Goal: Find specific page/section: Find specific page/section

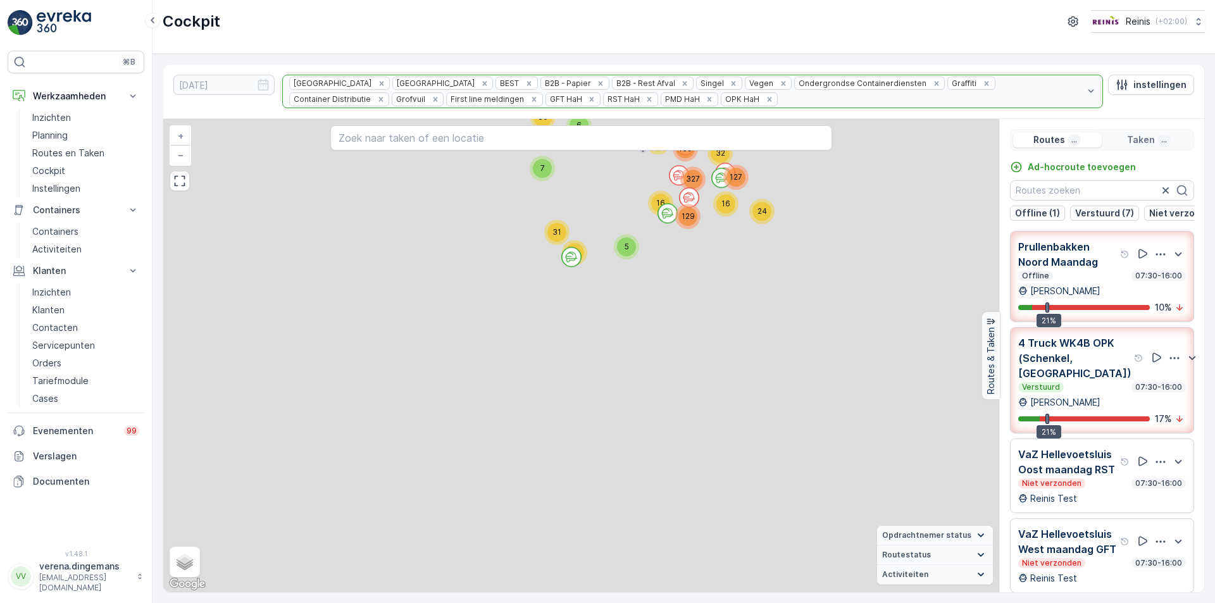
click at [734, 323] on div "2 3 2 2 2 2 2 2 2 2 2 2 3 2 5 4 3 4 2 4 5 5 2 3 4 3 4 5 2 2 4 6 2 9 3 5 4 3 3 4…" at bounding box center [581, 355] width 836 height 473
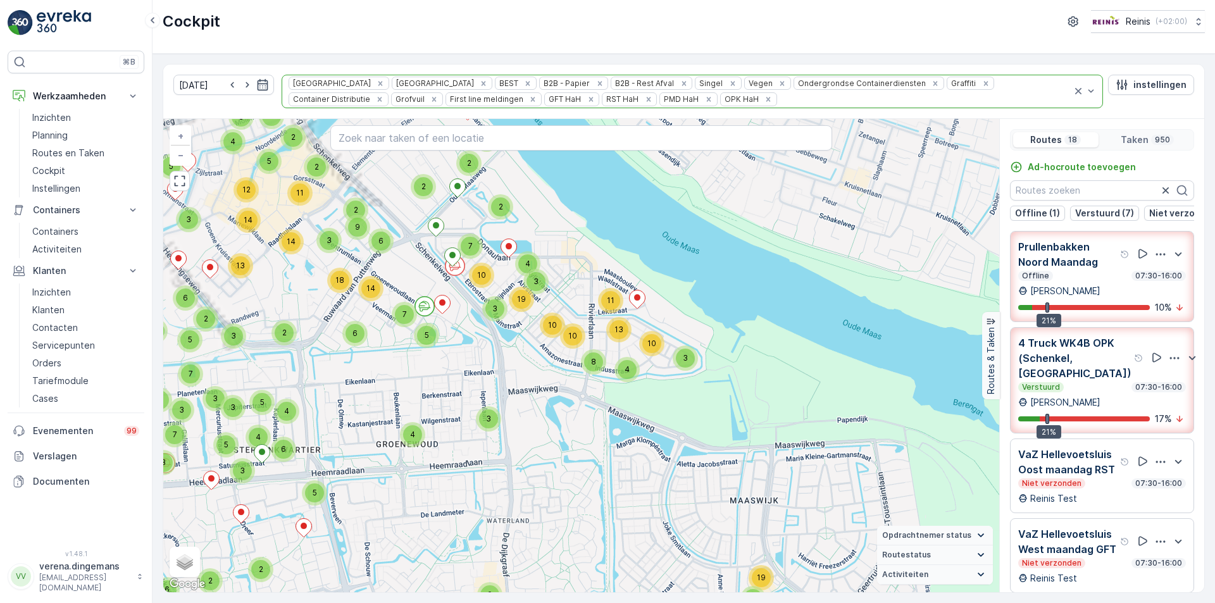
drag, startPoint x: 741, startPoint y: 268, endPoint x: 879, endPoint y: 407, distance: 196.8
click at [879, 407] on div "5 5 3 4 2 3 3 11 5 2 5 4 3 5 5 11 11 2 2 8 2 3 4 8 11 2 3 3 3 3 4 3 2 4 4 2 6 3…" at bounding box center [581, 355] width 836 height 473
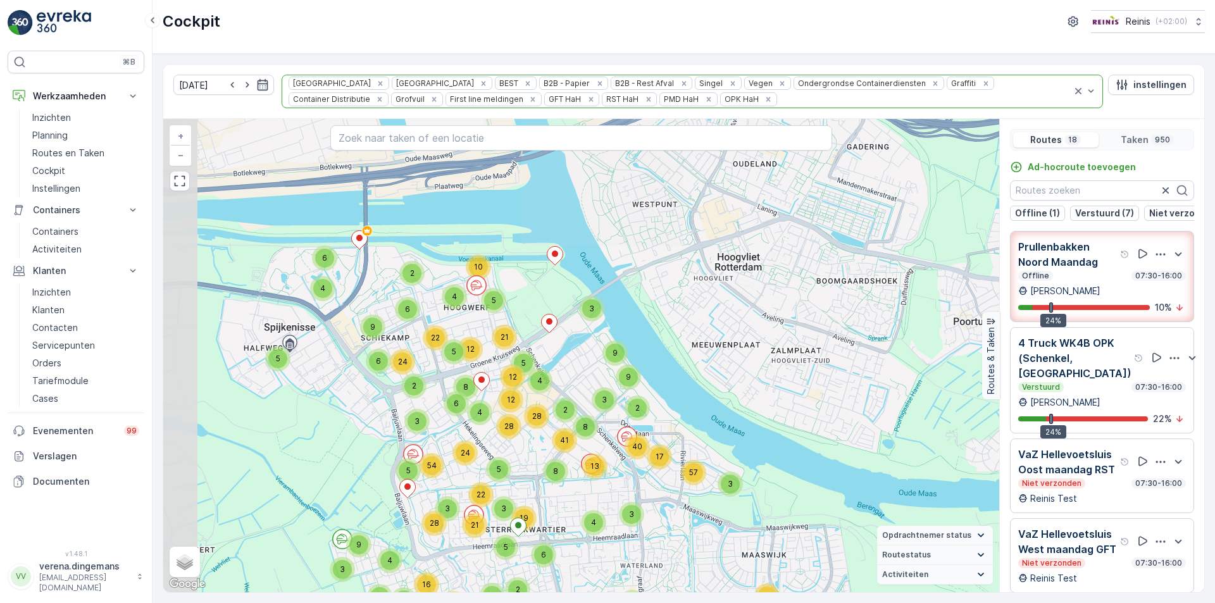
drag, startPoint x: 355, startPoint y: 182, endPoint x: 533, endPoint y: 379, distance: 265.1
click at [533, 379] on div "4" at bounding box center [539, 380] width 19 height 19
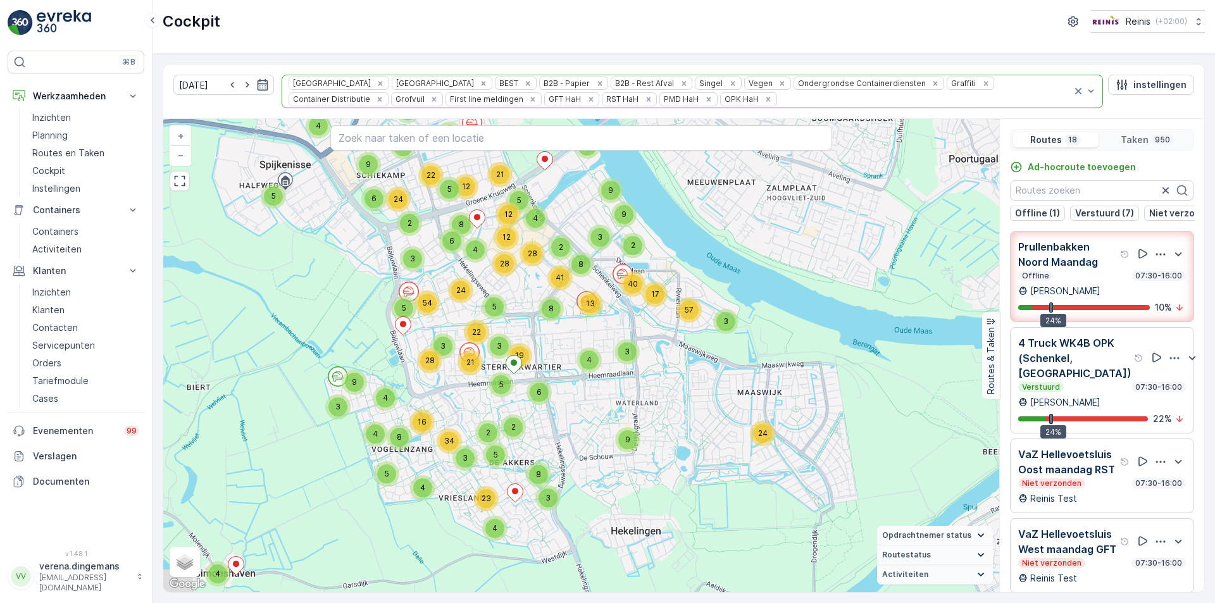
drag, startPoint x: 475, startPoint y: 432, endPoint x: 471, endPoint y: 269, distance: 162.6
click at [471, 269] on div "2 5 5 3 3 2 3 9 9 3 5 9 4 4 3 4 2 5 2 9 8 6 6 3 4 4 3 8 34 24 4 8 4 7 2 3 4 23 …" at bounding box center [581, 355] width 836 height 473
click at [704, 99] on icon "Remove PMD HaH" at bounding box center [708, 99] width 9 height 9
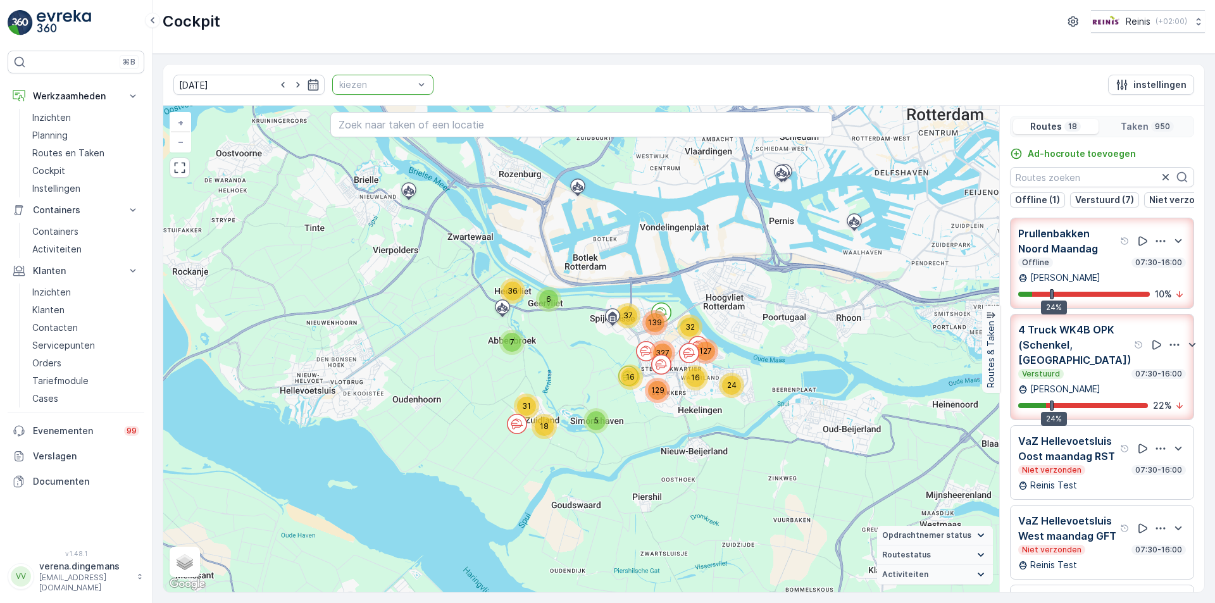
click at [368, 86] on div at bounding box center [376, 85] width 77 height 10
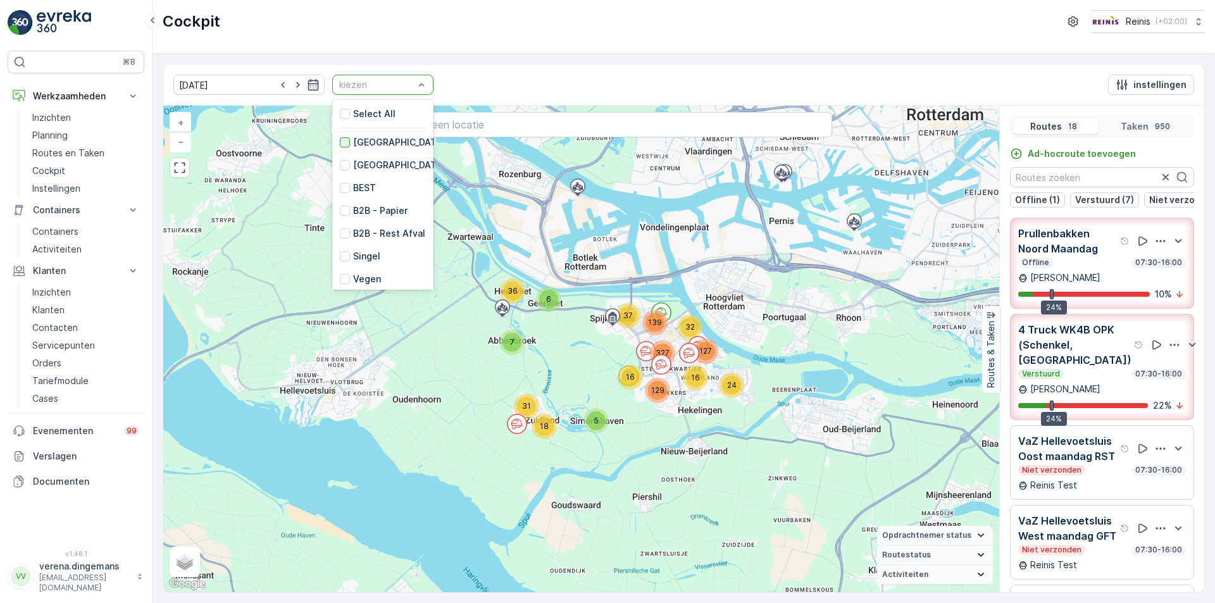
click at [340, 142] on div at bounding box center [345, 142] width 10 height 10
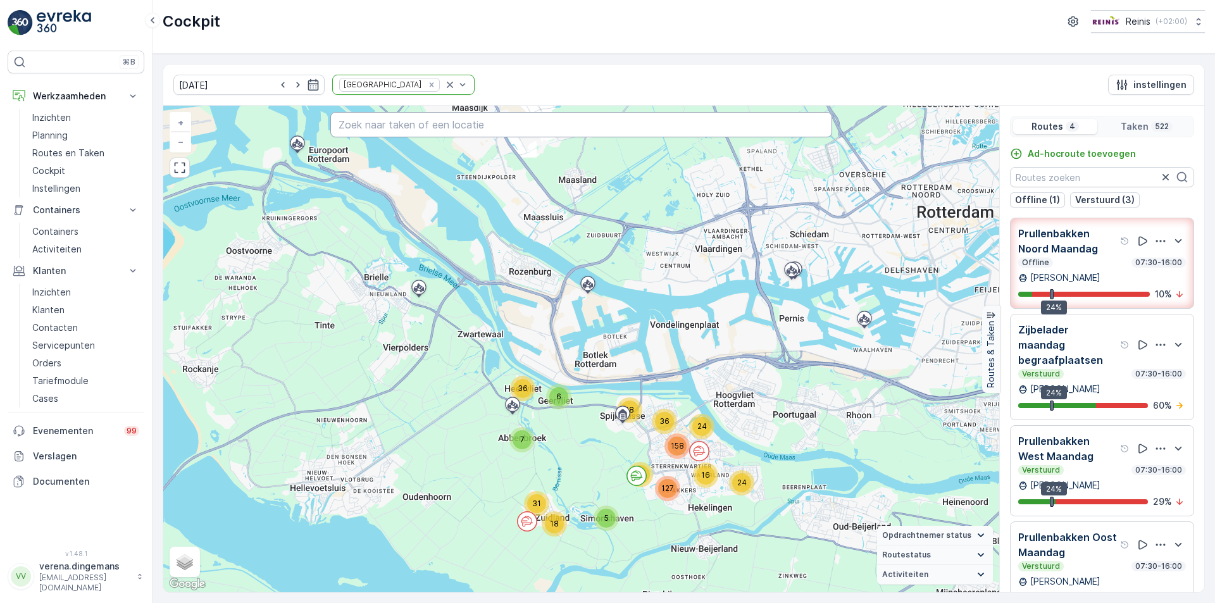
click at [493, 126] on input "text" at bounding box center [581, 124] width 502 height 25
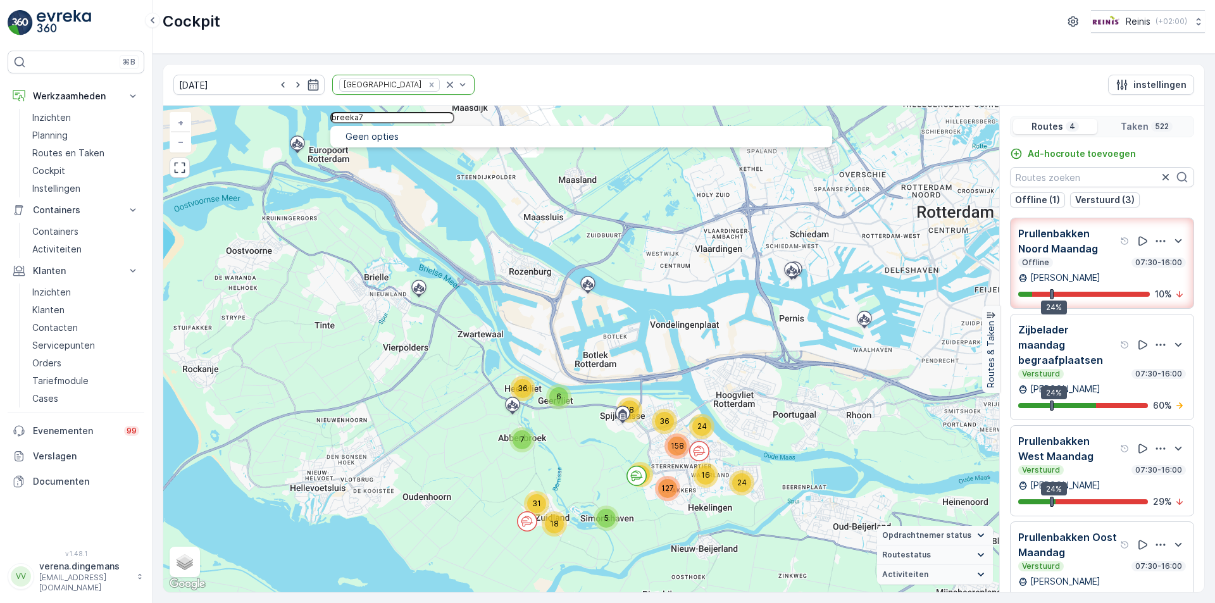
click at [370, 117] on input "breeka7" at bounding box center [392, 117] width 124 height 11
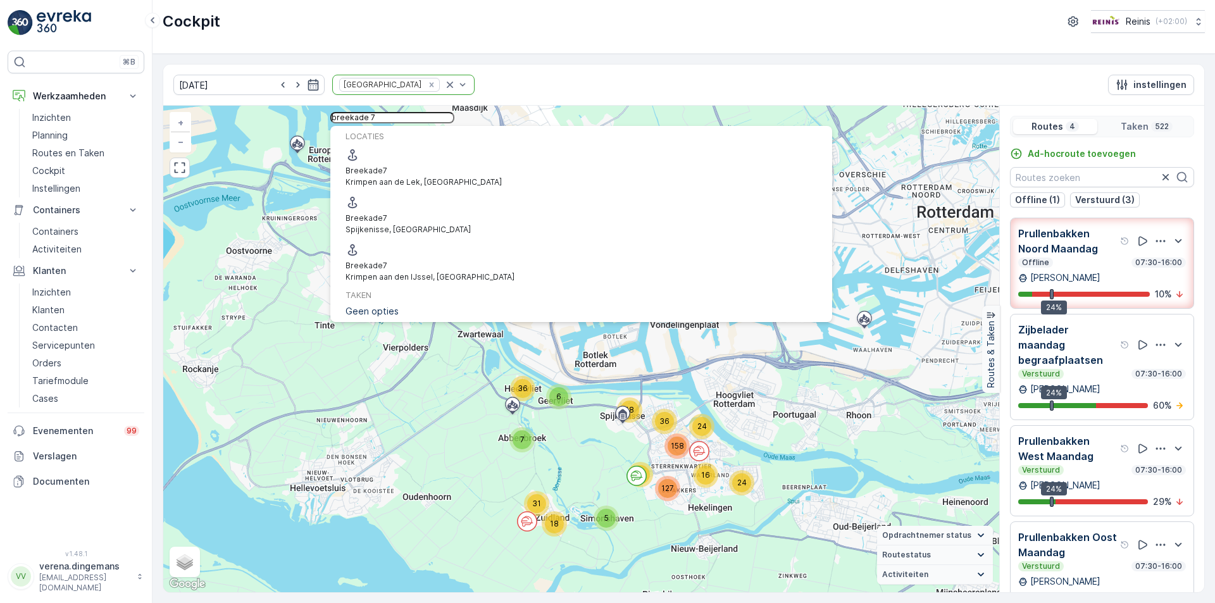
type input "breekade 7"
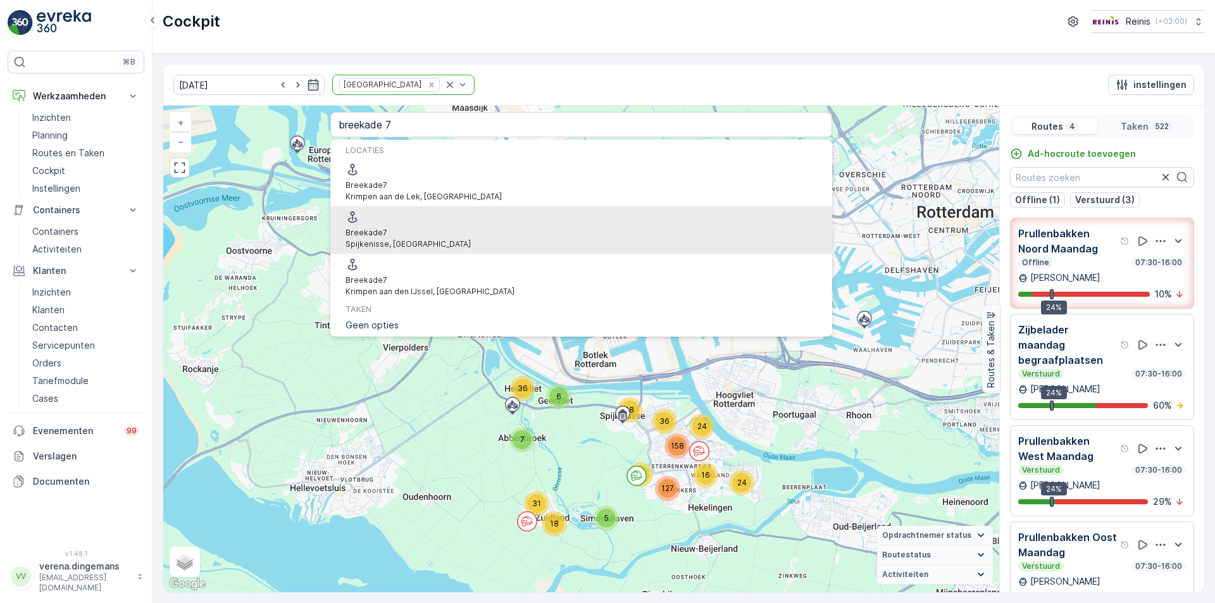
click at [434, 238] on p "Spijkenisse, [GEOGRAPHIC_DATA]" at bounding box center [407, 243] width 125 height 11
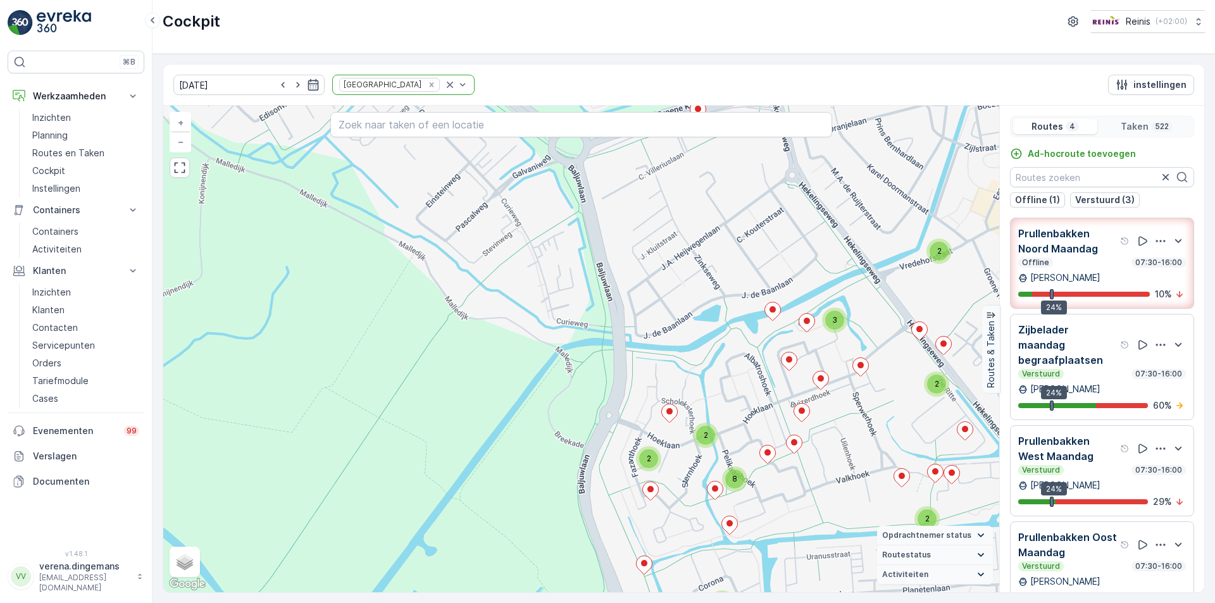
drag, startPoint x: 810, startPoint y: 538, endPoint x: 640, endPoint y: 413, distance: 211.4
click at [640, 413] on div "2 2 8 6 4 5 2 2 3 4 2 5 2 4 13 2 2 2 2 3 3 3 3 4 3 2 6 2 3 2 2 2 2 2 3 2 3 2 2 …" at bounding box center [581, 349] width 836 height 486
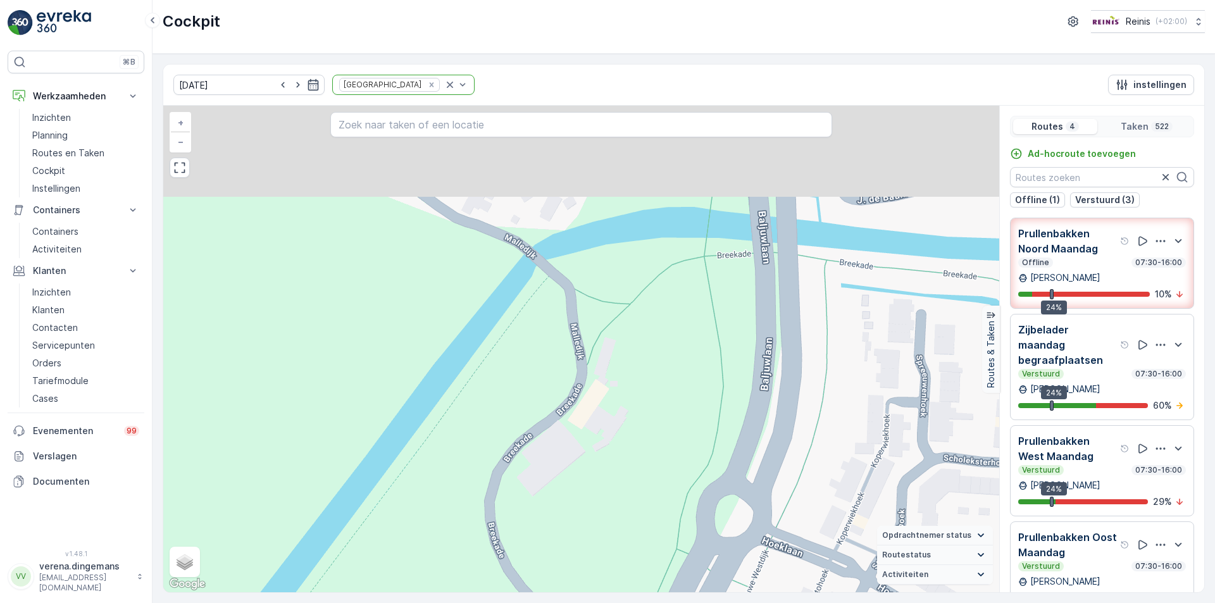
drag, startPoint x: 580, startPoint y: 295, endPoint x: 588, endPoint y: 405, distance: 110.3
click at [588, 405] on div "2 2 2 2 2 3 3 2 6 2 2 2 2 2 2 2 2 2 4 2 2 2 2 2 2 3 2 2 2 2 2 2 2 2 2 2 2 2 2 2…" at bounding box center [581, 349] width 836 height 486
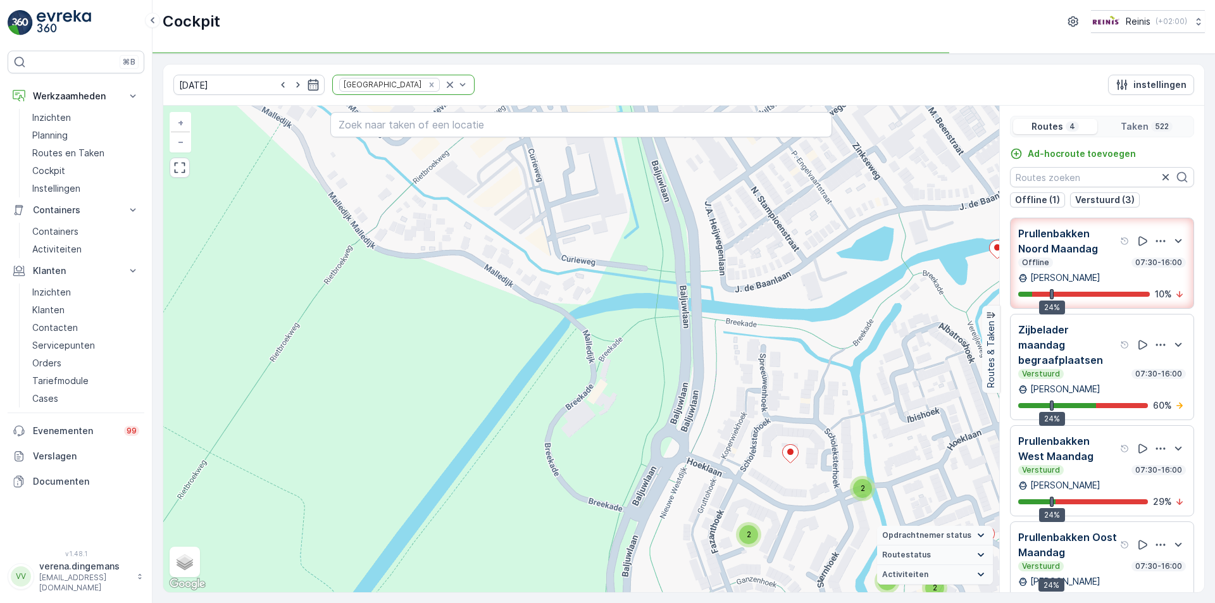
scroll to position [30, 0]
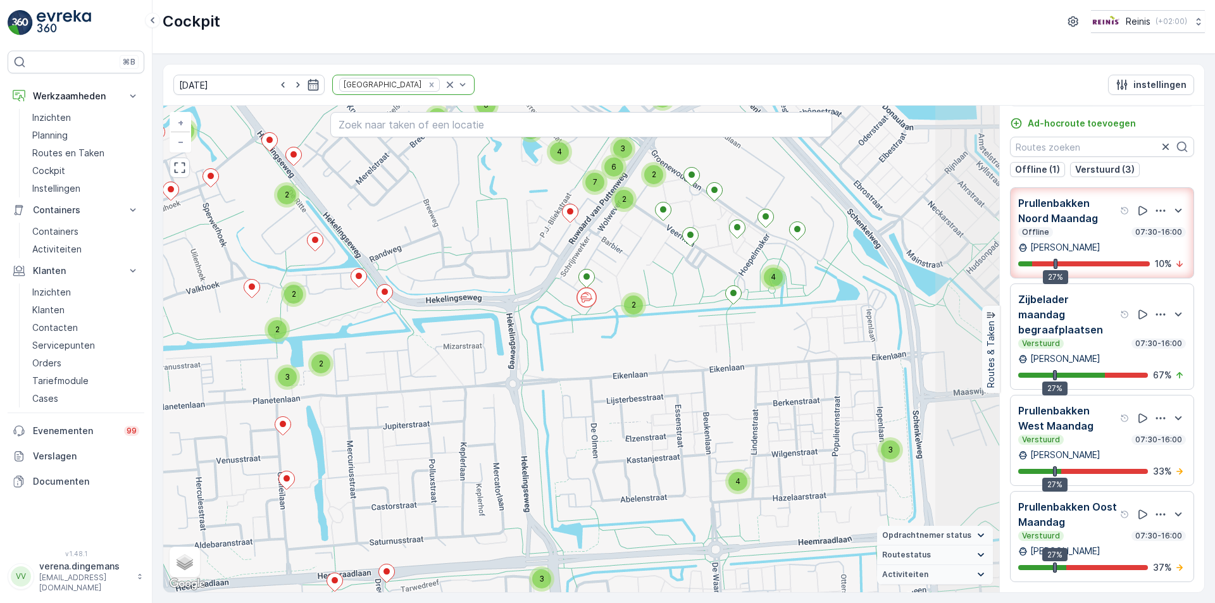
drag, startPoint x: 751, startPoint y: 297, endPoint x: 550, endPoint y: 308, distance: 200.9
click at [550, 308] on div "2 2 8 6 4 2 5 2 3 4 2 5 2 4 13 2 2 2 2 3 3 3 3 4 3 2 6 2 3 2 2 2 2 2 3 2 3 2 2 …" at bounding box center [581, 349] width 836 height 486
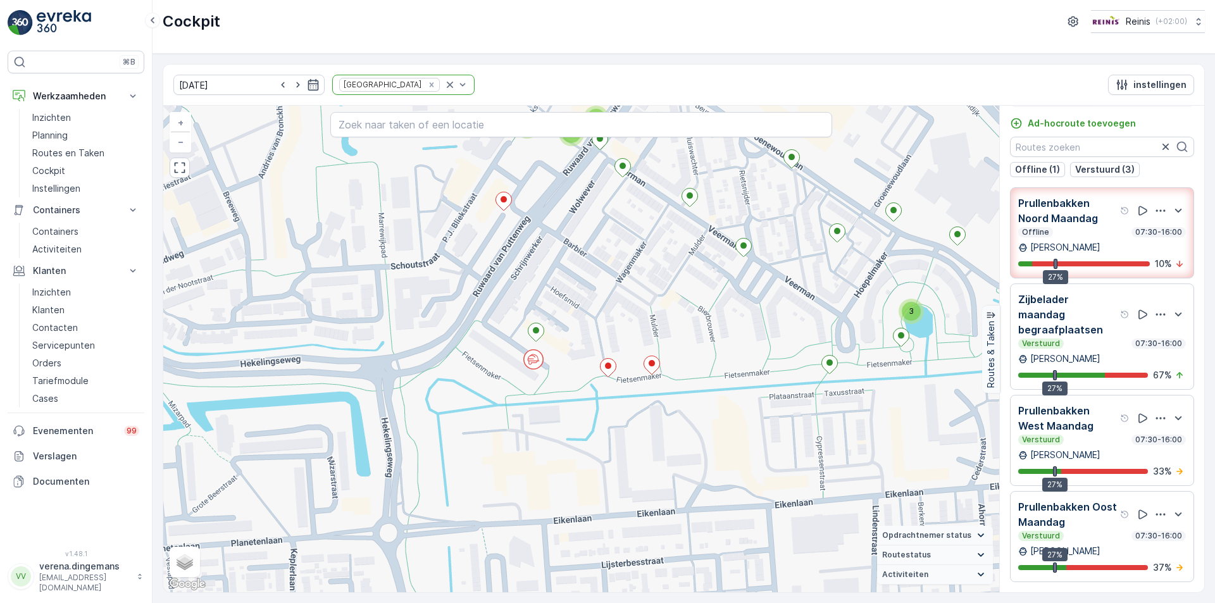
drag, startPoint x: 419, startPoint y: 209, endPoint x: 514, endPoint y: 302, distance: 132.0
click at [514, 302] on div "2 2 2 3 2 3 2 2 2 2 3 2 2 5 2 4 2 4 6 2 2 2 2 2 2 2 3 2 2 3 2 2 2 2 2 2 2 3 2 2…" at bounding box center [581, 349] width 836 height 486
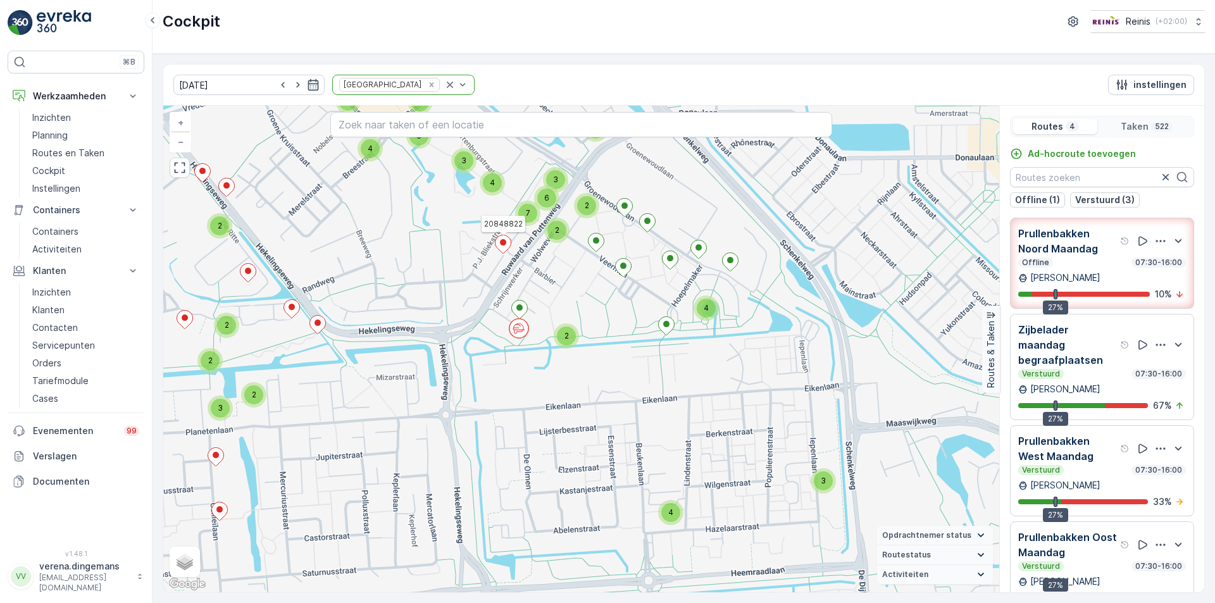
scroll to position [30, 0]
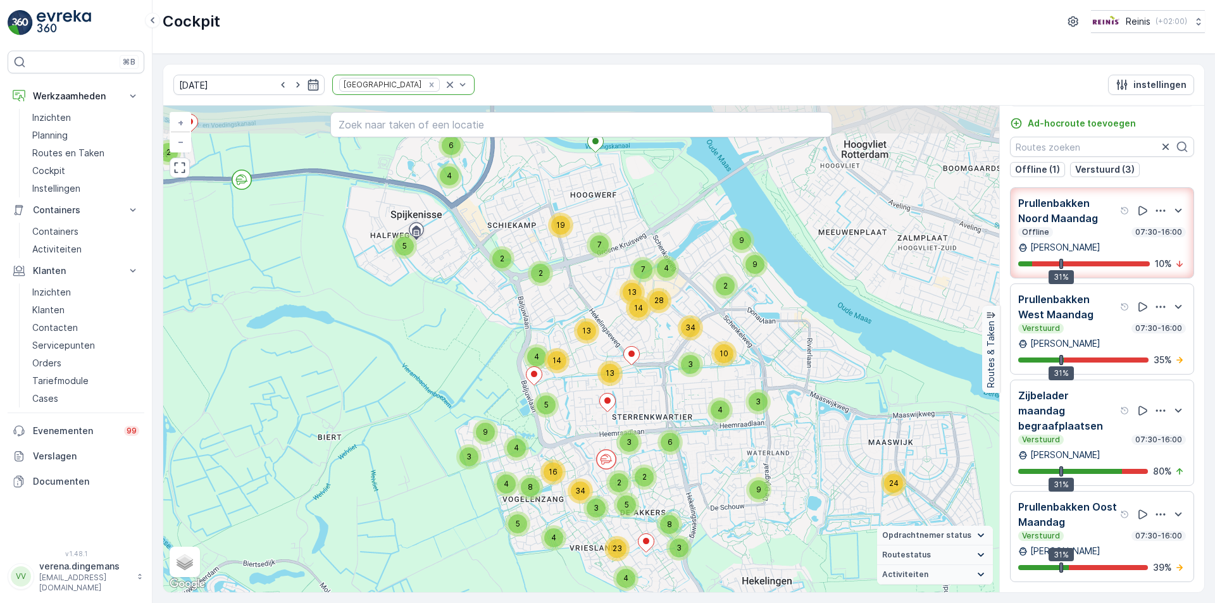
drag, startPoint x: 519, startPoint y: 248, endPoint x: 554, endPoint y: 307, distance: 68.9
click at [554, 307] on div "7 2 19 7 2 5 6 4 24 2 4 9 9 4 3 9 4 9 3 3 8 2 2 3 6 4 5 23 3 8 34 16 5 4 28 13 …" at bounding box center [581, 349] width 836 height 486
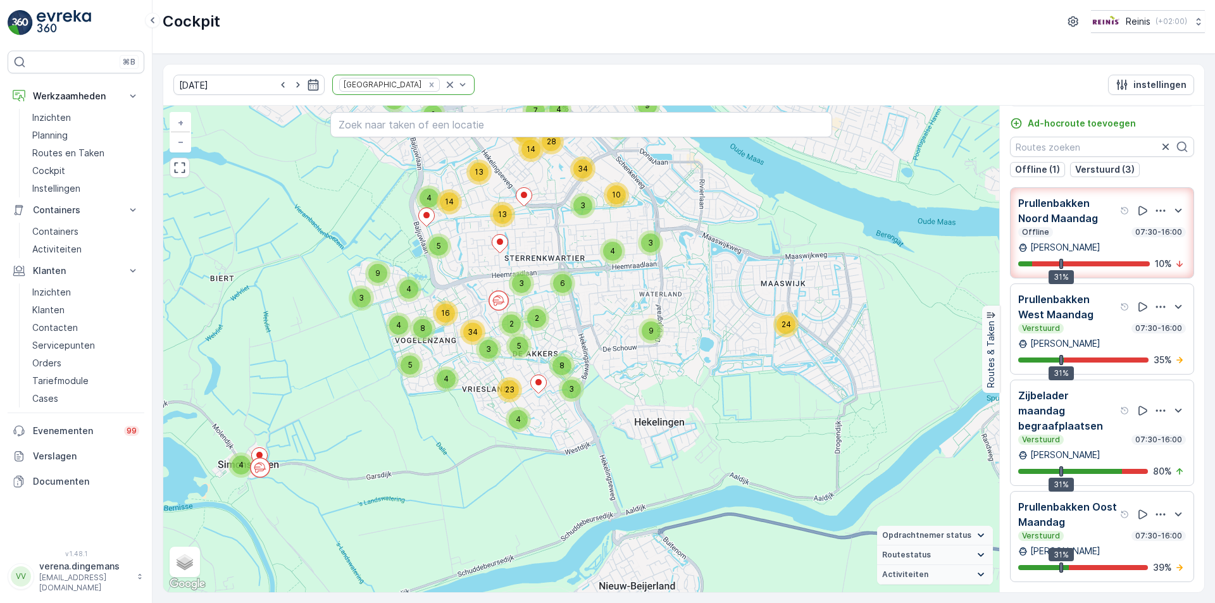
drag, startPoint x: 621, startPoint y: 402, endPoint x: 513, endPoint y: 243, distance: 191.8
click at [513, 243] on div "7 2 19 7 2 5 6 4 24 2 4 9 9 4 3 9 4 9 3 3 8 2 2 3 6 4 5 23 3 8 34 16 5 4 28 13 …" at bounding box center [581, 349] width 836 height 486
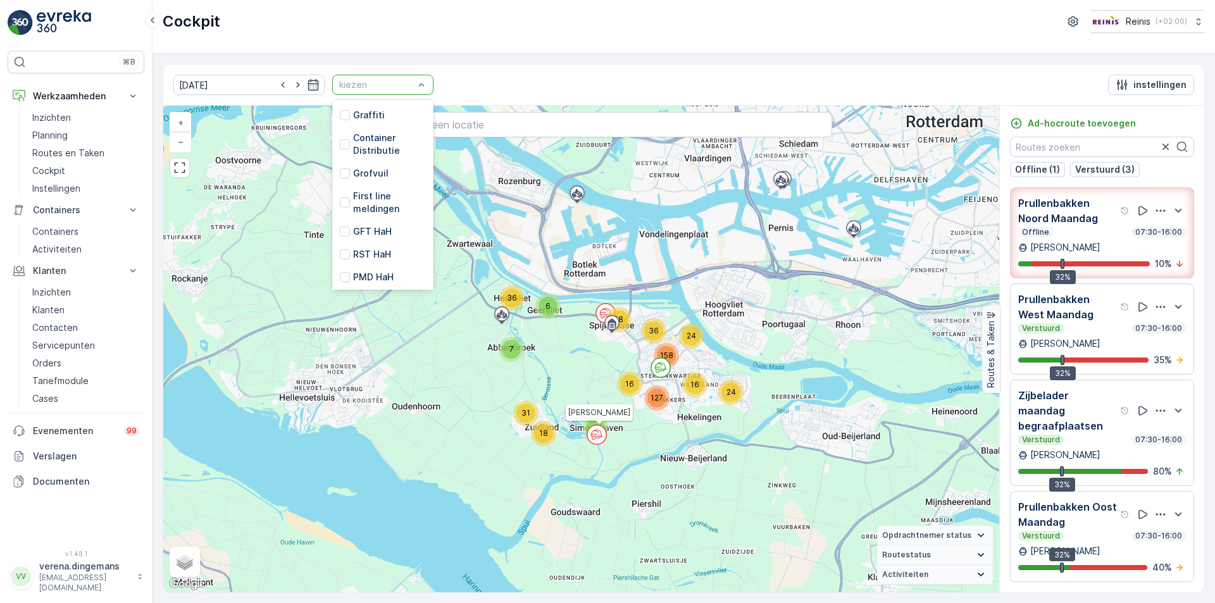
scroll to position [252, 0]
drag, startPoint x: 329, startPoint y: 268, endPoint x: 514, endPoint y: 142, distance: 223.5
click at [340, 271] on div at bounding box center [345, 276] width 10 height 10
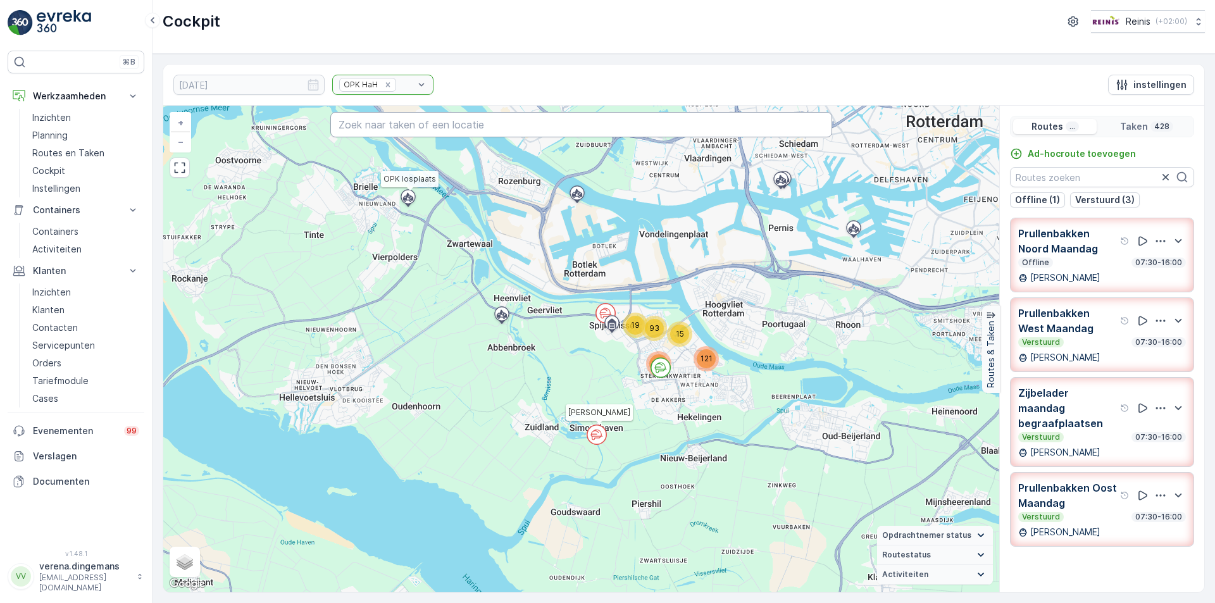
click at [486, 128] on input "text" at bounding box center [581, 124] width 502 height 25
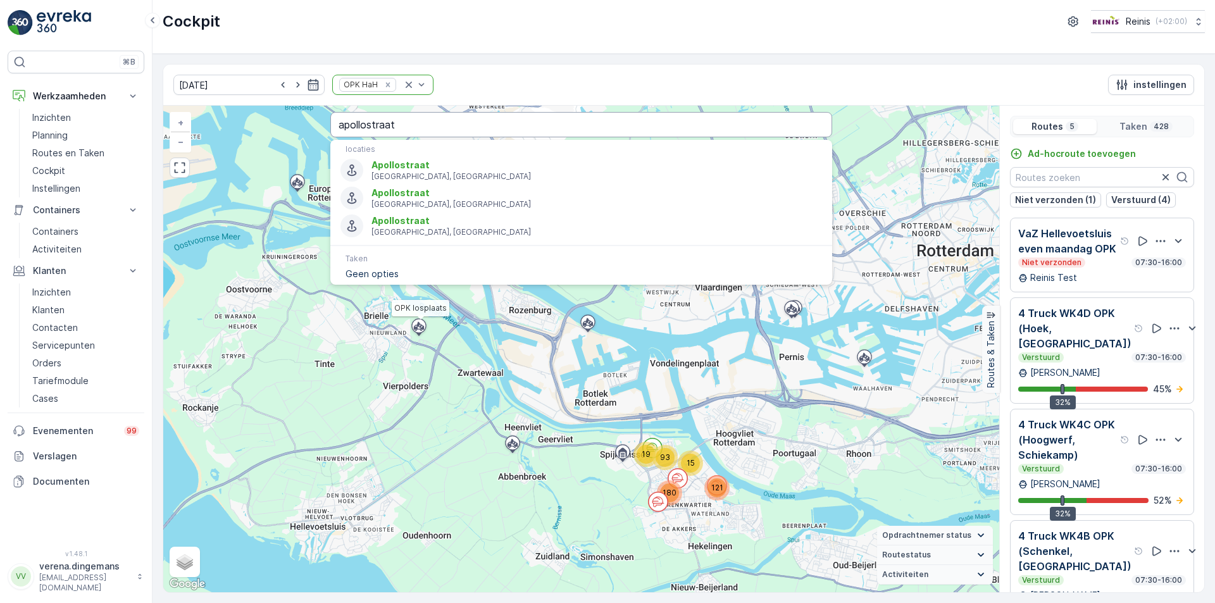
click at [478, 123] on input "apollostraat" at bounding box center [581, 124] width 502 height 25
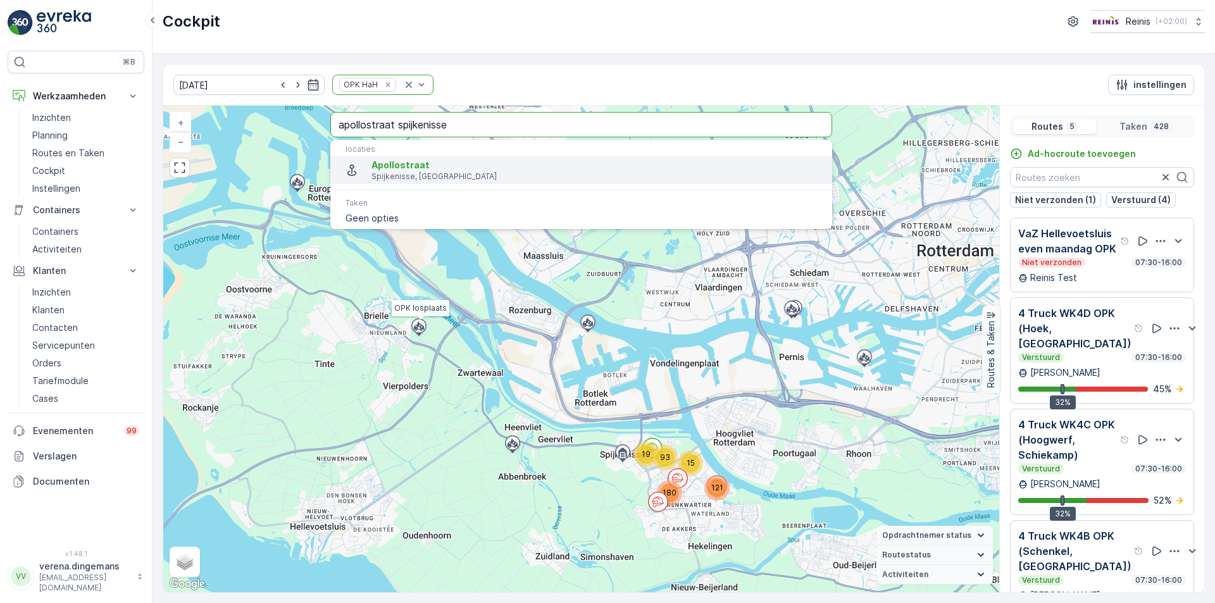
type input "apollostraat spijkenisse"
click at [433, 167] on span "Apollostraat" at bounding box center [596, 165] width 450 height 13
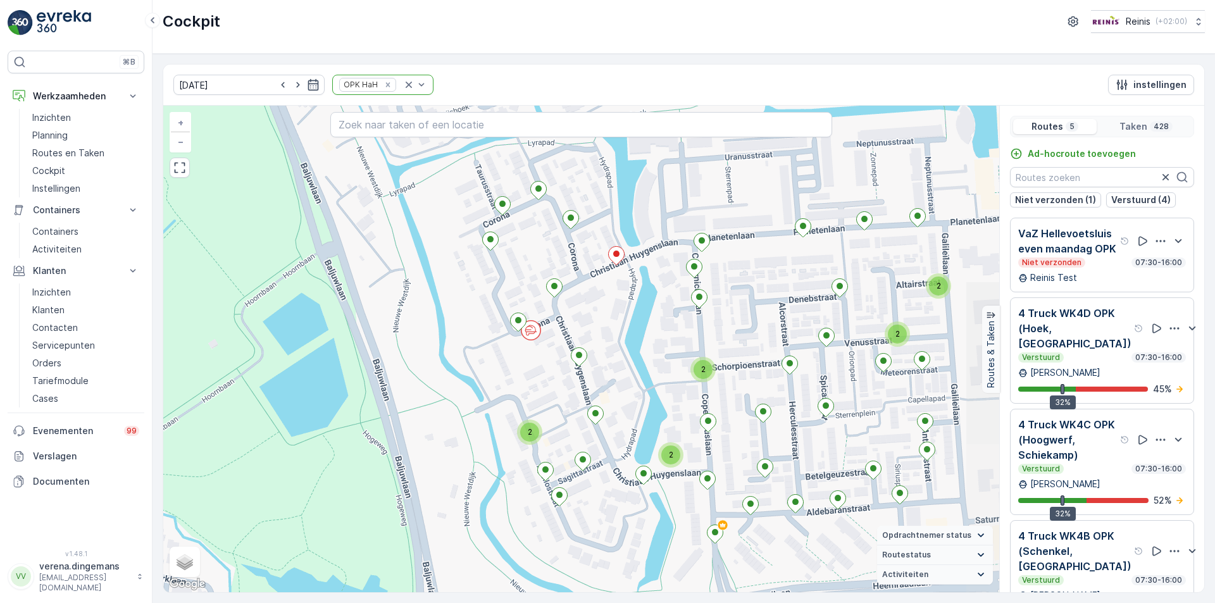
drag, startPoint x: 789, startPoint y: 384, endPoint x: 674, endPoint y: 362, distance: 117.7
click at [674, 362] on div "2 2 2 3 2 3 2 3 2 3 2 2 3 2 3 2 2 3 4 2 3 2 2 2 2 2 2 3 4 2 2 3 3 3 2 2 3 2 2 2…" at bounding box center [581, 349] width 836 height 486
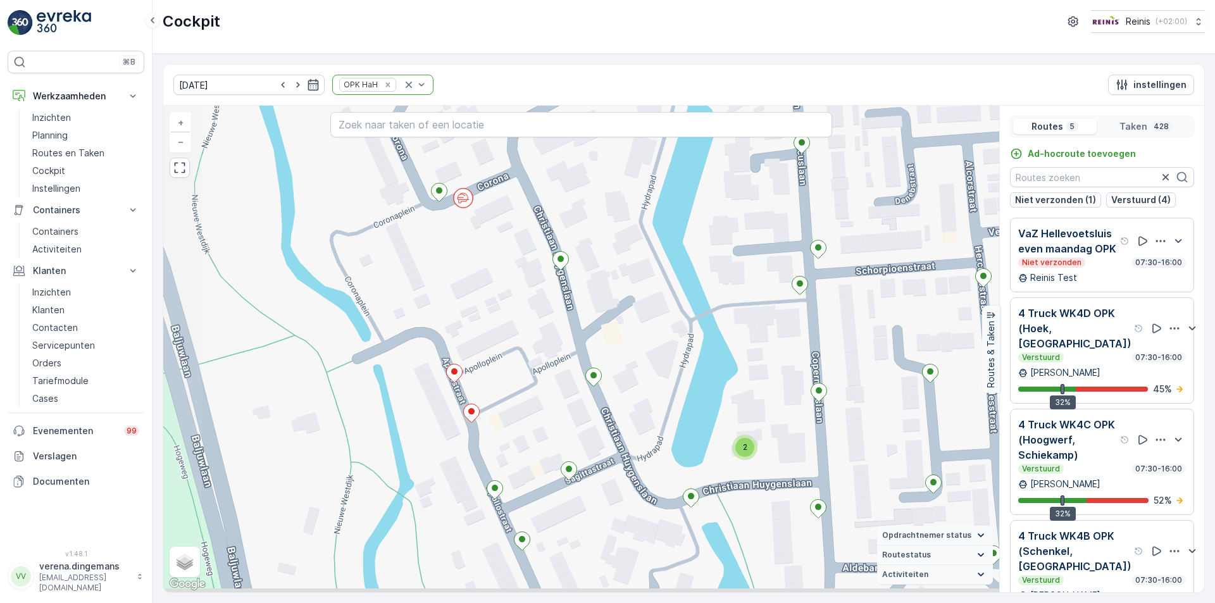
drag, startPoint x: 455, startPoint y: 446, endPoint x: 500, endPoint y: 400, distance: 64.0
click at [500, 400] on div "2 2 2 2 2 2 2 3 2 2 2 2 2 2 2 2 2 2 2 2 3 2 2 2 2 2 2 2 2 2 2 OPK losplaats + −…" at bounding box center [581, 349] width 836 height 486
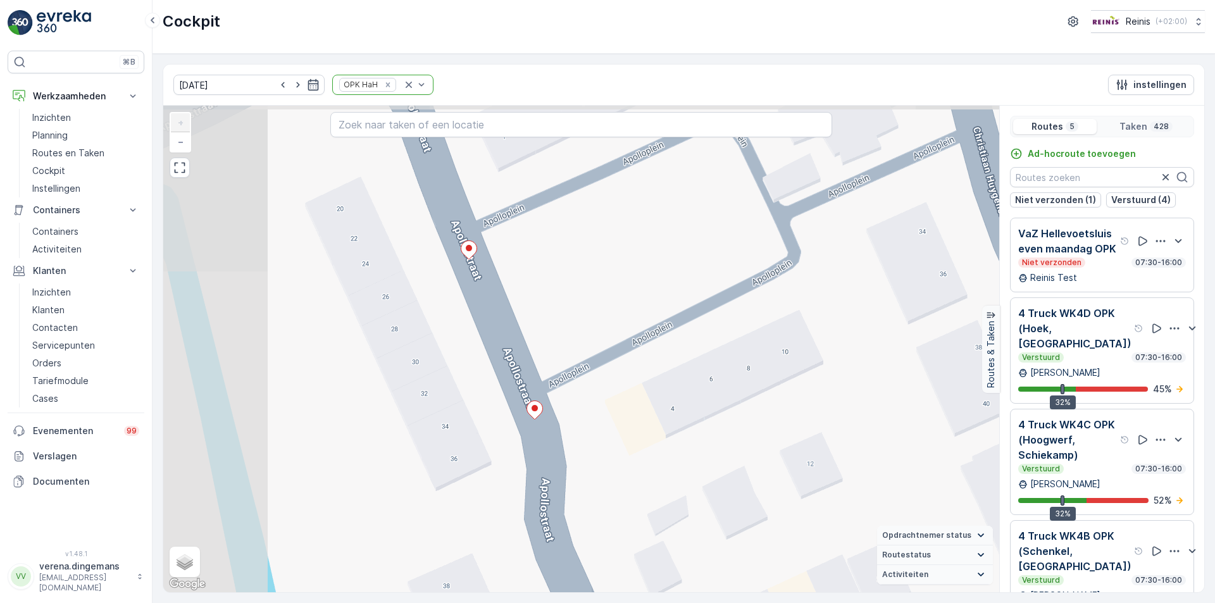
drag, startPoint x: 508, startPoint y: 333, endPoint x: 729, endPoint y: 404, distance: 232.7
click at [729, 404] on div "2 2 2 2 2 2 2 2 2 2 OPK losplaats + − Satelliet stappenplan Terrein Hybride Lea…" at bounding box center [581, 349] width 836 height 486
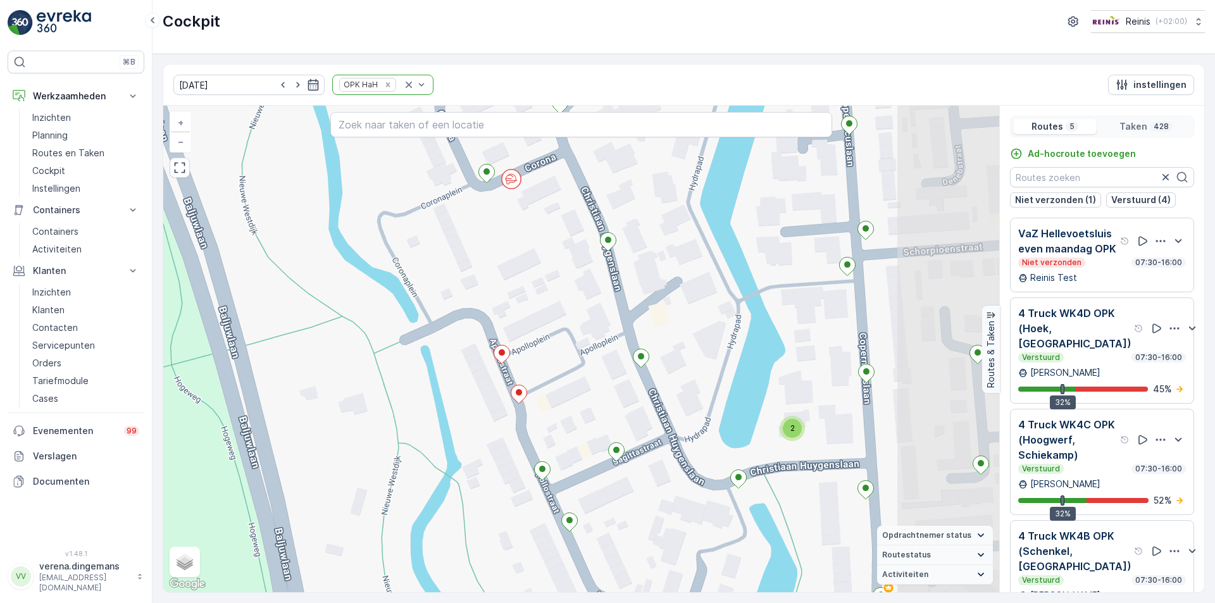
drag, startPoint x: 751, startPoint y: 342, endPoint x: 589, endPoint y: 359, distance: 162.8
click at [589, 359] on div "2 2 2 2 2 2 2 3 2 2 2 2 2 2 2 2 2 2 2 2 3 2 2 2 2 2 2 2 2 2 2 OPK losplaats + −…" at bounding box center [581, 349] width 836 height 486
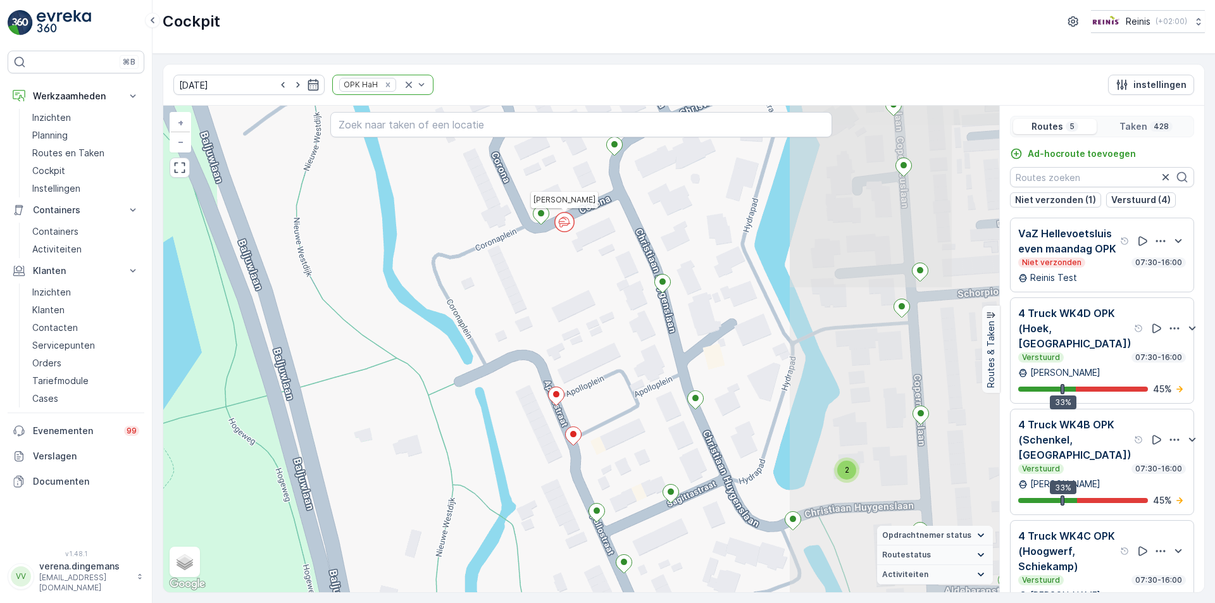
drag, startPoint x: 862, startPoint y: 400, endPoint x: 504, endPoint y: 419, distance: 359.2
click at [504, 419] on div "2 2 2 2 2 2 2 3 2 2 2 2 2 2 2 2 2 2 2 2 3 2 2 2 2 2 2 2 2 2 2 OPK losplaats Mar…" at bounding box center [581, 349] width 836 height 486
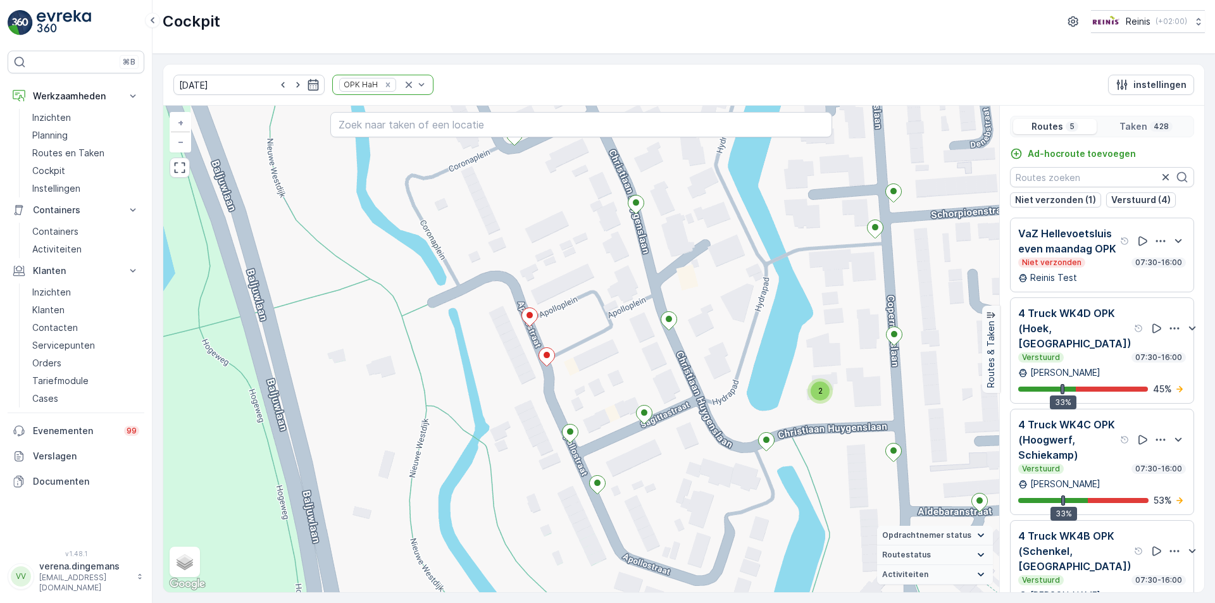
drag, startPoint x: 699, startPoint y: 554, endPoint x: 699, endPoint y: 487, distance: 66.4
click at [699, 487] on div "2 2 2 2 2 2 2 3 2 2 2 2 2 2 2 2 2 2 2 2 3 2 2 2 2 2 2 2 2 2 2 OPK losplaats Mar…" at bounding box center [581, 349] width 836 height 486
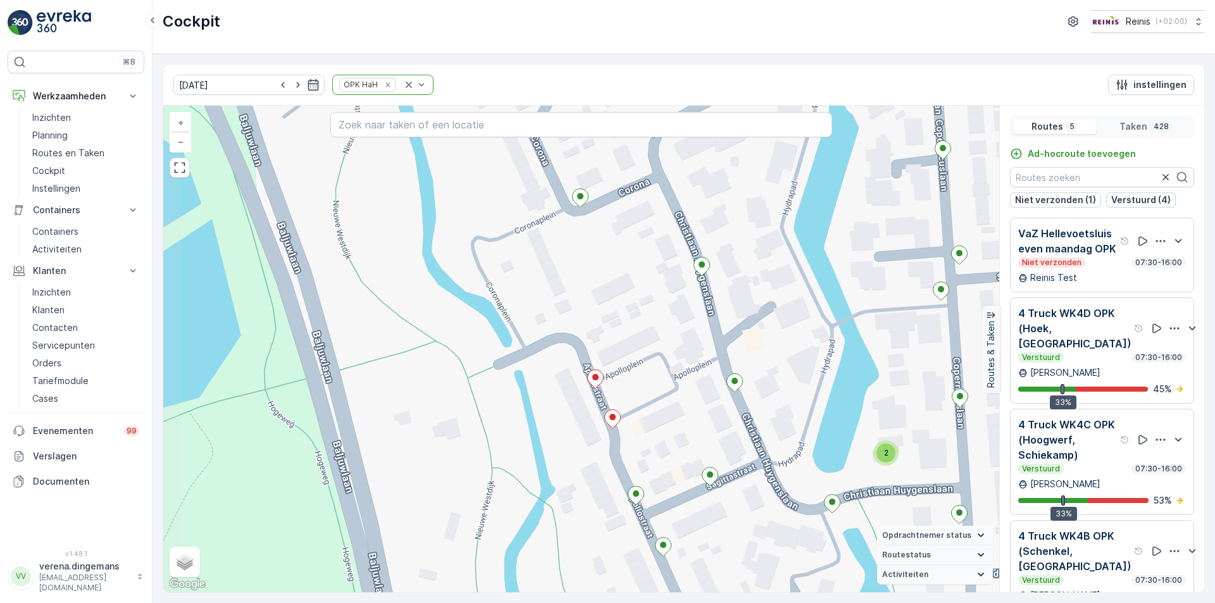
drag, startPoint x: 595, startPoint y: 376, endPoint x: 661, endPoint y: 438, distance: 90.4
click at [661, 438] on div "2 2 2 2 2 2 2 3 2 2 2 2 2 2 2 2 2 2 2 2 3 2 2 2 2 2 2 2 2 2 2 OPK losplaats Mar…" at bounding box center [581, 349] width 836 height 486
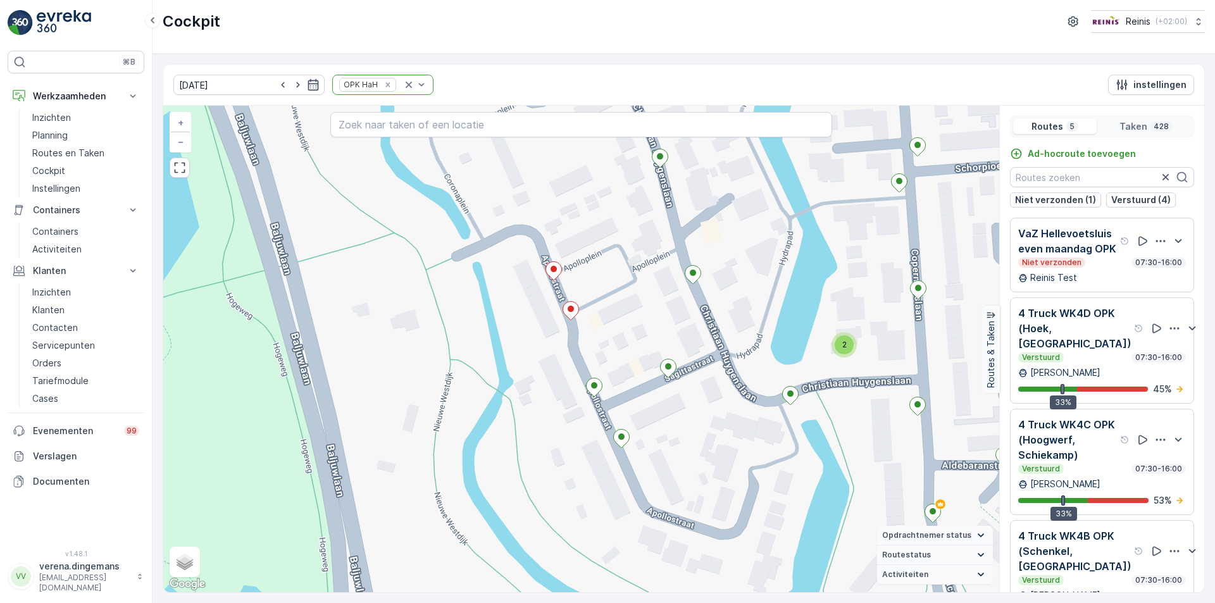
drag, startPoint x: 677, startPoint y: 371, endPoint x: 657, endPoint y: 315, distance: 59.2
click at [657, 315] on div "2 2 2 2 2 2 2 2 2 2 2 2 2 2 3 2 2 2 2 2 2 2 3 2 2 2 2 2 2 2 2 OPK losplaats Mar…" at bounding box center [581, 349] width 836 height 486
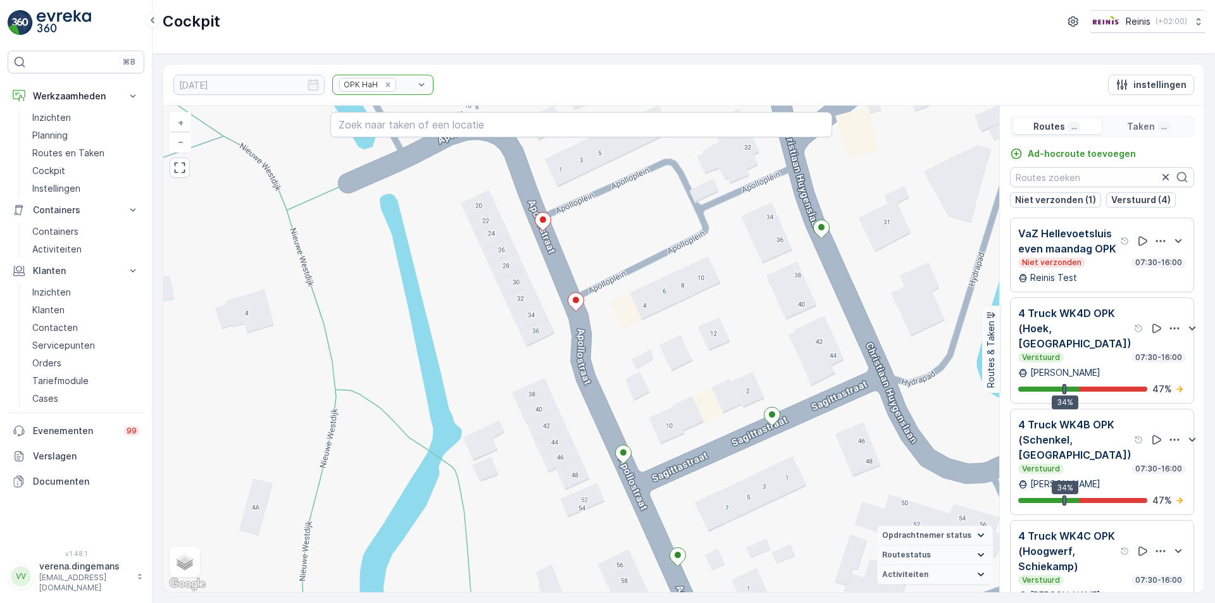
click at [394, 85] on div "OPK HaH" at bounding box center [382, 85] width 101 height 20
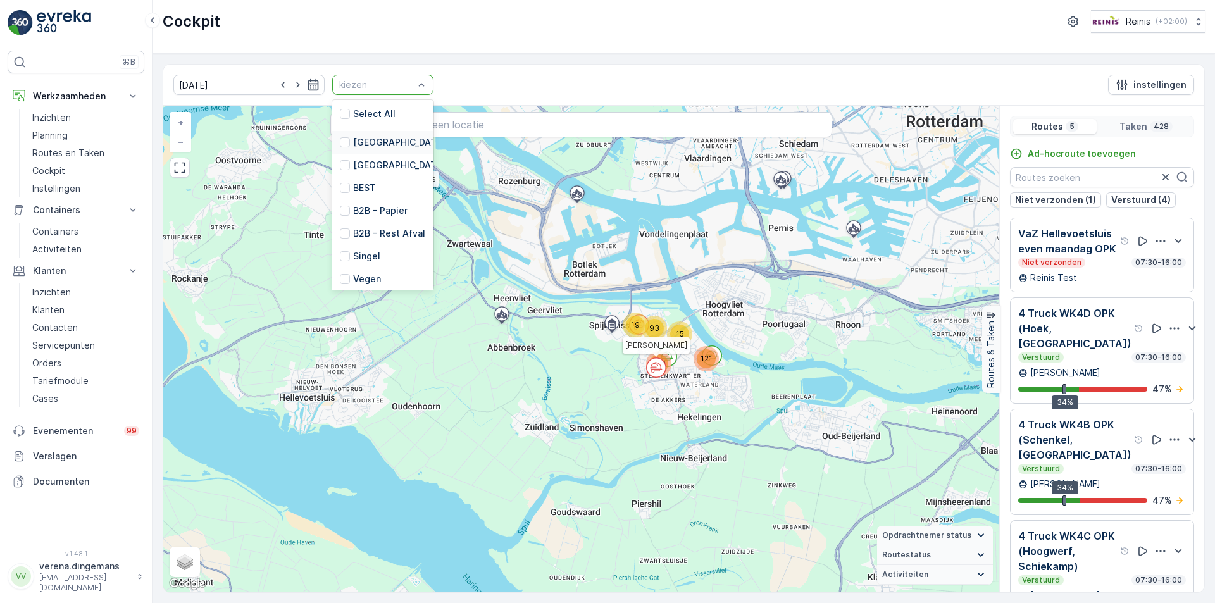
click at [340, 143] on div "[GEOGRAPHIC_DATA]" at bounding box center [393, 142] width 106 height 13
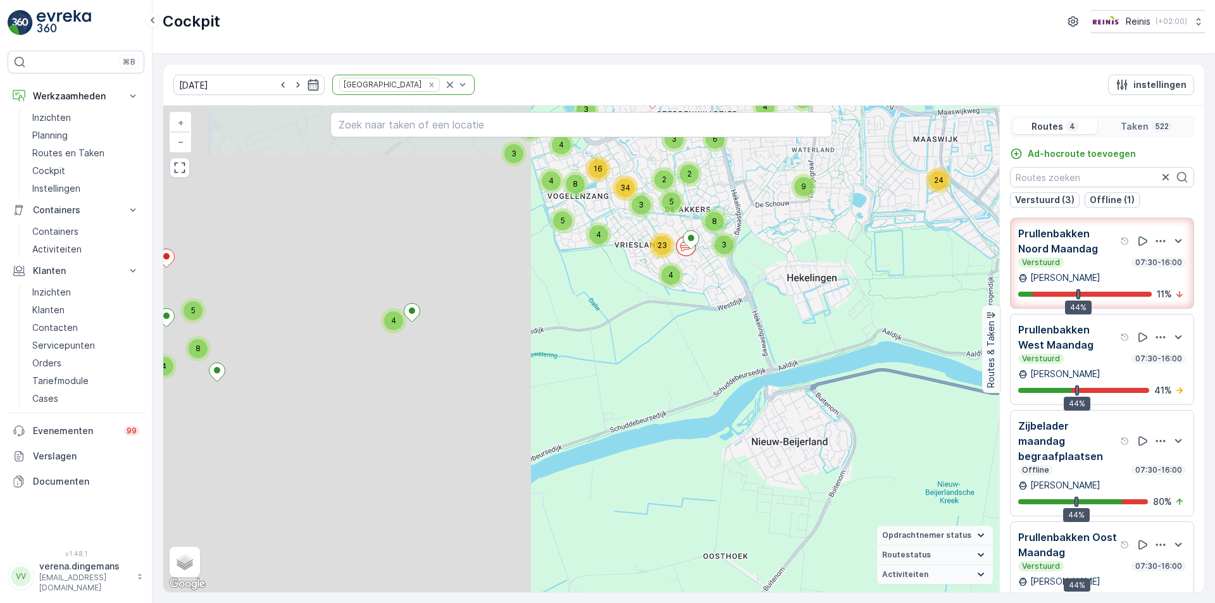
drag, startPoint x: 504, startPoint y: 352, endPoint x: 1017, endPoint y: 368, distance: 513.3
click at [1017, 368] on div "4 4 5 8 2 2 7 4 3 9 2 4 2 3 2 9 3 2 2 6 3 5 4 2 19 7 2 5 6 4 24 9 4 3 10 2 9 9 …" at bounding box center [683, 349] width 1041 height 486
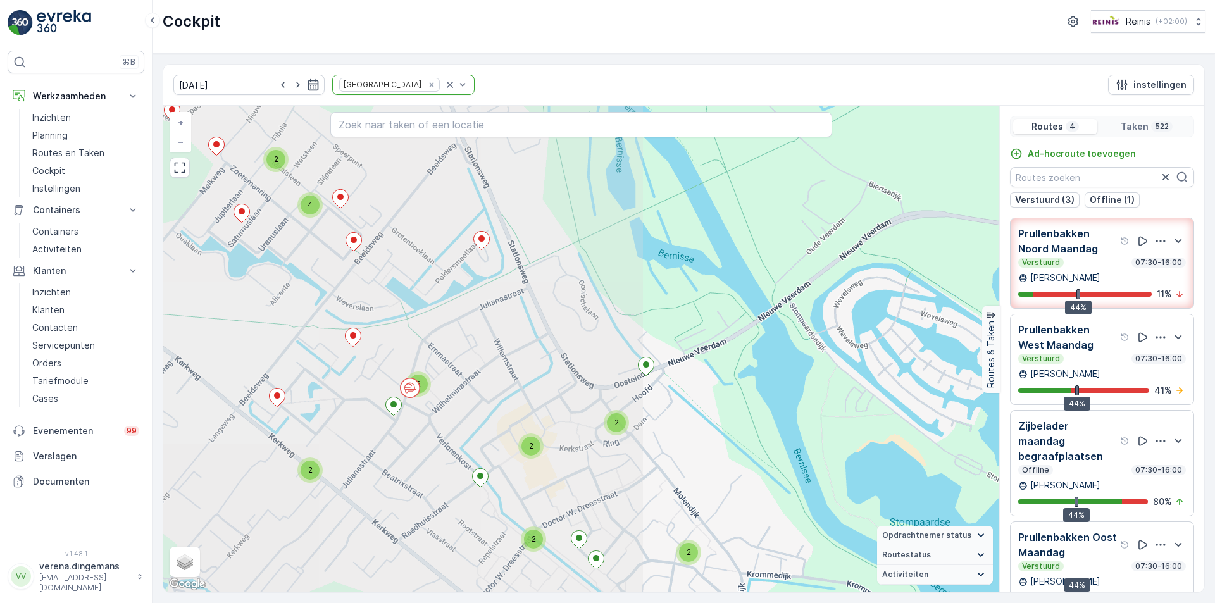
drag, startPoint x: 374, startPoint y: 280, endPoint x: 1006, endPoint y: 197, distance: 637.4
click at [1006, 197] on div "2 2 4 2 2 2 2 2 2 2 4 2 2 2 5 2 2 2 4 2 3 8 6 4 2 5 2 3 4 2 5 2 4 13 2 6 4 3 4 …" at bounding box center [683, 349] width 1041 height 486
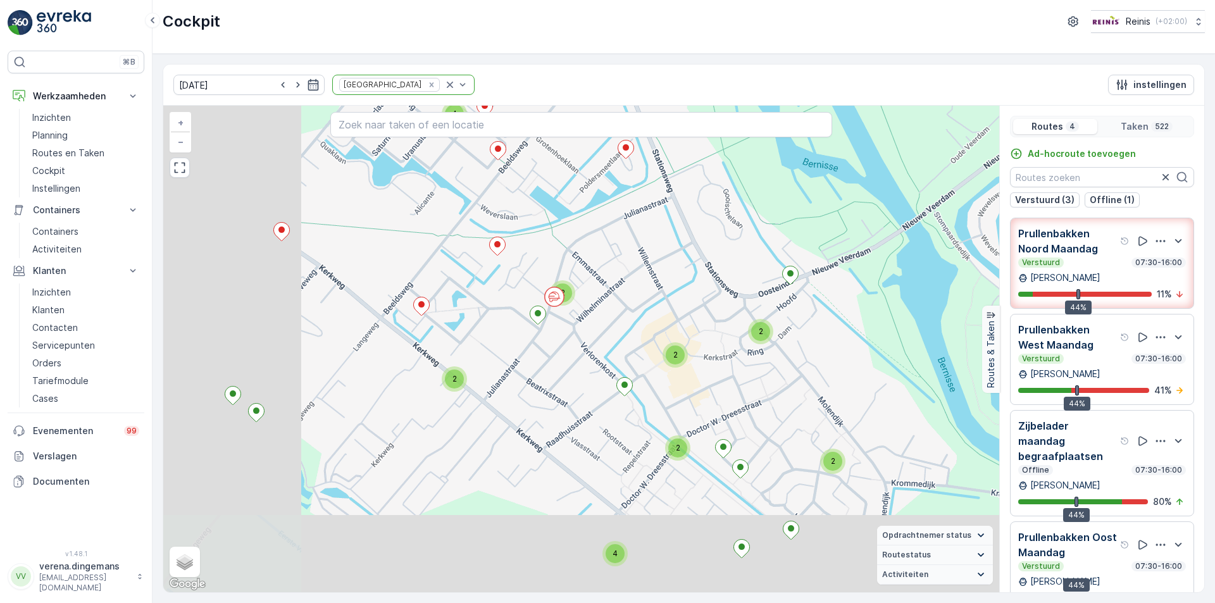
drag, startPoint x: 483, startPoint y: 345, endPoint x: 607, endPoint y: 278, distance: 140.1
click at [607, 278] on div "2 2 2 2 2 2 2 2 2 2 2 2 2 3 2 2 3 2 2 3 4 5 5 2 3 3 2 2 2 4 2 3 2 2 2 2 6 3 4 3…" at bounding box center [581, 349] width 836 height 486
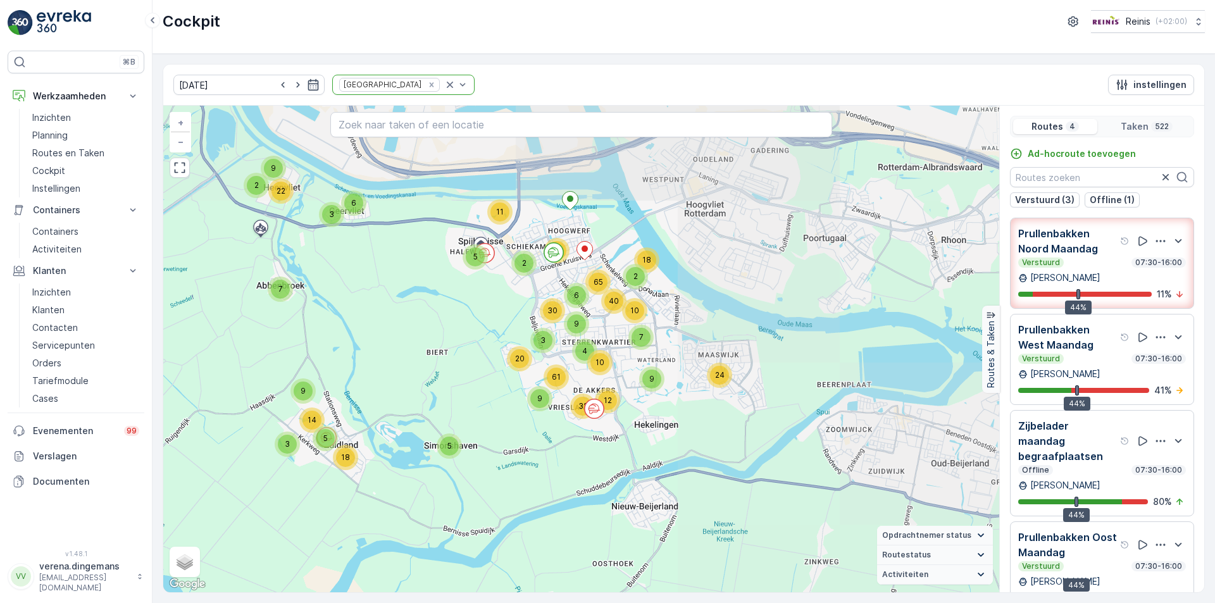
drag, startPoint x: 892, startPoint y: 248, endPoint x: 472, endPoint y: 396, distance: 445.4
click at [472, 396] on div "5 18 3 9 5 14 7 6 2 9 3 22 28 2 5 11 24 9 7 10 2 18 20 12 10 32 61 9 4 6 65 3 3…" at bounding box center [581, 349] width 836 height 486
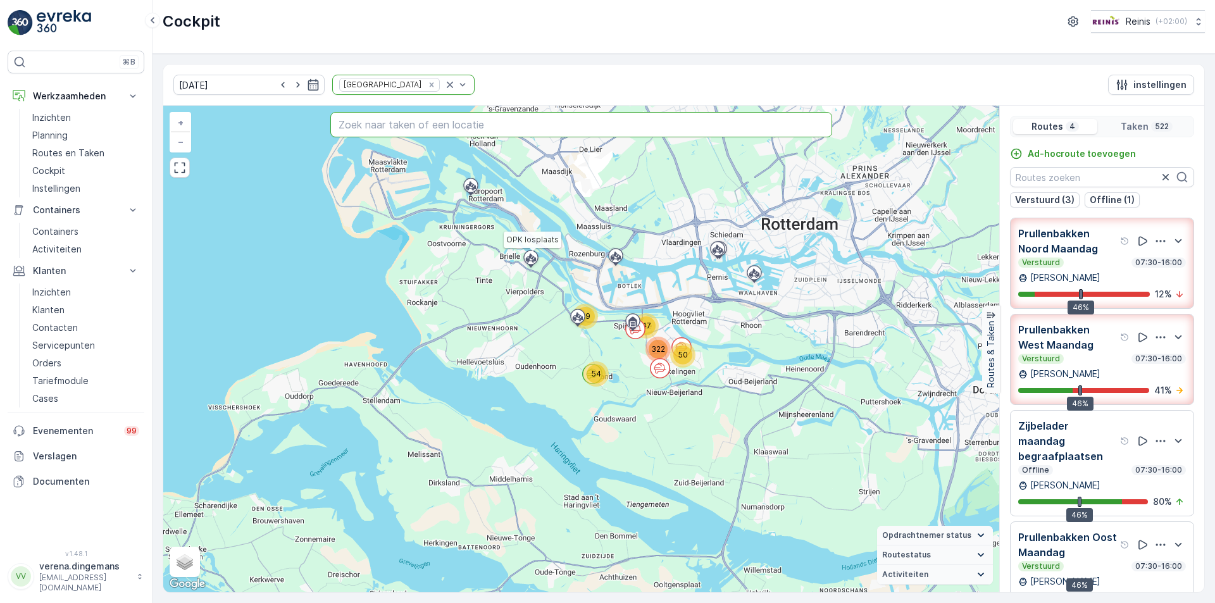
click at [388, 128] on input "text" at bounding box center [581, 124] width 502 height 25
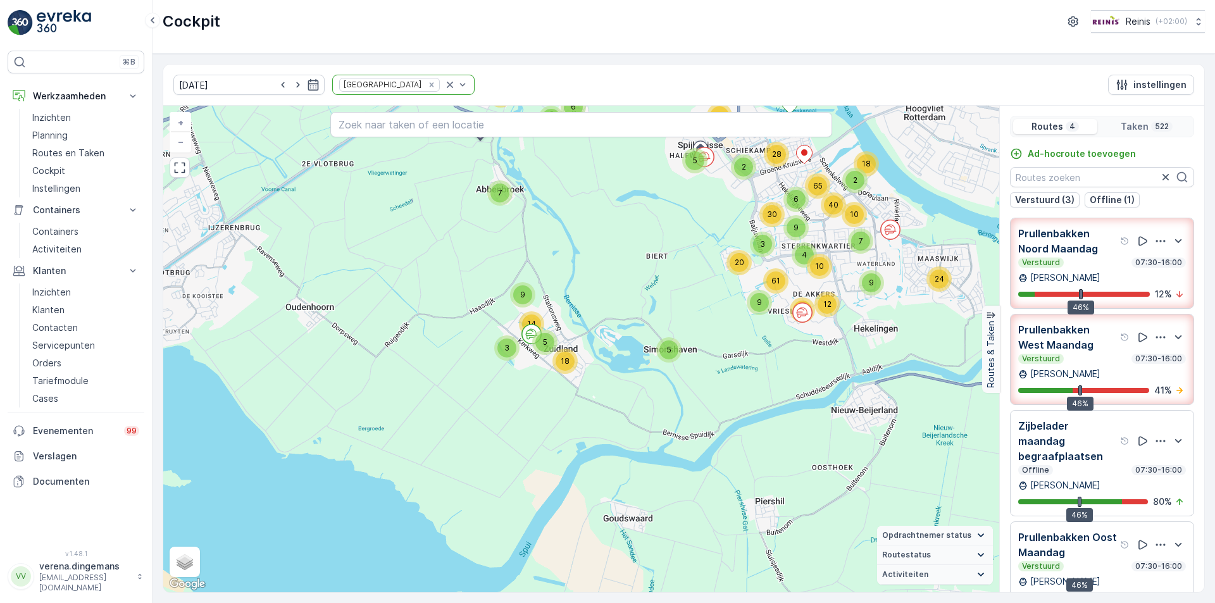
drag, startPoint x: 749, startPoint y: 249, endPoint x: 560, endPoint y: 295, distance: 194.1
click at [560, 295] on div "5 18 3 9 5 14 7 6 2 9 3 22 28 2 5 11 24 9 7 10 2 18 20 12 10 32 61 9 4 6 65 3 3…" at bounding box center [581, 349] width 836 height 486
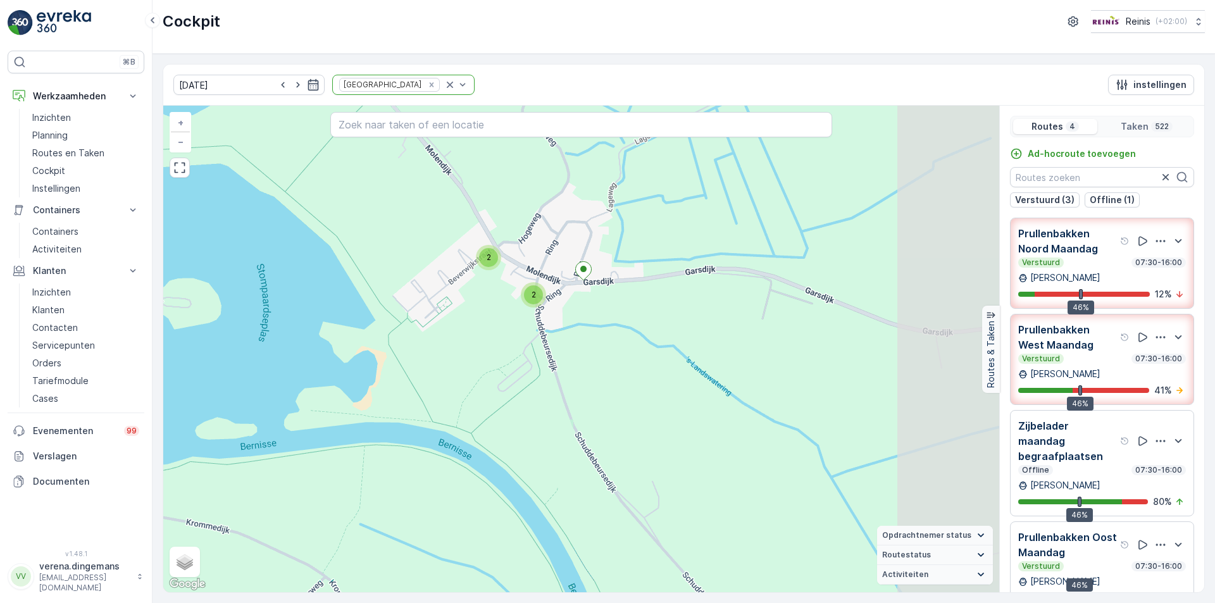
drag, startPoint x: 684, startPoint y: 263, endPoint x: 553, endPoint y: 316, distance: 141.3
click at [553, 316] on div "2 2 4 2 2 2 2 2 2 2 4 2 2 2 5 2 2 2 4 2 3 8 6 4 2 5 2 3 4 2 5 2 4 13 2 6 4 3 4 …" at bounding box center [581, 349] width 836 height 486
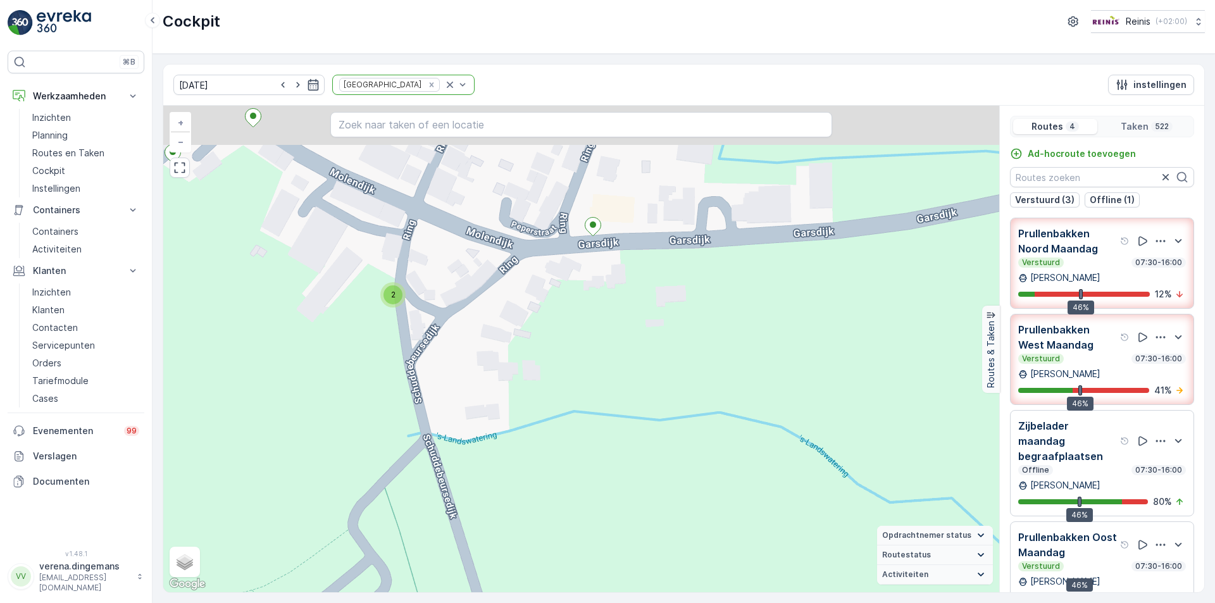
drag, startPoint x: 409, startPoint y: 292, endPoint x: 416, endPoint y: 313, distance: 22.2
click at [416, 313] on div "2 2 2 2 2 2 2 2 2 3 3 2 6 2 2 2 2 2 2 2 2 2 2 4 2 2 2 2 2 2 2 3 2 2 2 2 2 2 2 2…" at bounding box center [581, 349] width 836 height 486
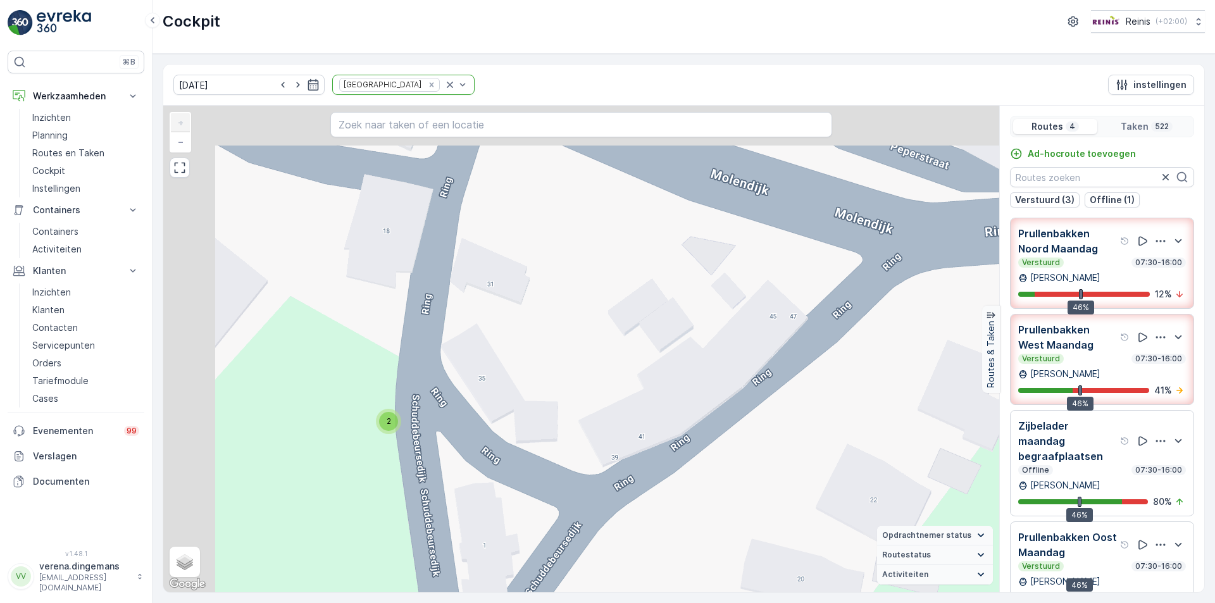
drag, startPoint x: 447, startPoint y: 257, endPoint x: 500, endPoint y: 400, distance: 151.9
click at [500, 400] on div "2 2 2 2 OPK losplaats + − Satelliet stappenplan Terrein Hybride Leaflet Sneltoe…" at bounding box center [581, 349] width 836 height 486
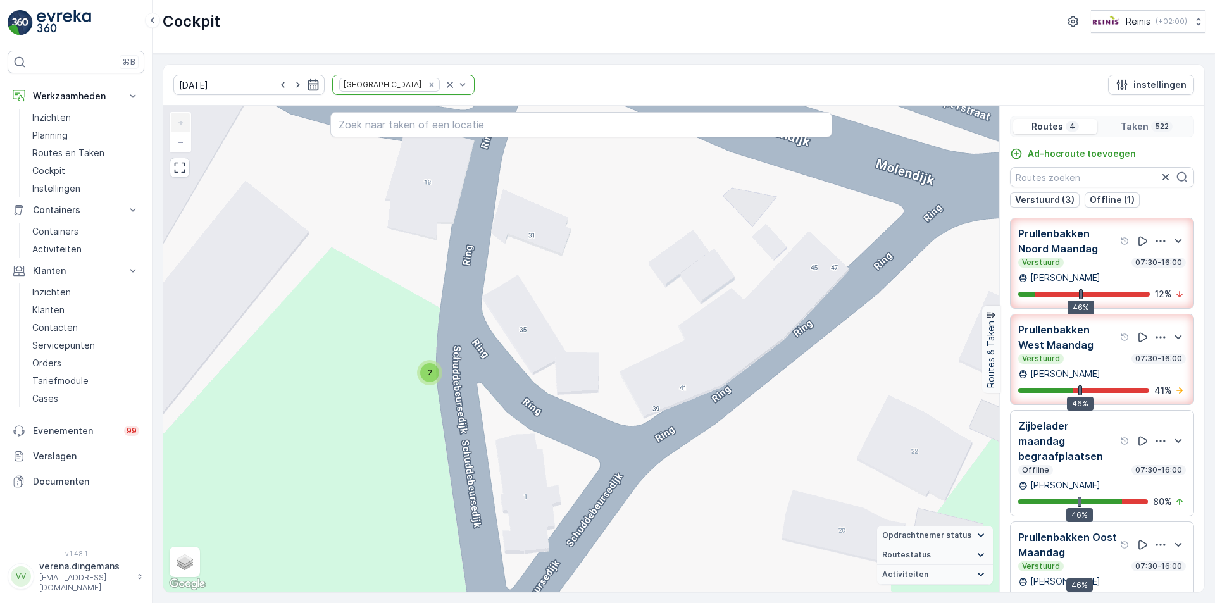
drag, startPoint x: 514, startPoint y: 197, endPoint x: 555, endPoint y: 147, distance: 64.7
click at [555, 147] on div "2 2 2 2 OPK losplaats + − Satelliet stappenplan Terrein Hybride Leaflet Sneltoe…" at bounding box center [581, 349] width 836 height 486
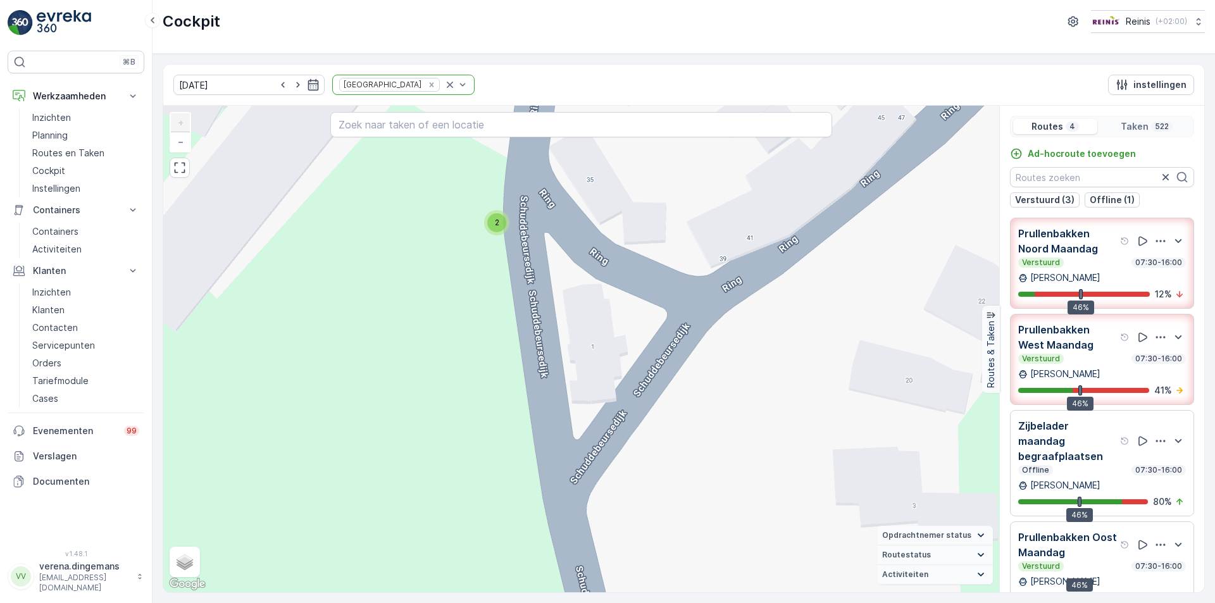
drag, startPoint x: 552, startPoint y: 390, endPoint x: 619, endPoint y: 240, distance: 164.8
click at [619, 240] on div "2 2 2 2 OPK losplaats + − Satelliet stappenplan Terrein Hybride Leaflet Sneltoe…" at bounding box center [581, 349] width 836 height 486
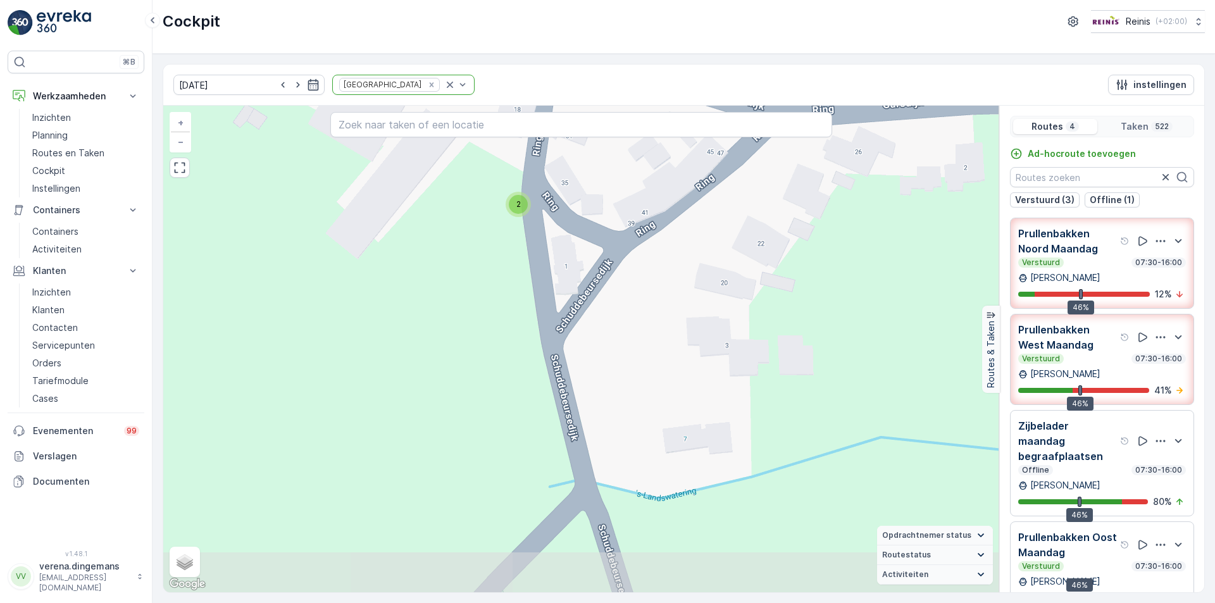
drag, startPoint x: 703, startPoint y: 469, endPoint x: 642, endPoint y: 364, distance: 120.8
click at [642, 364] on div "2 2 2 3 3 2 2 2 2 2 3 2 2 2 2 OPK losplaats + − Satelliet stappenplan Terrein H…" at bounding box center [581, 349] width 836 height 486
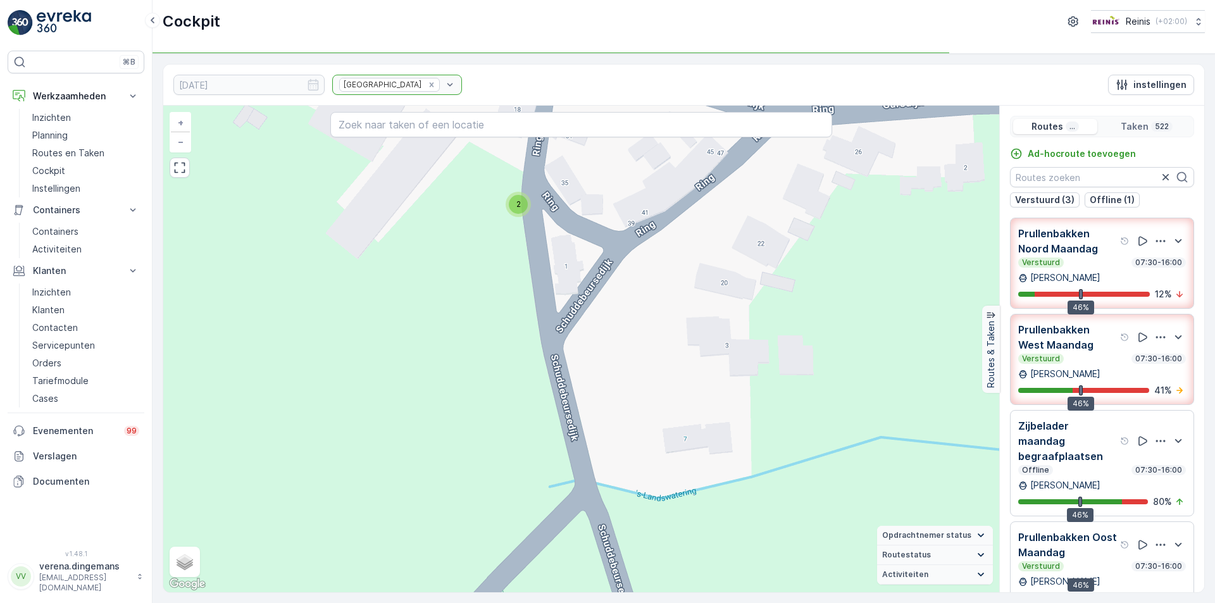
drag, startPoint x: 704, startPoint y: 261, endPoint x: 549, endPoint y: 287, distance: 157.0
click at [391, 322] on div "2 2 3 2 2 3 3 2 2 2 2 2 2 2 2 OPK losplaats + − Satelliet stappenplan Terrein H…" at bounding box center [581, 349] width 836 height 486
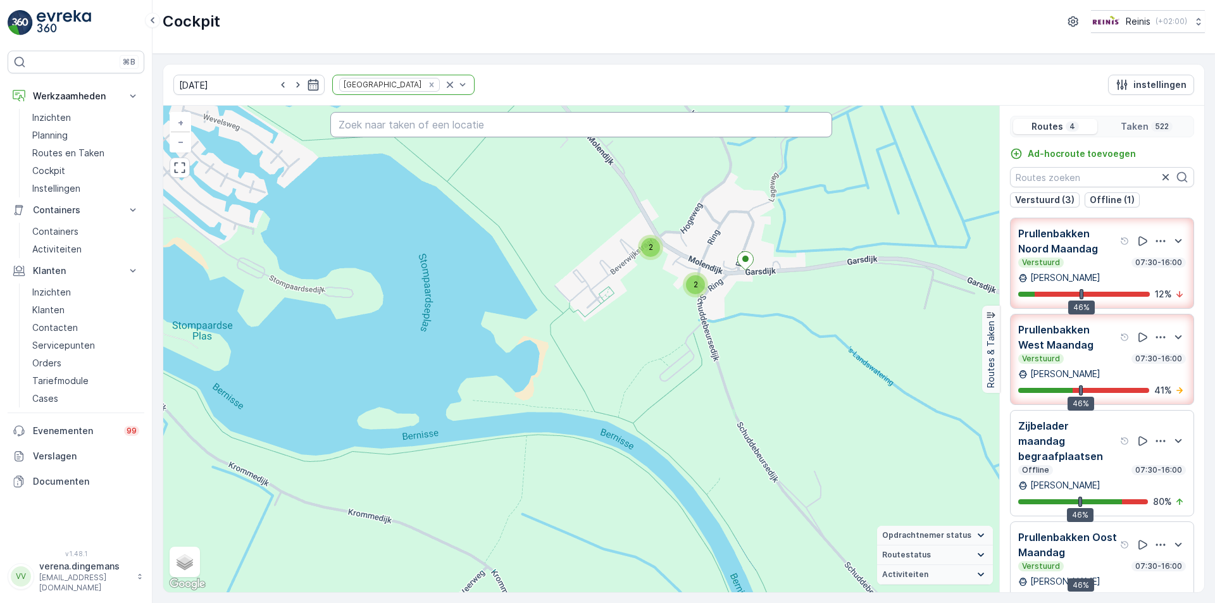
click at [409, 128] on input "text" at bounding box center [581, 124] width 502 height 25
type input "breekade 7"
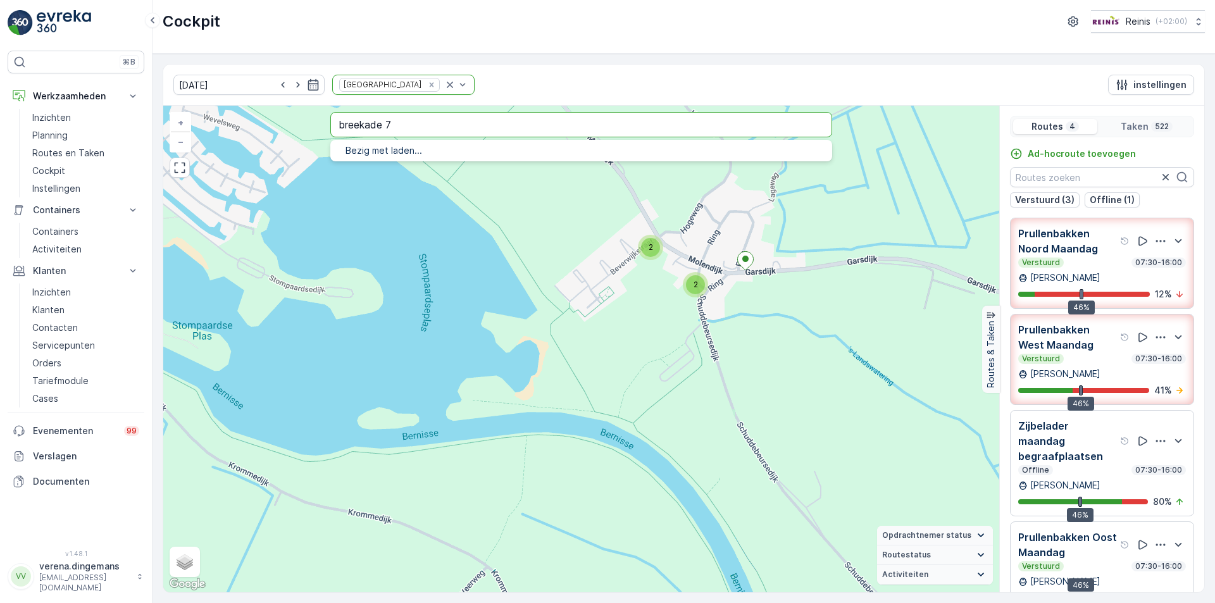
type input "breekade 7"
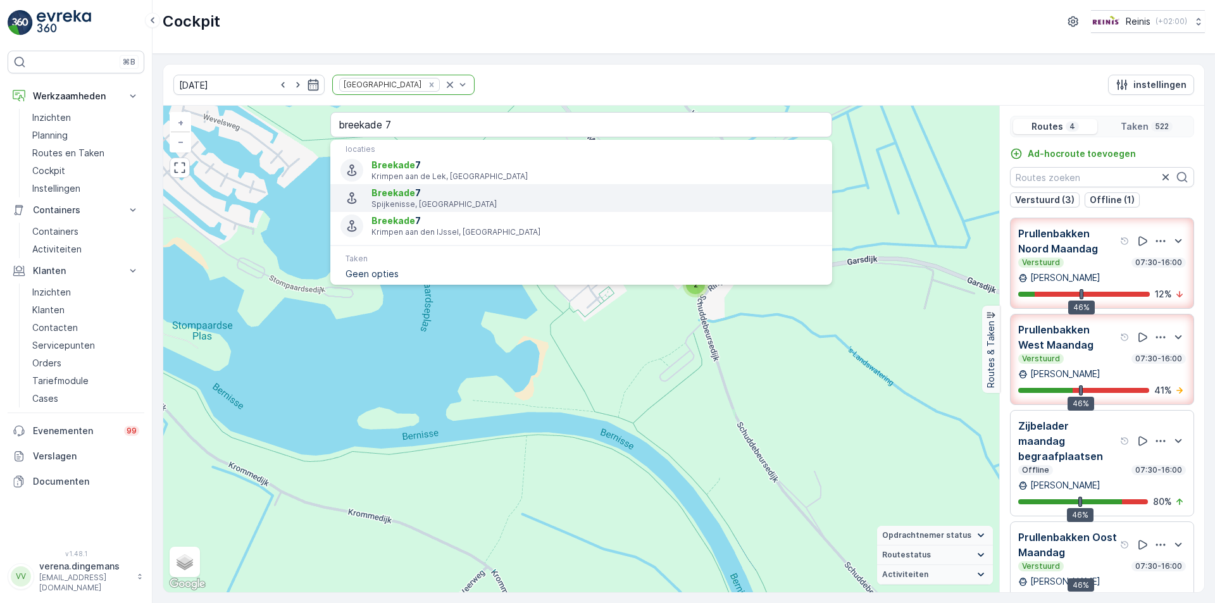
click at [433, 195] on span "Breekade 7" at bounding box center [596, 193] width 450 height 13
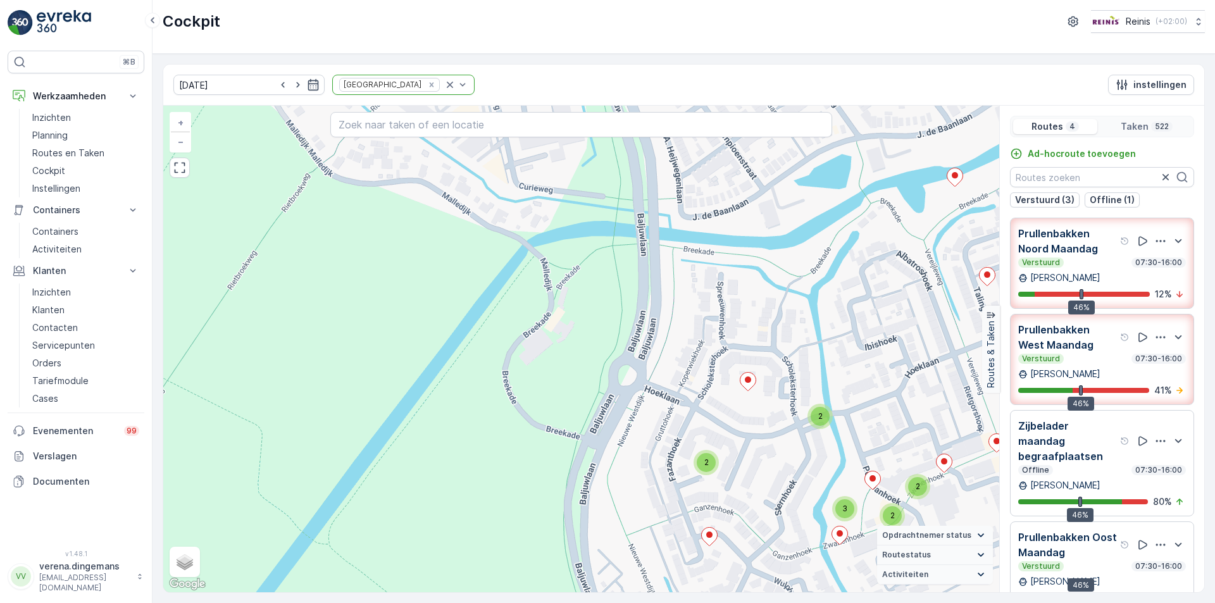
drag, startPoint x: 781, startPoint y: 488, endPoint x: 763, endPoint y: 436, distance: 55.6
click at [763, 436] on div "2 2 2 2 2 2 3 2 2 2 2 4 2 2 2 2 3 2 3 2 2 2 2 3 2 2 5 2 4 2 4 6 2 2 3 2 2 3 3 2…" at bounding box center [581, 349] width 836 height 486
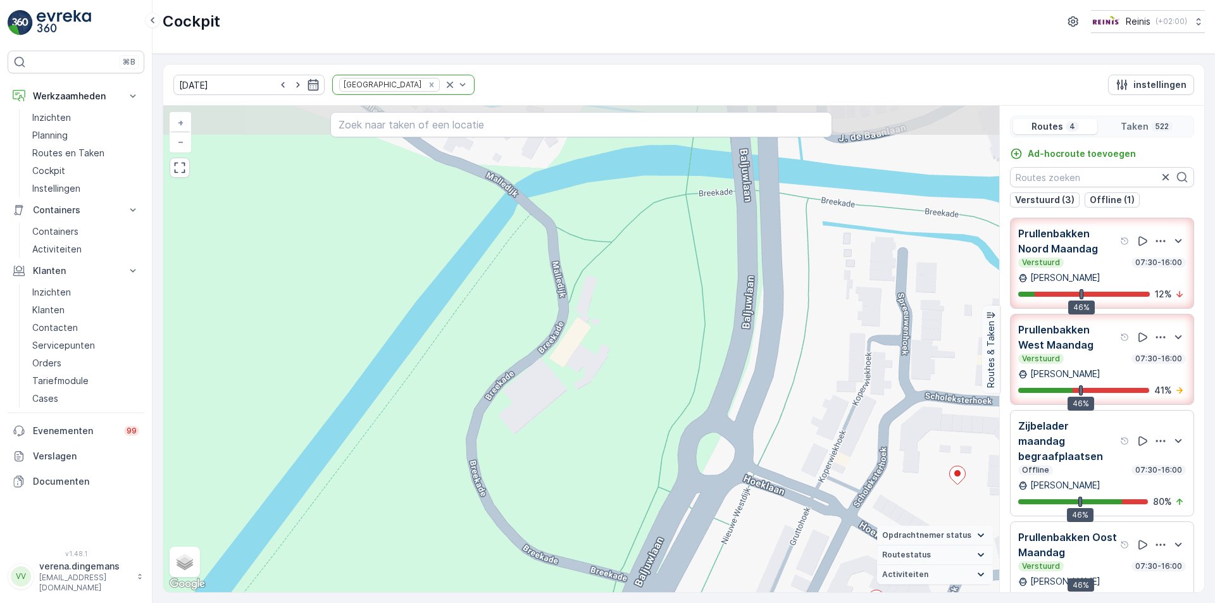
drag, startPoint x: 614, startPoint y: 232, endPoint x: 600, endPoint y: 329, distance: 97.7
click at [600, 329] on div "2 2 2 2 2 2 2 2 2 3 3 2 6 2 2 2 2 2 2 2 2 2 2 4 2 2 2 2 2 2 2 3 2 2 2 2 2 2 2 2…" at bounding box center [581, 349] width 836 height 486
click at [308, 84] on icon "button" at bounding box center [313, 84] width 11 height 11
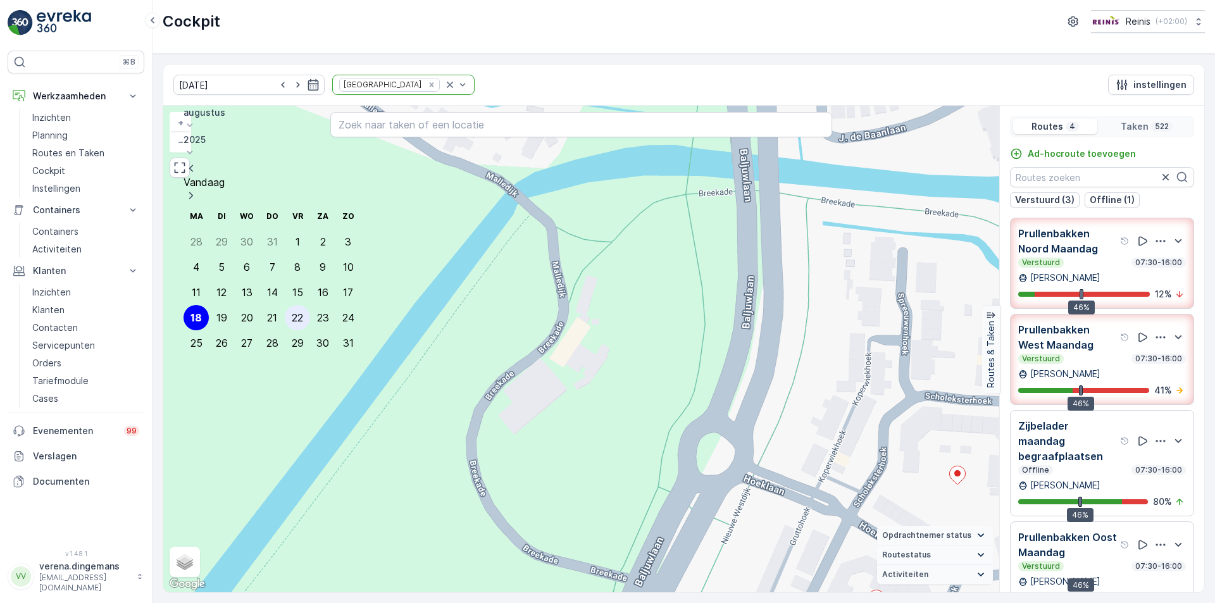
click at [292, 312] on div "22" at bounding box center [297, 317] width 11 height 11
type input "22.08.2025"
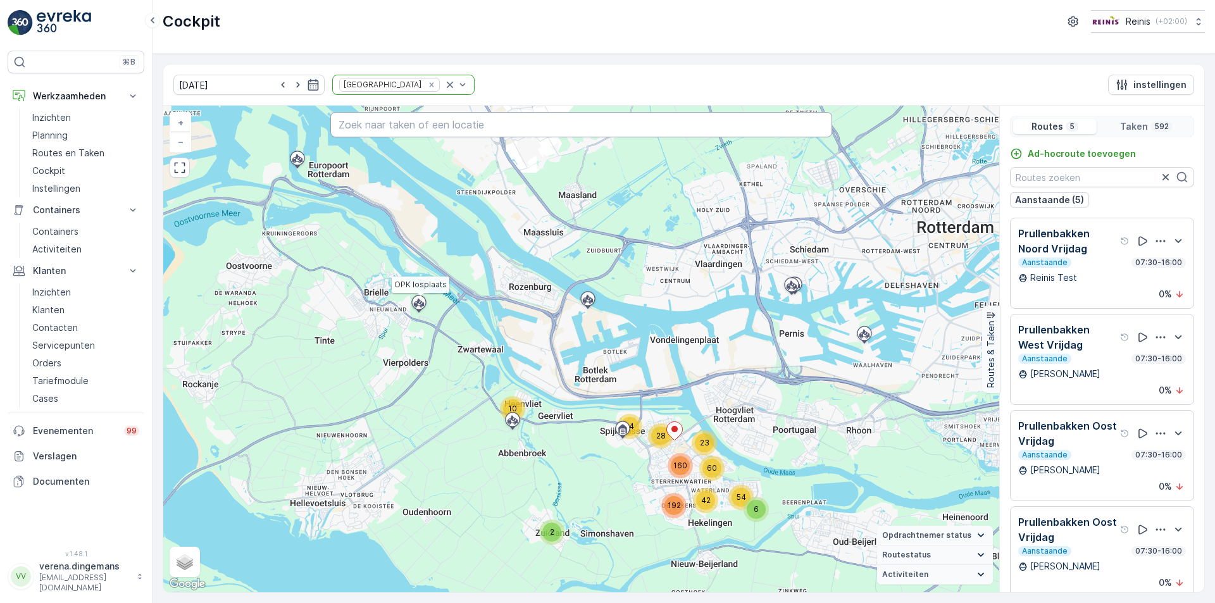
click at [430, 119] on input "text" at bounding box center [581, 124] width 502 height 25
type input "breekade 7 s"
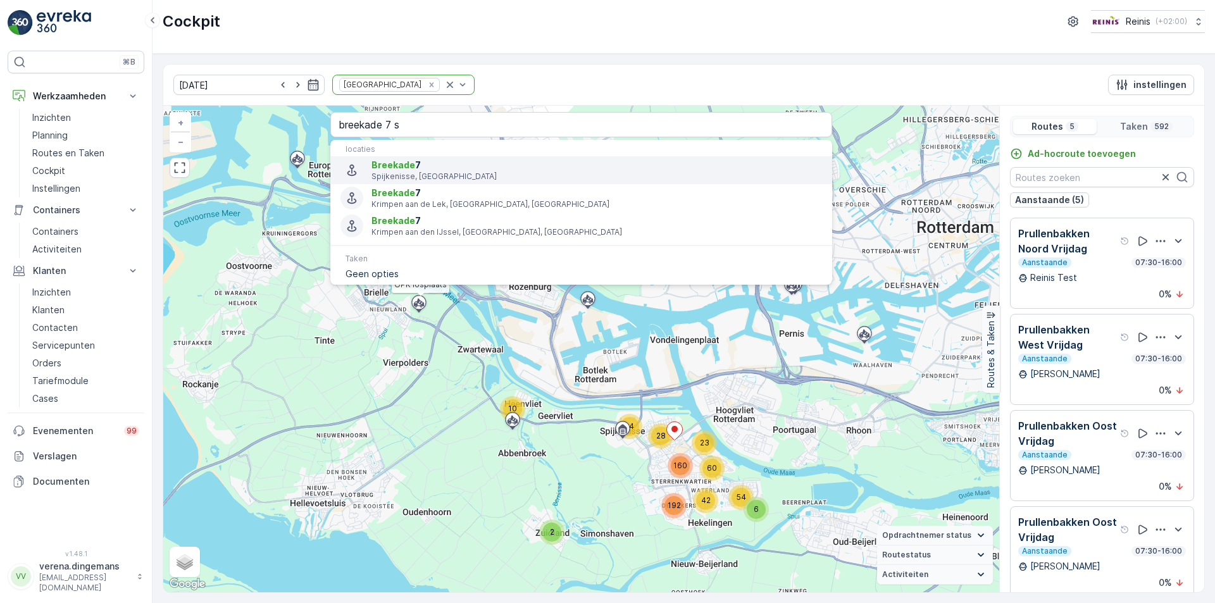
click at [504, 167] on span "Breekade 7" at bounding box center [596, 165] width 450 height 13
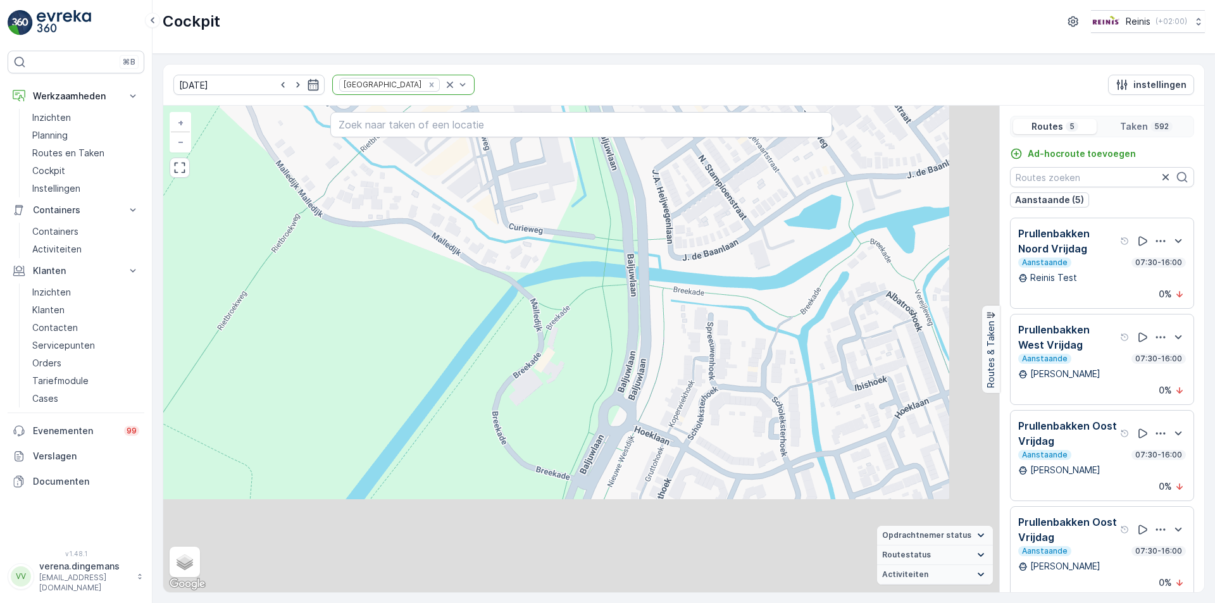
drag, startPoint x: 758, startPoint y: 492, endPoint x: 655, endPoint y: 368, distance: 161.3
click at [655, 368] on div "2 2 8 3 2 2 2 3 2 2 3 2 2 2 2 2 4 2 2 2 10 4 8 2 4 8 12 2 2 2 2 2 2 2 2 2 2 2 2…" at bounding box center [581, 349] width 836 height 486
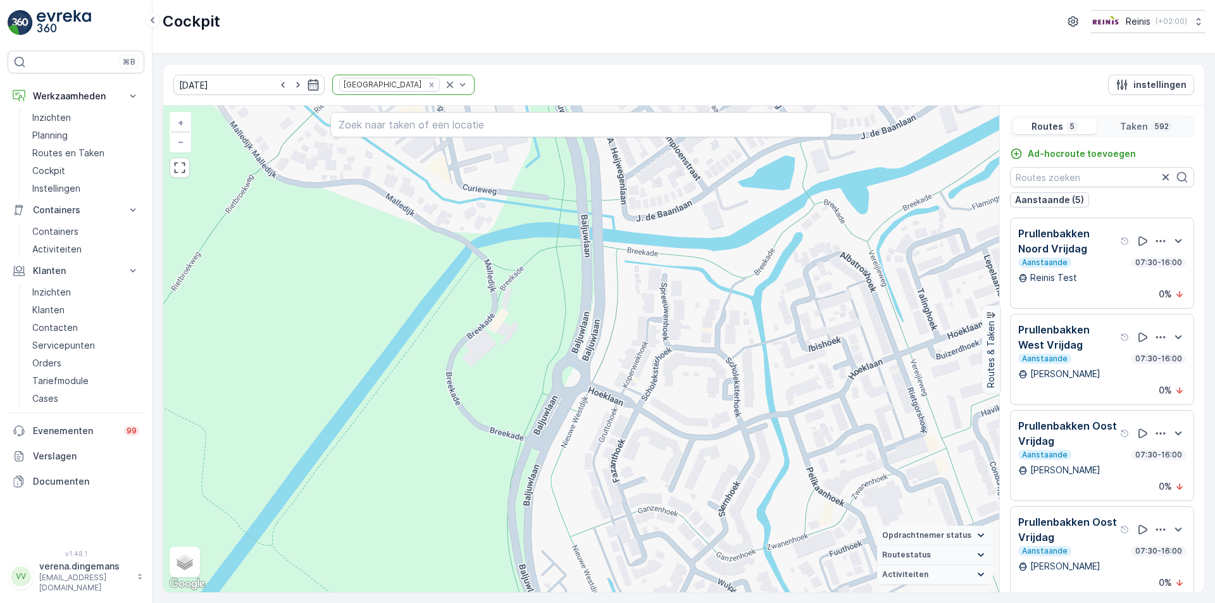
drag, startPoint x: 559, startPoint y: 353, endPoint x: 572, endPoint y: 328, distance: 28.9
click at [572, 328] on div "2 2 8 3 2 2 2 3 2 2 3 2 2 2 2 2 4 2 2 2 10 4 8 2 4 8 12 2 2 2 2 2 2 2 2 2 2 2 2…" at bounding box center [581, 349] width 836 height 486
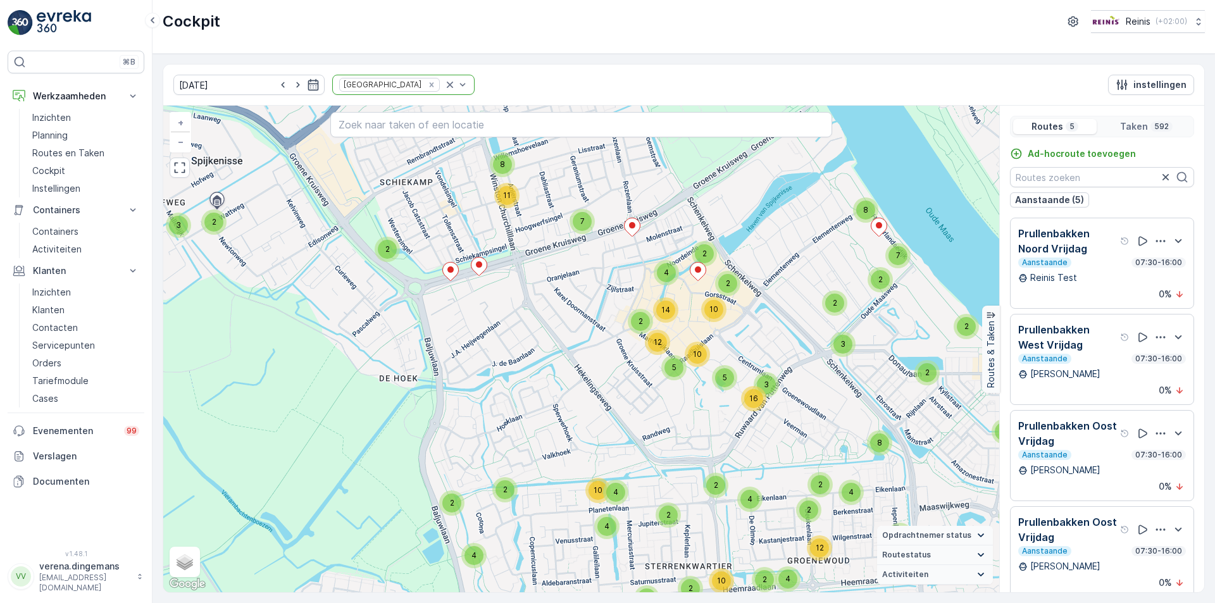
drag, startPoint x: 831, startPoint y: 263, endPoint x: 511, endPoint y: 368, distance: 336.9
click at [511, 368] on div "2 2 8 7 8 11 2 2 4 2 3 2 4 2 2 2 10 38 2 4 2 2 2 4 4 4 18 2 2 2 2 2 2 14 4 12 6…" at bounding box center [581, 349] width 836 height 486
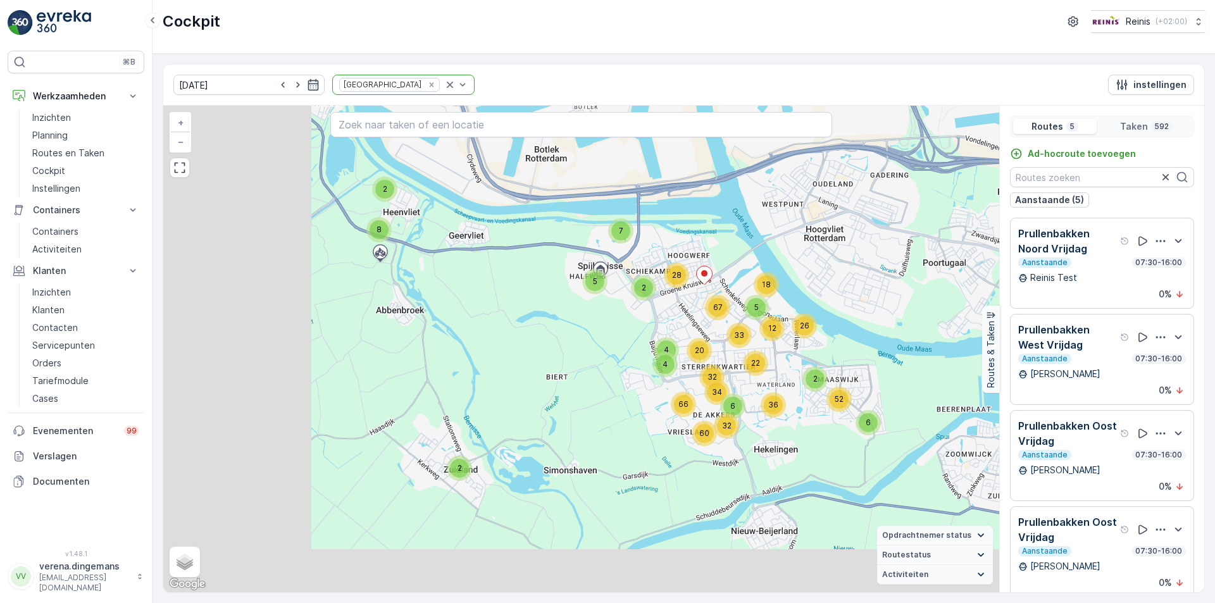
drag, startPoint x: 413, startPoint y: 387, endPoint x: 576, endPoint y: 336, distance: 170.9
click at [576, 336] on div "2 2 8 28 2 7 5 6 2 52 6 36 26 22 12 5 18 32 34 60 66 32 67 4 4 33 20 OPK lospla…" at bounding box center [581, 349] width 836 height 486
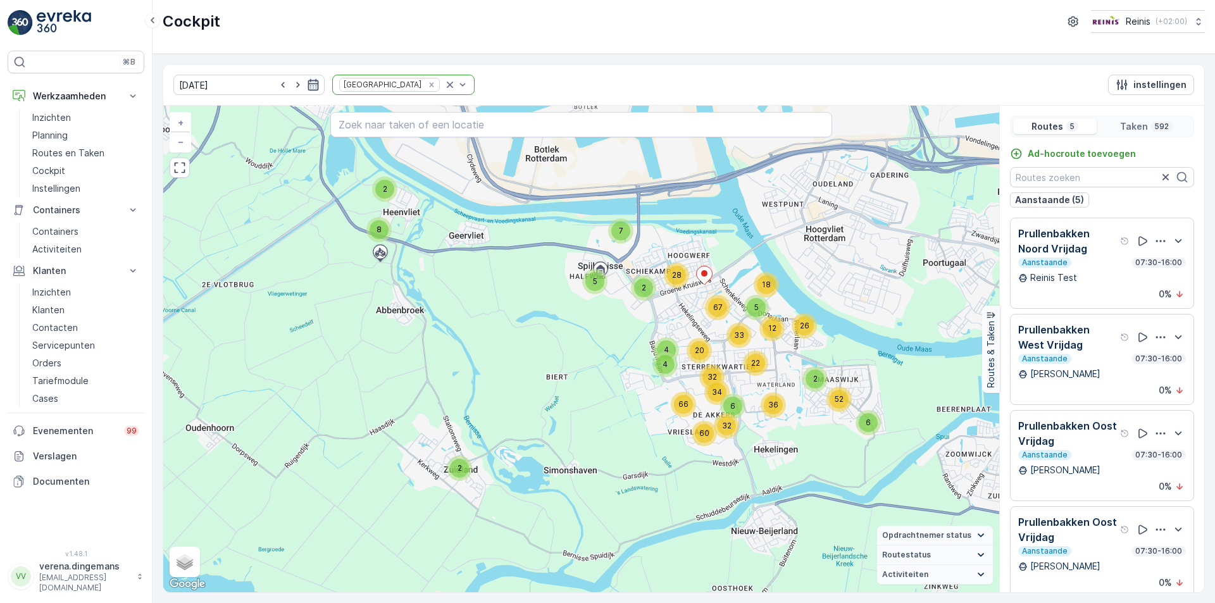
click at [308, 90] on icon "button" at bounding box center [313, 84] width 11 height 11
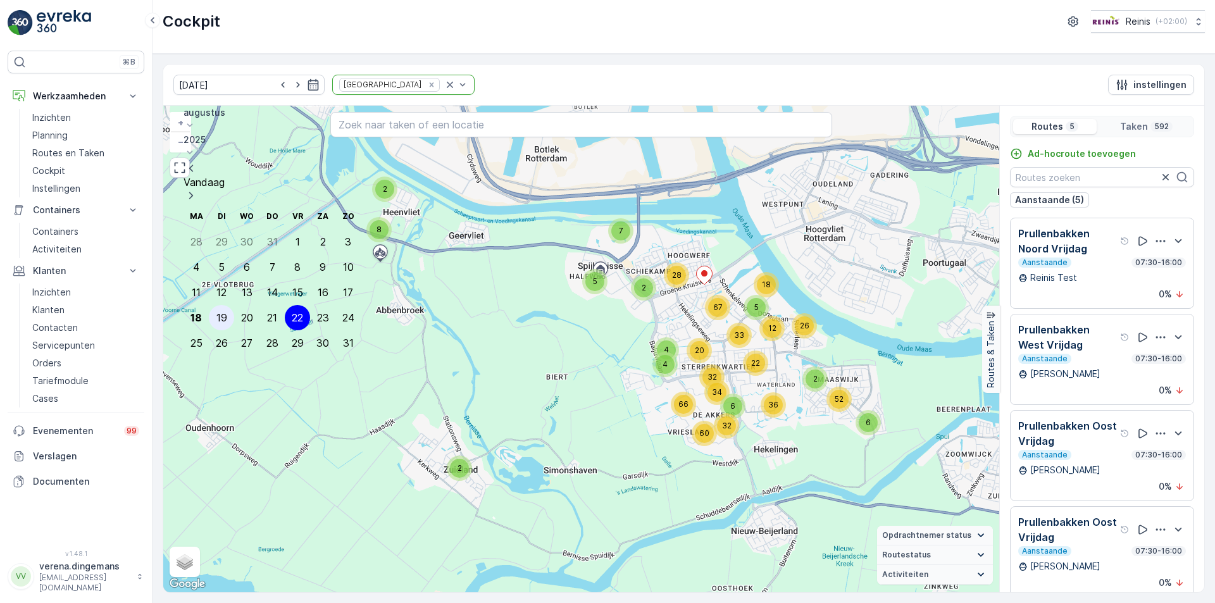
click at [220, 312] on div "19" at bounding box center [221, 317] width 11 height 11
type input "19.08.2025"
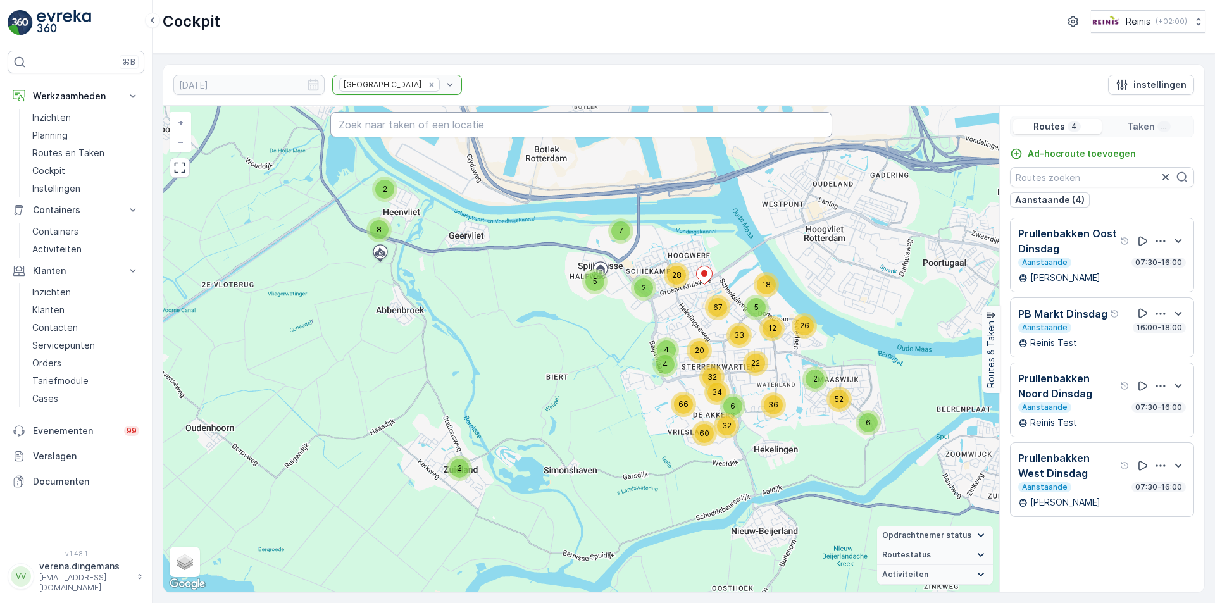
click at [420, 128] on input "text" at bounding box center [581, 124] width 502 height 25
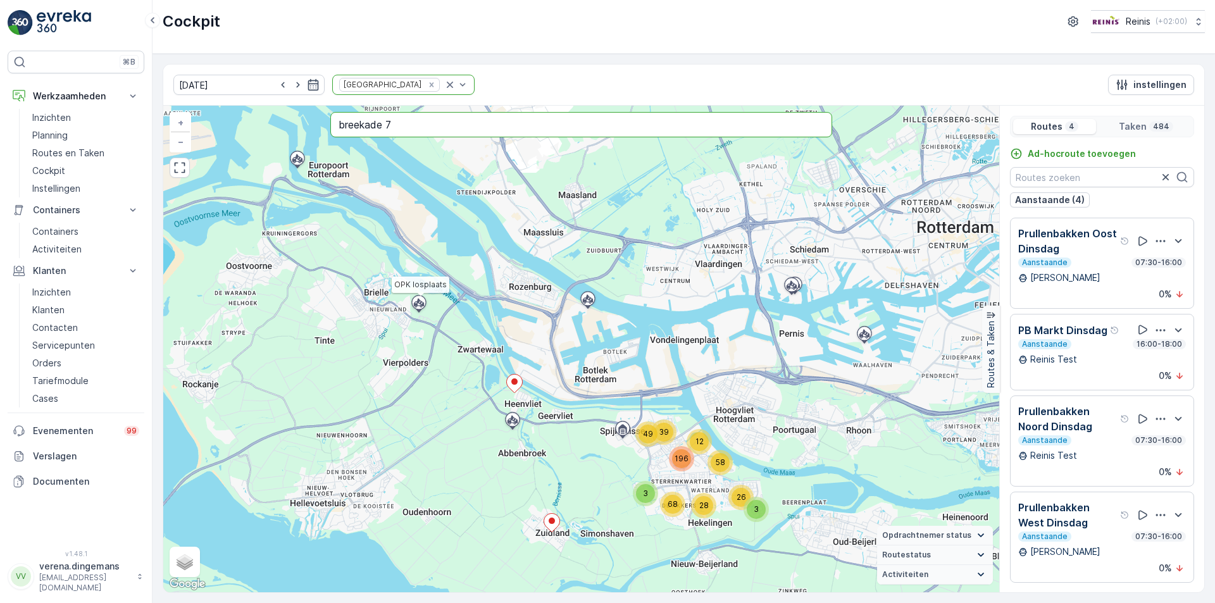
type input "breekade 7"
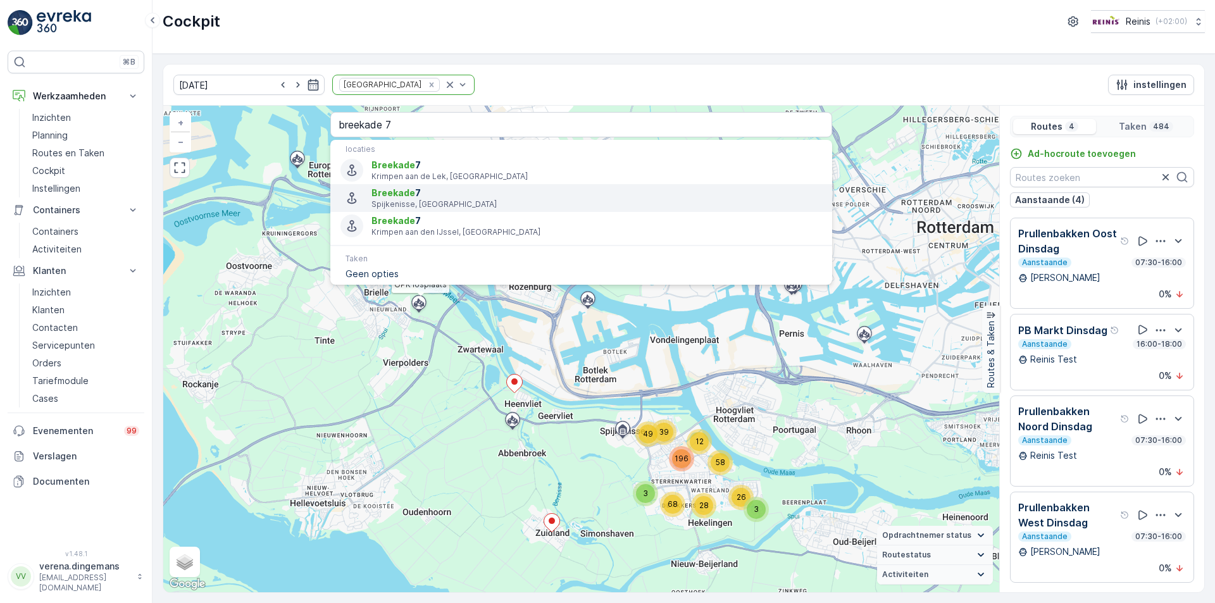
click at [423, 198] on span "Breekade 7" at bounding box center [596, 193] width 450 height 13
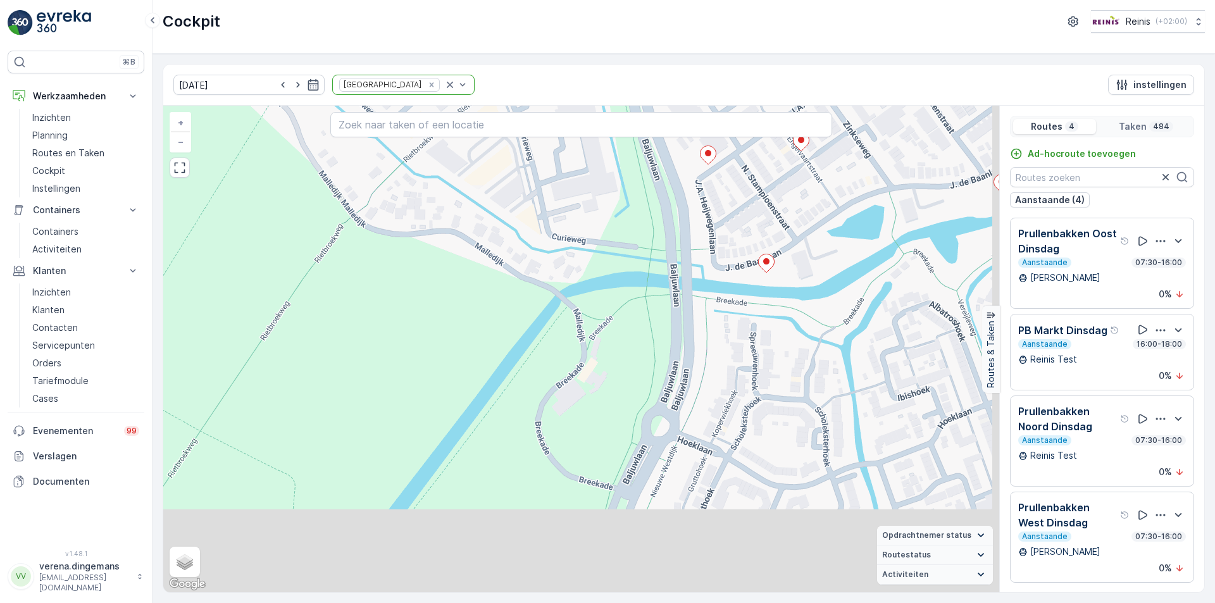
drag, startPoint x: 755, startPoint y: 375, endPoint x: 695, endPoint y: 259, distance: 131.0
click at [695, 259] on div "2 2 2 2 2 3 2 2 2 2 4 3 2 4 2 2 2 2 5 4 4 2 6 2 2 2 3 2 3 2 2 2 2 2 2 2 2 3 2 2…" at bounding box center [581, 349] width 836 height 486
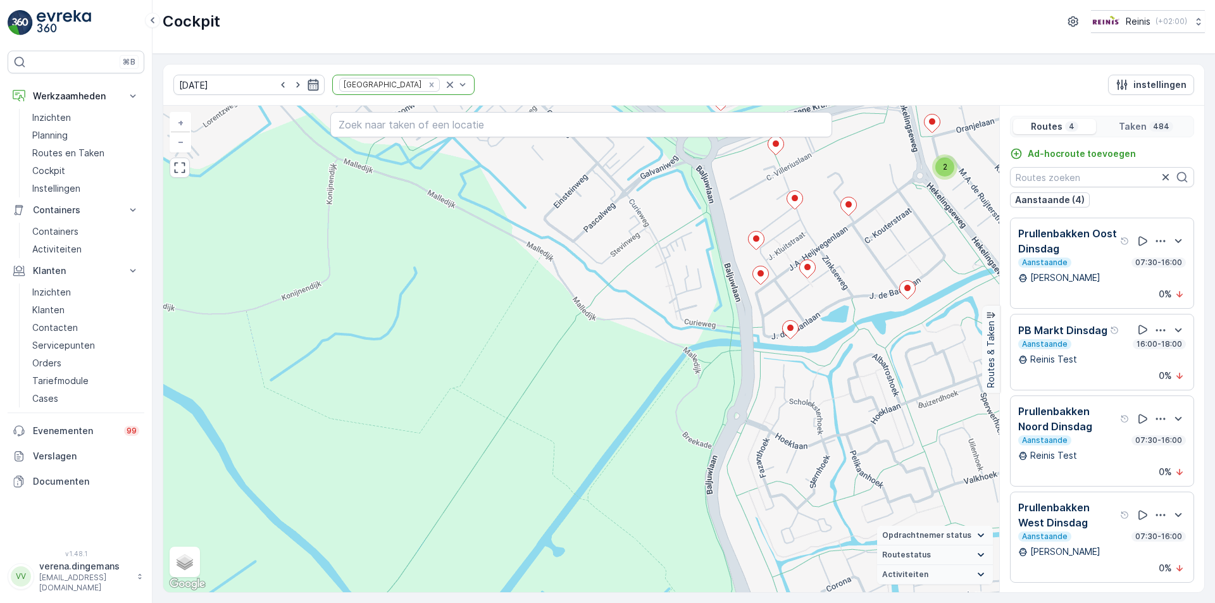
click at [307, 87] on icon "button" at bounding box center [313, 84] width 13 height 13
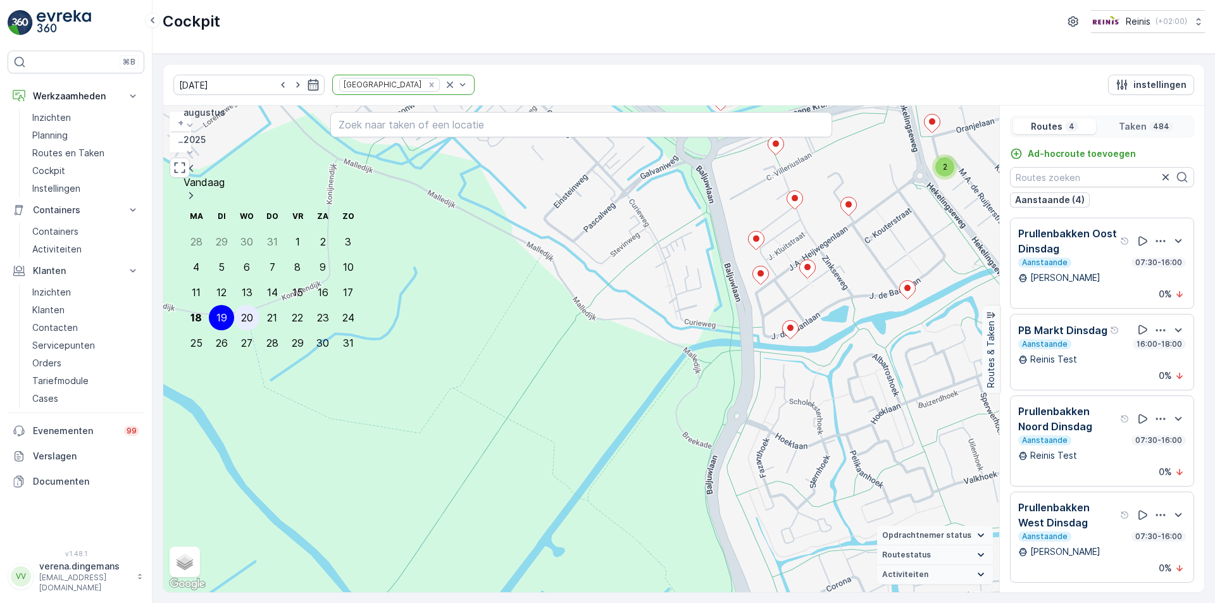
click at [241, 312] on div "20" at bounding box center [247, 317] width 12 height 11
type input "20.08.2025"
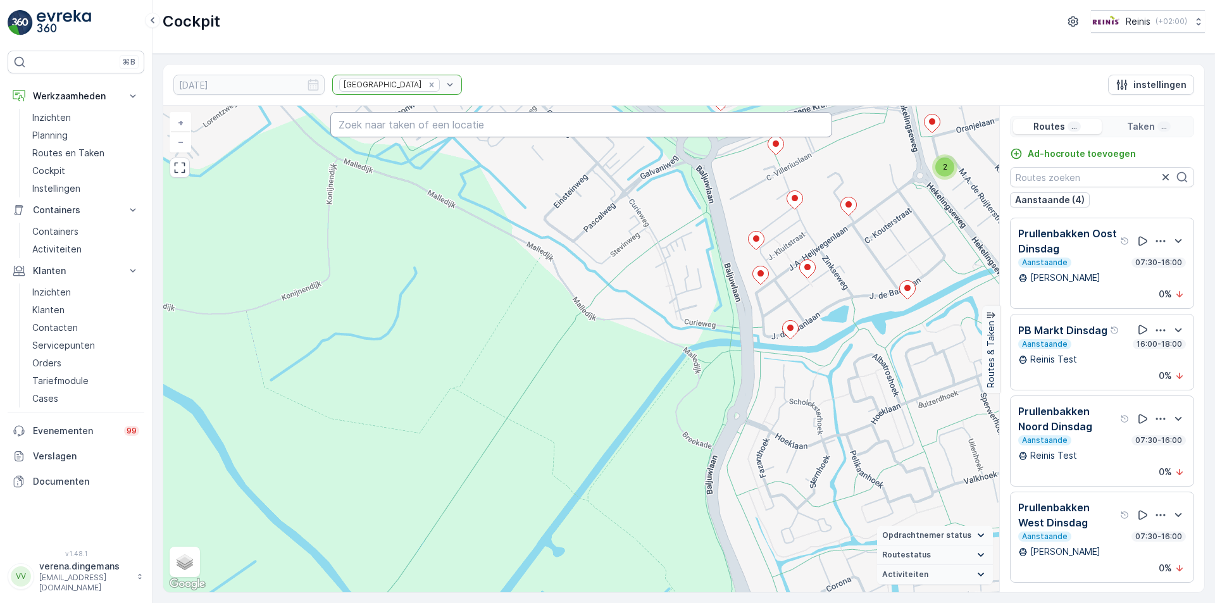
click at [405, 119] on input "text" at bounding box center [581, 124] width 502 height 25
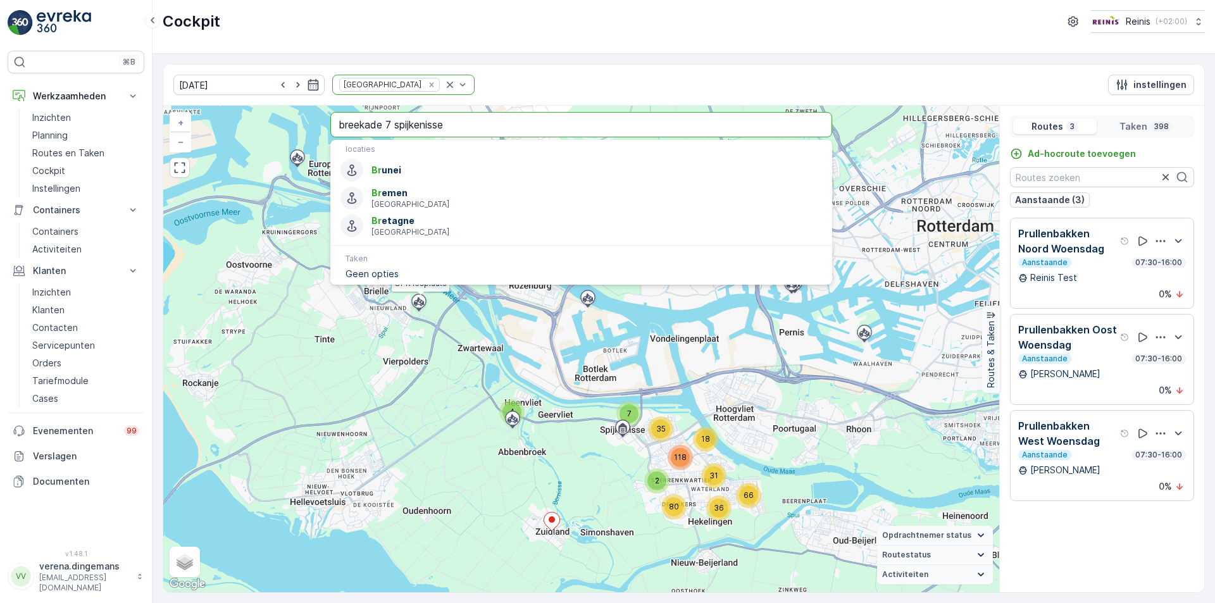
type input "breekade 7 spijkenisse"
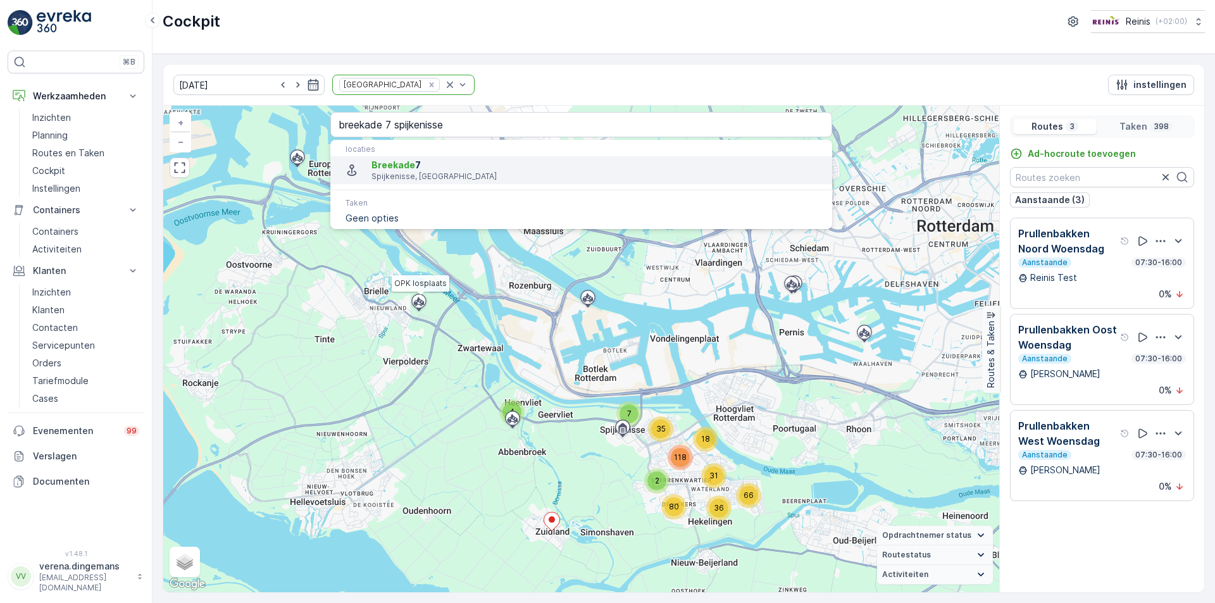
click at [425, 169] on span "Breekade 7" at bounding box center [596, 165] width 450 height 13
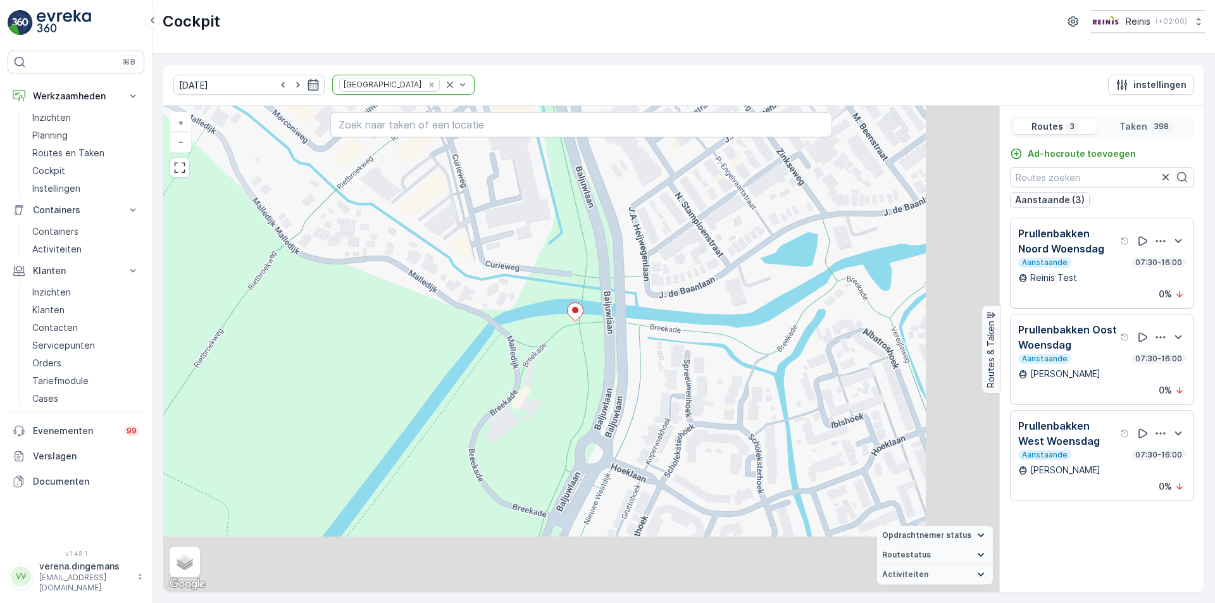
drag, startPoint x: 688, startPoint y: 478, endPoint x: 561, endPoint y: 392, distance: 152.6
click at [561, 392] on div "2 2 3 2 2 3 2 2 3 2 2 2 2 2 2 2 2 2 5 4 4 2 6 2 2 2 2 2 2 2 3 2 2 2 2 2 3 2 2 2…" at bounding box center [581, 349] width 836 height 486
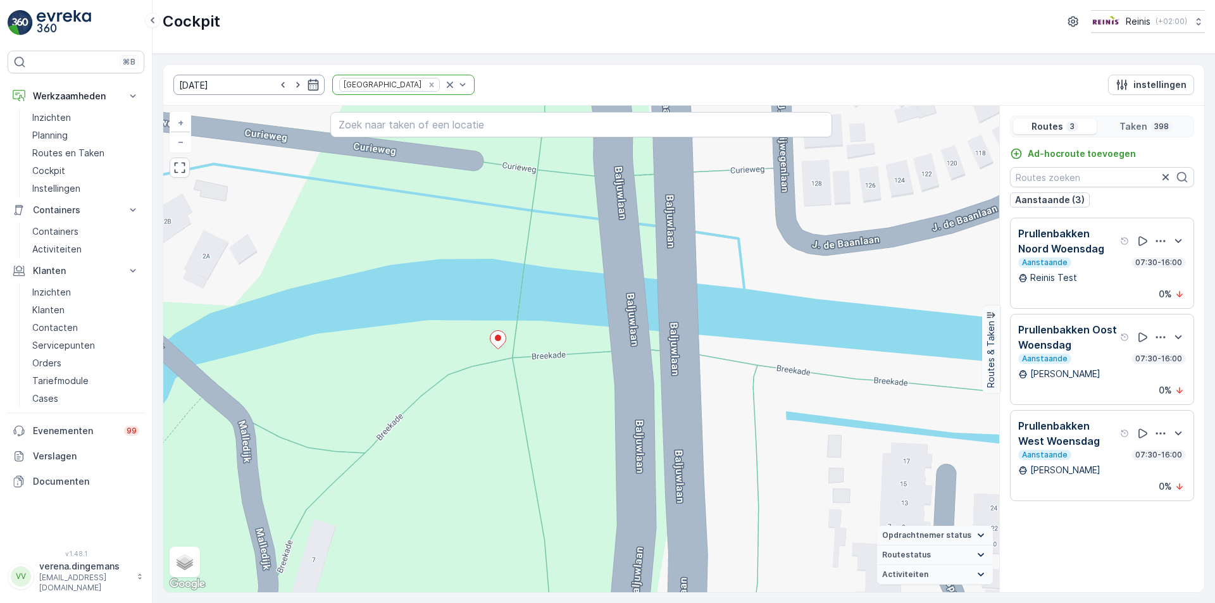
click at [309, 84] on input "20.08.2025" at bounding box center [248, 85] width 151 height 20
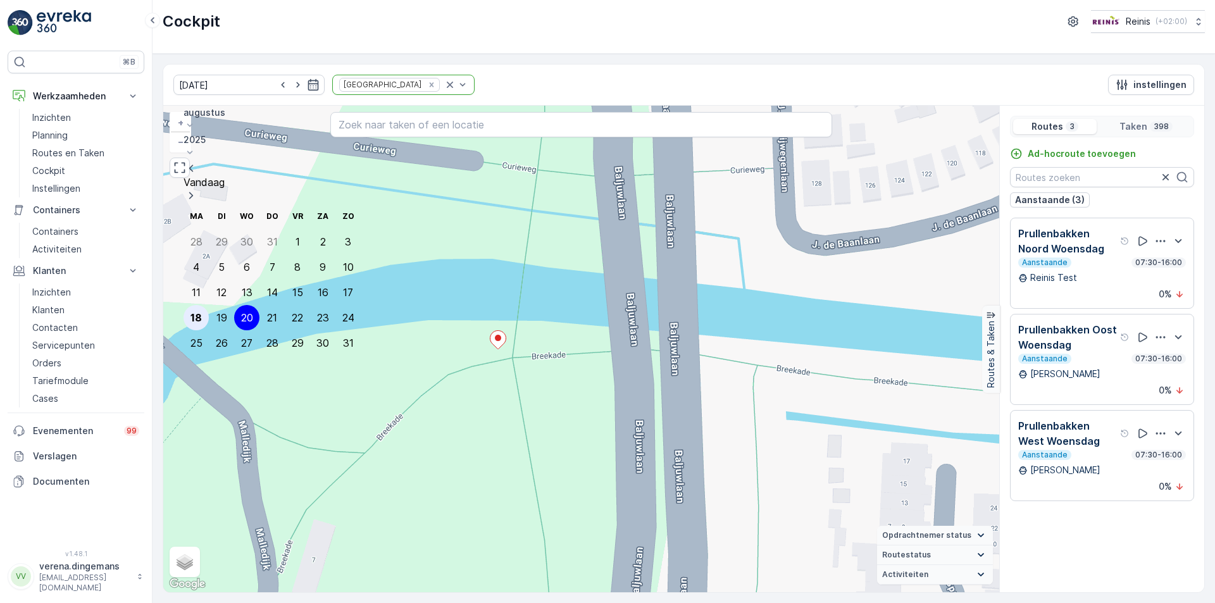
click at [192, 312] on div "18" at bounding box center [195, 317] width 11 height 11
type input "[DATE]"
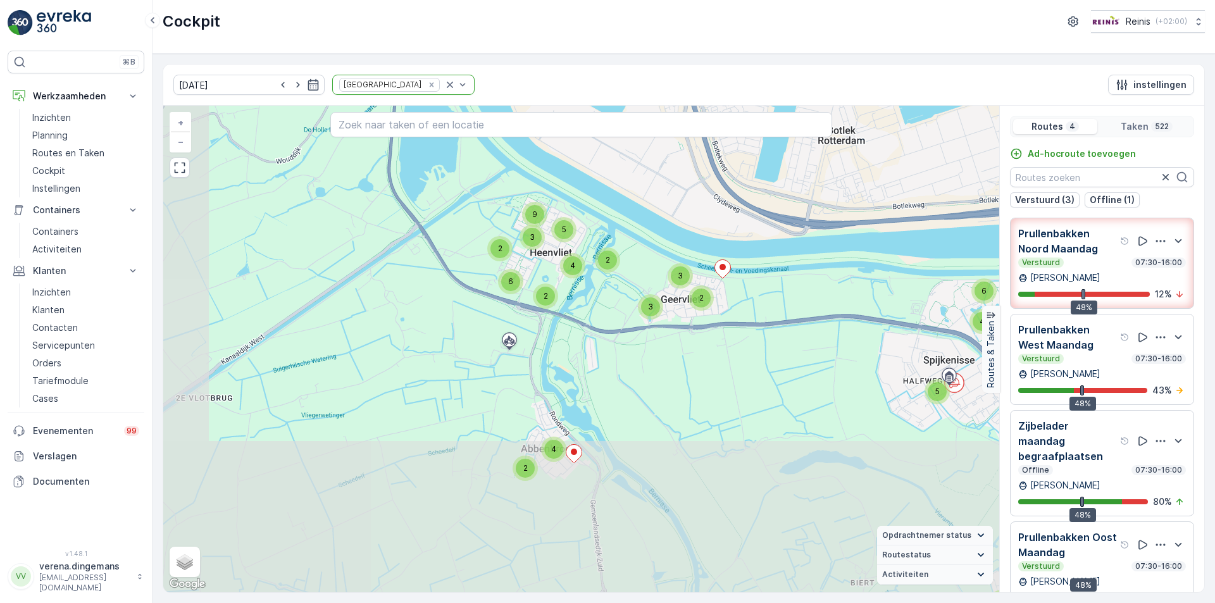
drag, startPoint x: 625, startPoint y: 439, endPoint x: 723, endPoint y: 329, distance: 147.4
click at [723, 329] on div "4 2 2 6 4 4 2 9 3 5 8 2 4 3 2 3 9 2 3 5 4 2 2 6 2 5 6 4 2 19 7 24 9 4 3 9 18 4 …" at bounding box center [581, 349] width 836 height 486
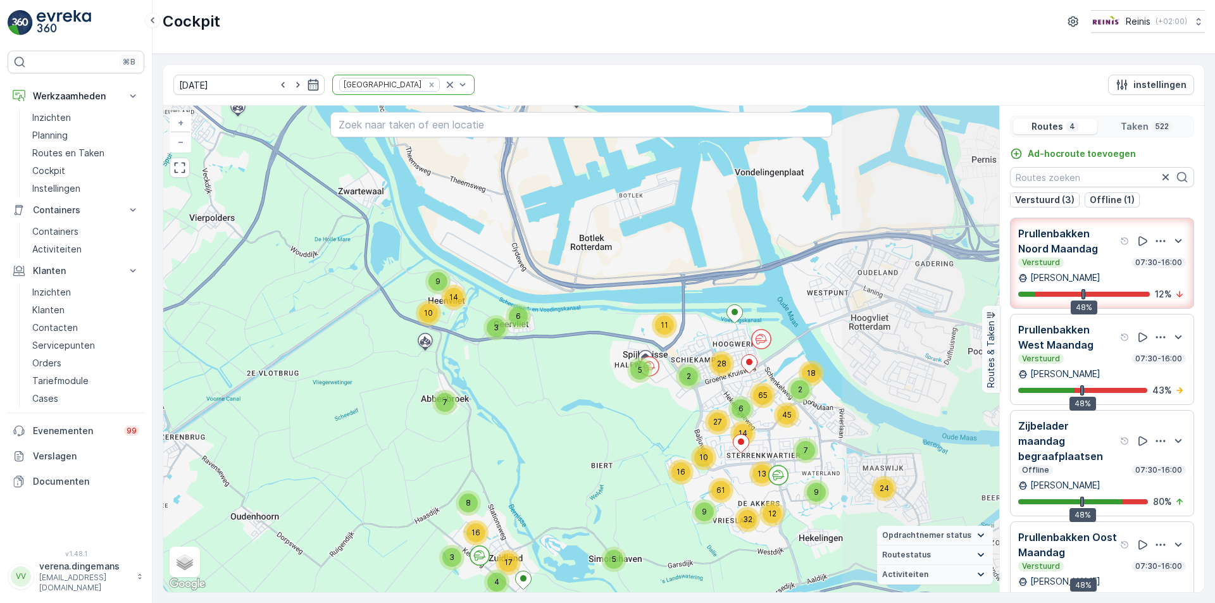
drag, startPoint x: 813, startPoint y: 474, endPoint x: 622, endPoint y: 484, distance: 190.6
click at [622, 484] on div "5 3 8 4 16 17 7 3 6 9 14 10 2 5 11 28 24 9 7 27 16 10 2 18 12 13 32 9 61 6 65 4…" at bounding box center [581, 349] width 836 height 486
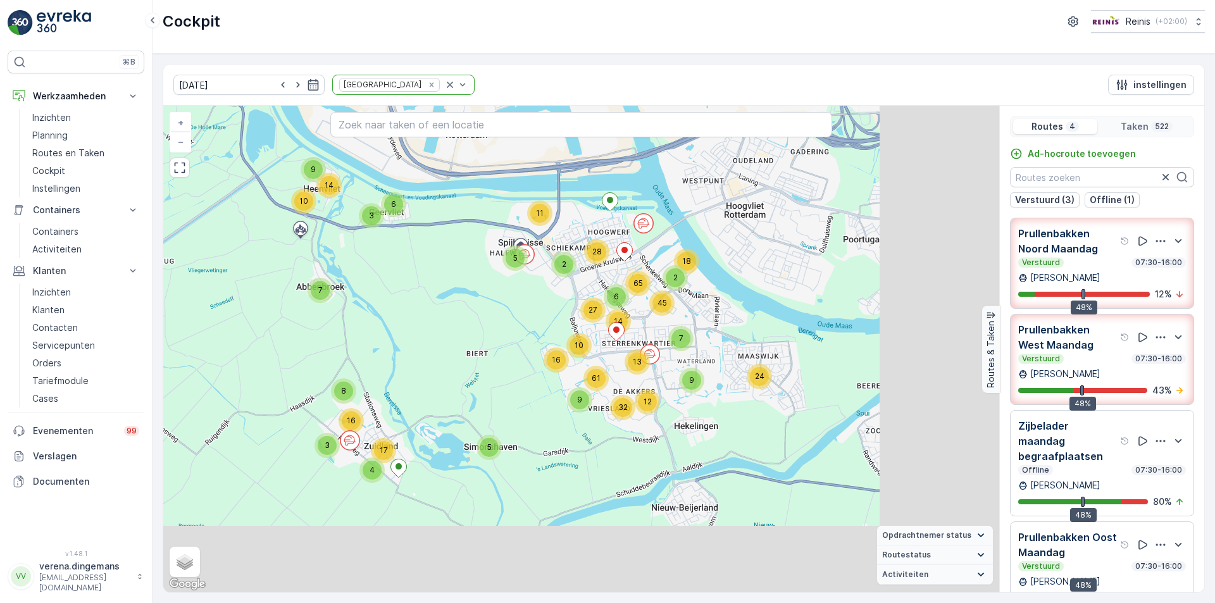
drag, startPoint x: 685, startPoint y: 456, endPoint x: 561, endPoint y: 335, distance: 173.1
click at [561, 335] on div "5 3 8 4 16 17 7 3 6 9 14 10 2 5 11 28 24 9 7 27 16 10 2 18 12 13 32 9 61 6 65 4…" at bounding box center [581, 349] width 836 height 486
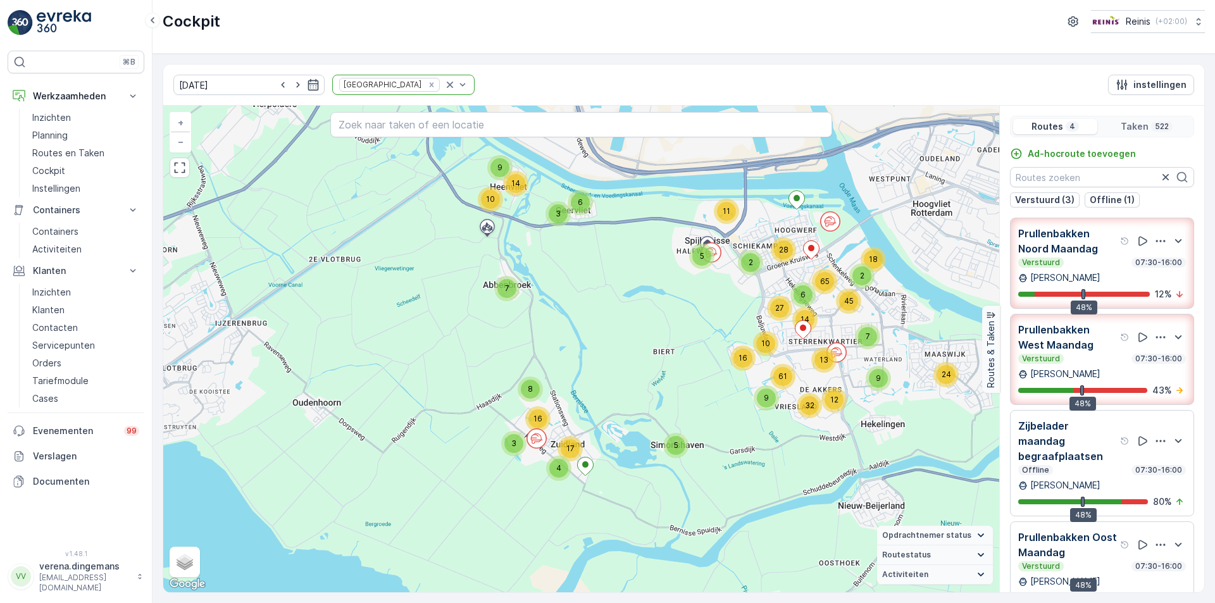
drag, startPoint x: 393, startPoint y: 389, endPoint x: 579, endPoint y: 396, distance: 186.1
click at [579, 396] on div "5 3 8 4 16 17 7 3 6 9 14 10 2 5 11 28 24 9 7 27 16 10 2 18 12 13 32 9 61 6 65 4…" at bounding box center [581, 349] width 836 height 486
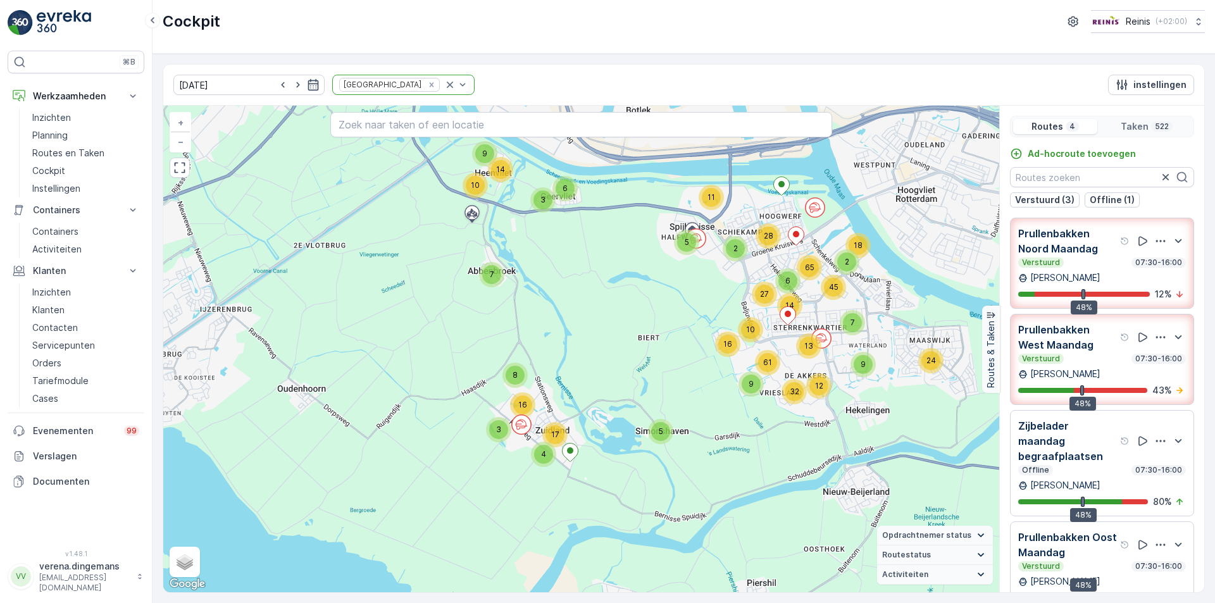
drag, startPoint x: 578, startPoint y: 404, endPoint x: 557, endPoint y: 390, distance: 24.6
click at [557, 390] on div "5 3 8 4 16 17 7 3 6 9 14 10 2 5 11 28 24 9 7 27 16 10 2 18 12 13 32 9 61 6 65 4…" at bounding box center [581, 349] width 836 height 486
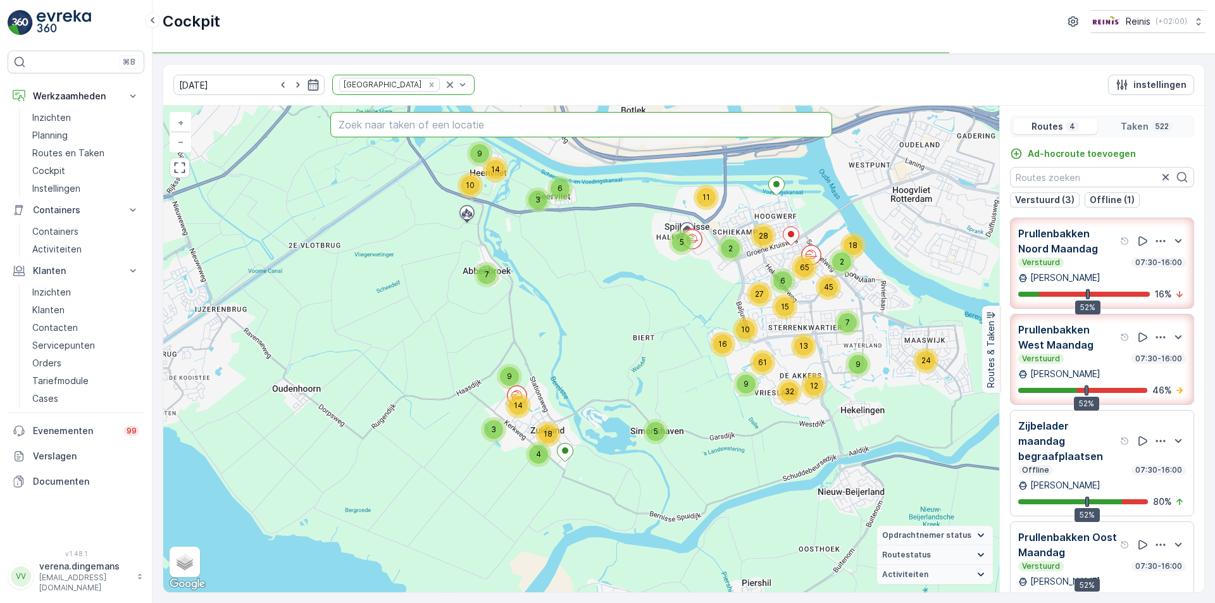
click at [473, 126] on input "text" at bounding box center [581, 124] width 502 height 25
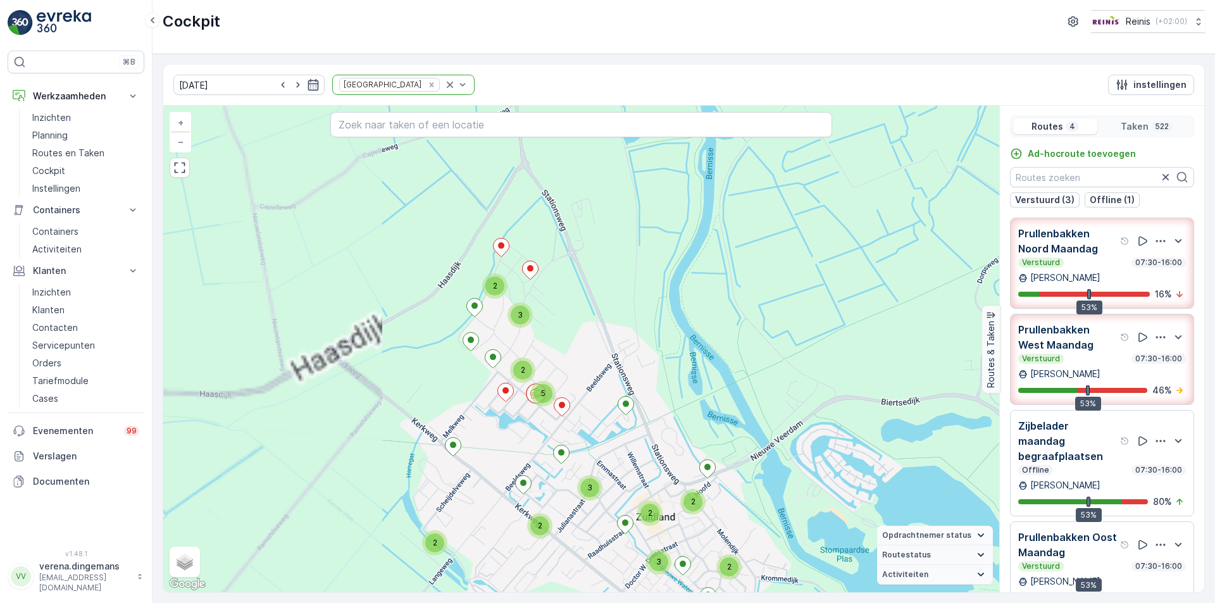
drag, startPoint x: 535, startPoint y: 396, endPoint x: 763, endPoint y: 390, distance: 227.8
click at [763, 390] on div "2 2 2 2 3 4 2 2 5 3 2 2 2 3 3 2 2 2 2 5 2 3 4 2 2 2 2 4 2 2 3 2 4 4 9 10 7 5 19…" at bounding box center [581, 349] width 836 height 486
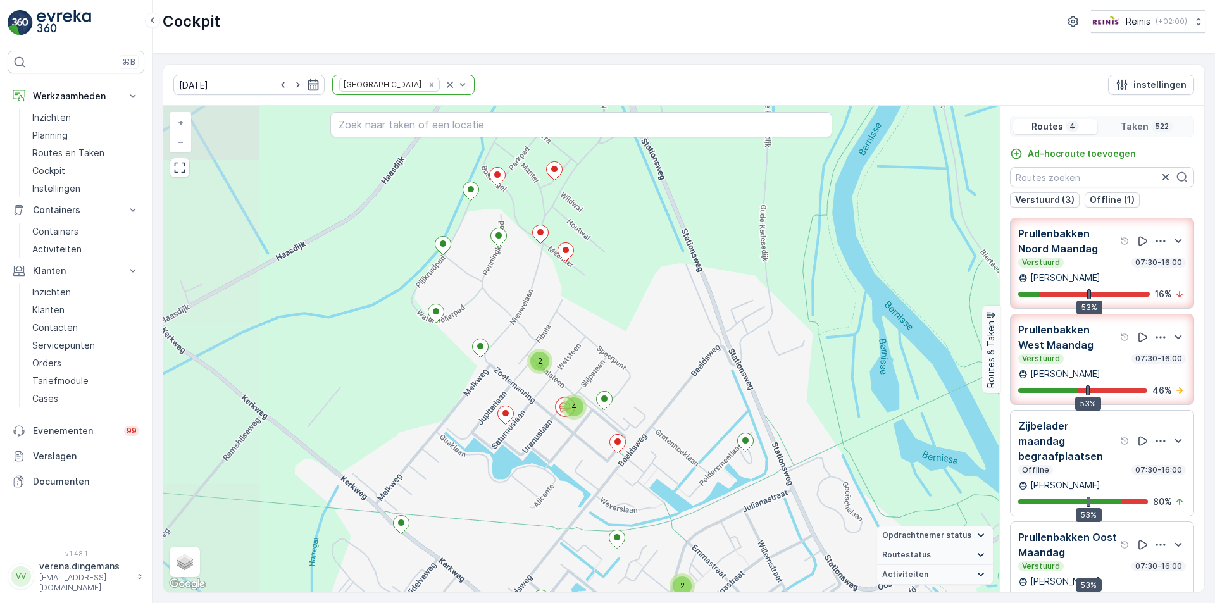
drag, startPoint x: 654, startPoint y: 385, endPoint x: 912, endPoint y: 397, distance: 257.7
click at [912, 397] on div "2 2 4 2 2 4 2 2 2 2 2 2 2 2 5 2 2 3 2 2 4 2 3 4 2 8 6 4 2 5 5 2 4 13 2 6 4 3 3 …" at bounding box center [581, 349] width 836 height 486
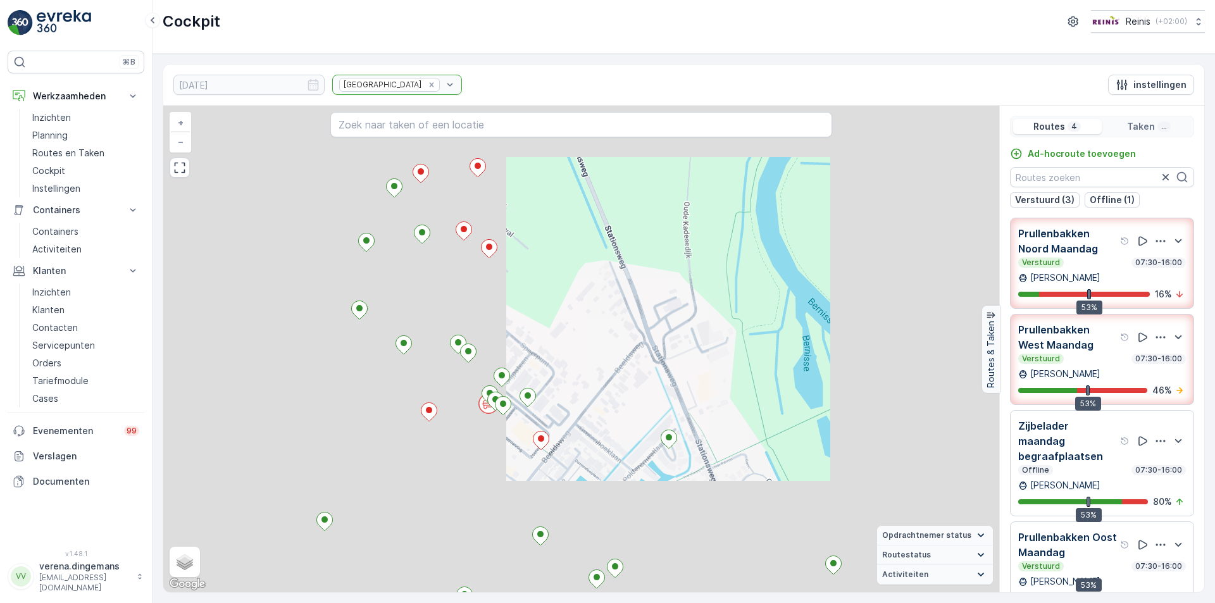
drag, startPoint x: 729, startPoint y: 361, endPoint x: 829, endPoint y: 342, distance: 101.2
click at [829, 342] on div "2 2 2 2 2 2 2 2 2 3 3 2 6 2 2 2 2 2 2 2 2 2 2 2 2 2 4 2 2 2 2 2 3 2 2 2 2 2 2 2…" at bounding box center [581, 349] width 836 height 486
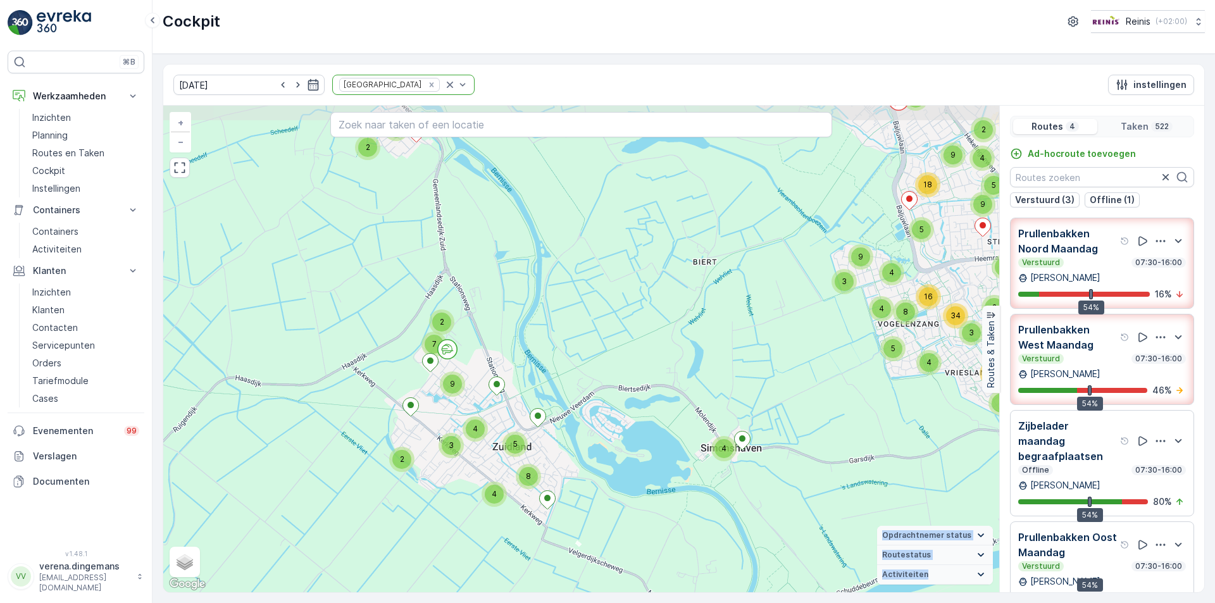
drag, startPoint x: 710, startPoint y: 225, endPoint x: 568, endPoint y: 313, distance: 167.6
click at [568, 312] on div "4 2 2 7 4 3 9 4 5 8 2 4 3 2 3 9 2 3 5 4 2 2 6 2 5 6 4 2 19 7 24 9 4 3 9 18 4 9 …" at bounding box center [581, 349] width 836 height 486
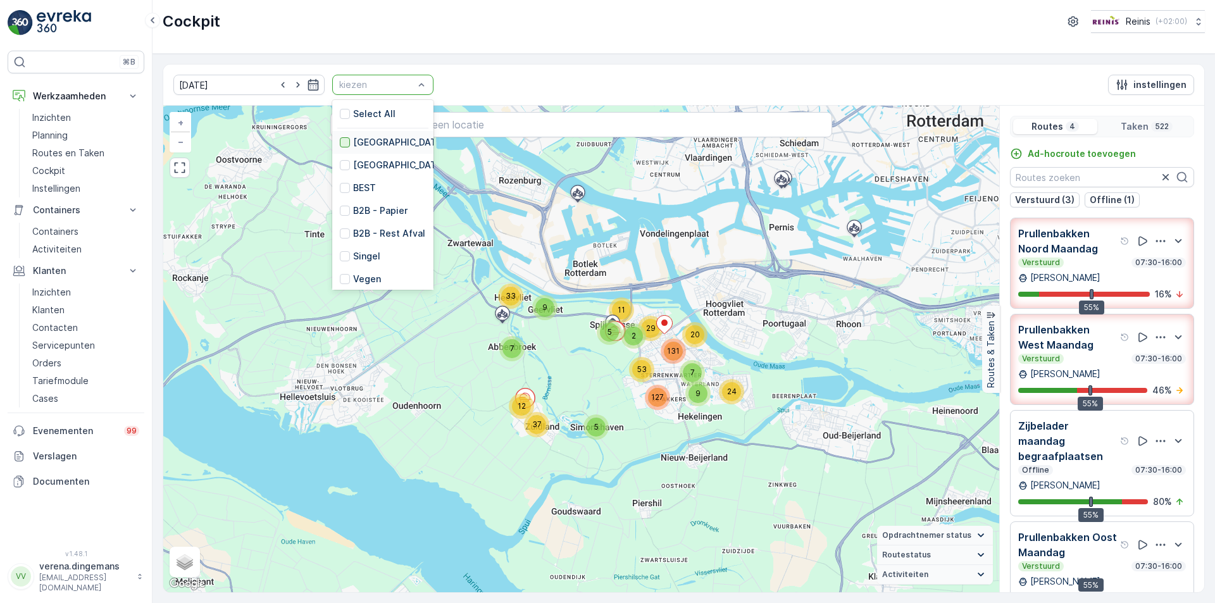
click at [340, 138] on div at bounding box center [345, 142] width 10 height 10
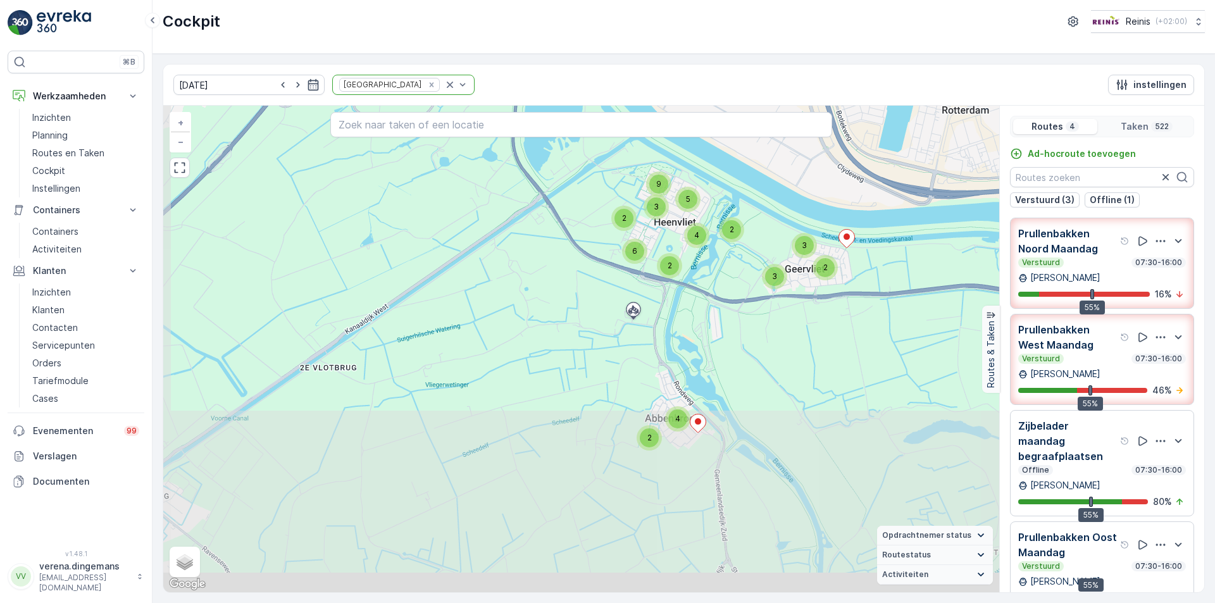
drag, startPoint x: 560, startPoint y: 455, endPoint x: 827, endPoint y: -55, distance: 575.5
click at [827, 0] on html "⌘B Werkzaamheden Inzichten Planning Routes en Taken Cockpit Instellingen Contai…" at bounding box center [607, 301] width 1215 height 603
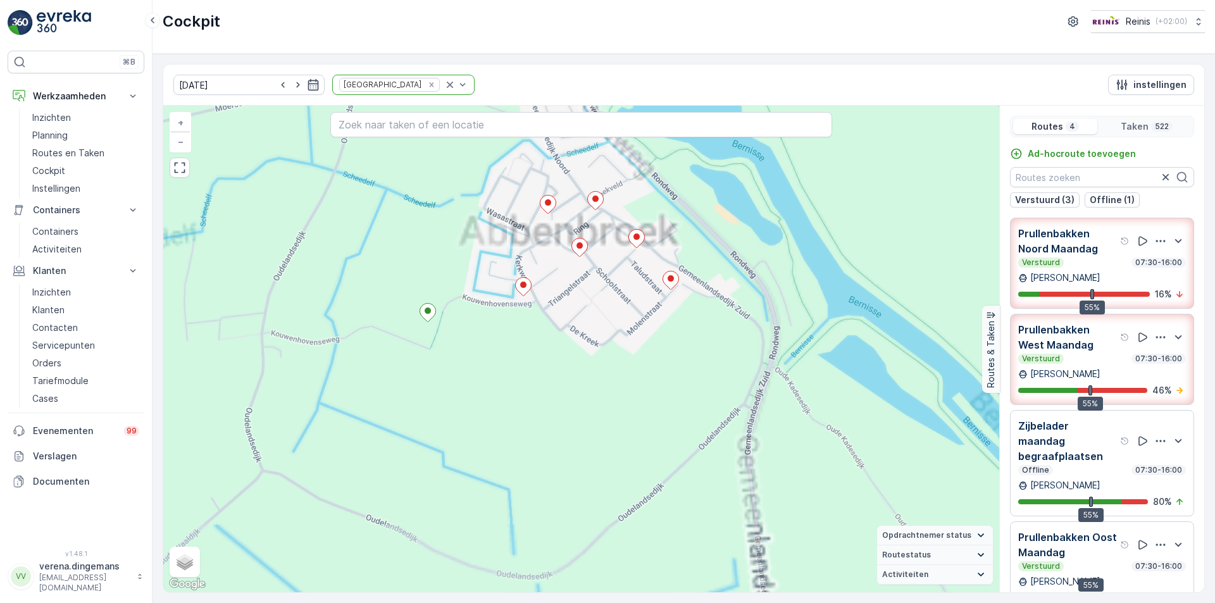
drag, startPoint x: 721, startPoint y: 470, endPoint x: 739, endPoint y: 260, distance: 210.8
click at [739, 260] on div "2 2 4 2 2 4 2 2 2 2 2 2 2 2 5 2 2 3 2 2 4 2 3 4 2 8 6 4 2 5 5 2 4 13 2 6 4 3 3 …" at bounding box center [581, 349] width 836 height 486
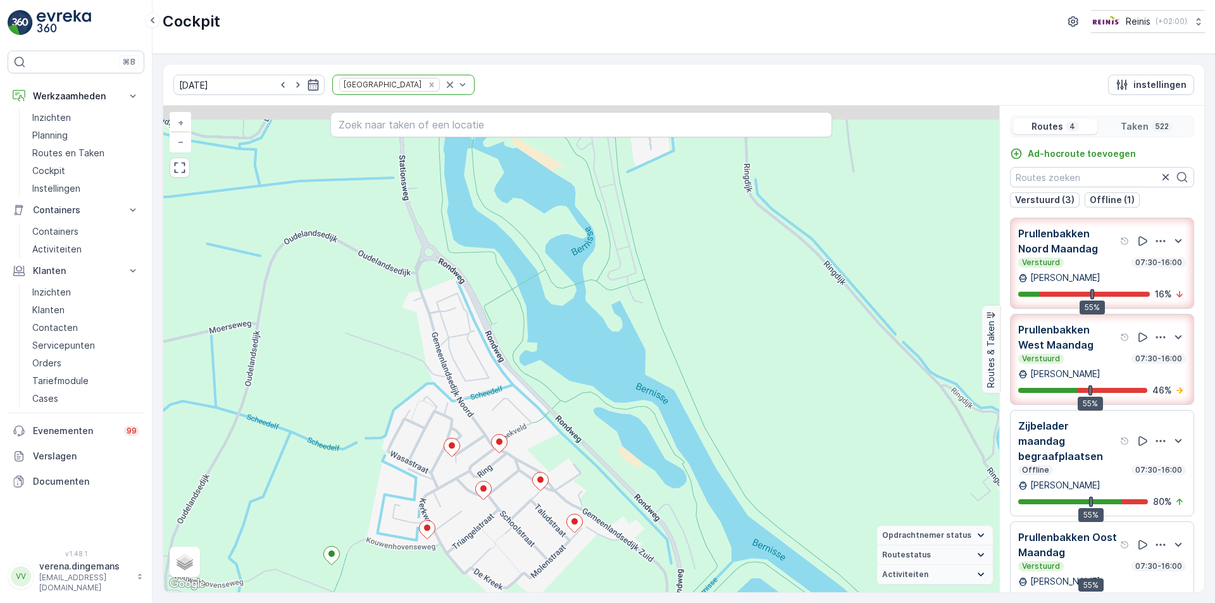
drag, startPoint x: 727, startPoint y: 230, endPoint x: 629, endPoint y: 476, distance: 265.1
click at [629, 476] on div "2 2 4 2 2 4 2 2 2 2 2 2 2 2 5 2 2 3 2 2 4 2 3 4 2 8 6 4 2 5 5 2 4 13 2 6 4 3 3 …" at bounding box center [581, 349] width 836 height 486
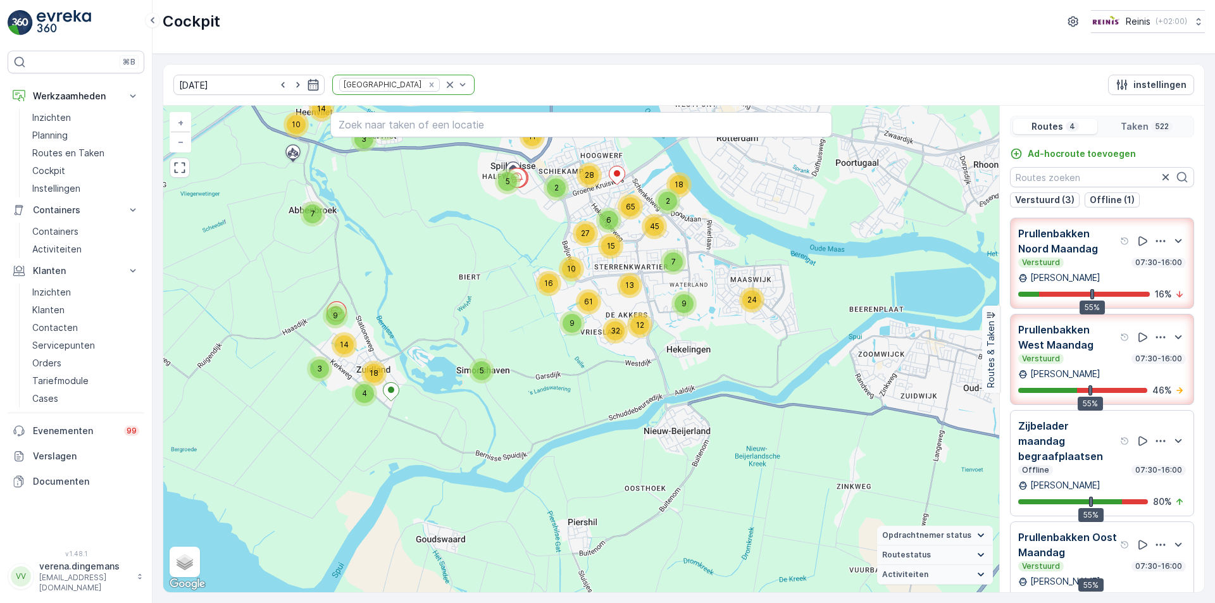
drag, startPoint x: 676, startPoint y: 439, endPoint x: 484, endPoint y: 237, distance: 278.8
click at [484, 237] on div "5 3 9 4 14 18 7 3 6 9 14 10 2 5 11 28 24 9 7 27 16 10 2 18 12 13 32 9 61 6 65 4…" at bounding box center [581, 349] width 836 height 486
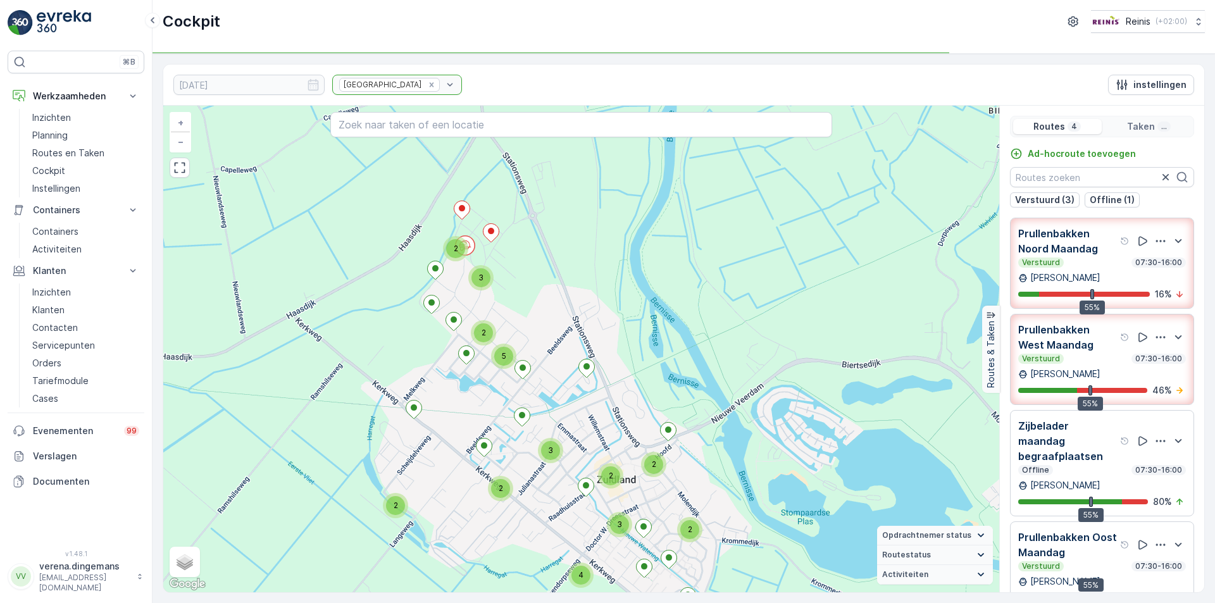
drag, startPoint x: 320, startPoint y: 318, endPoint x: 621, endPoint y: 297, distance: 301.8
click at [621, 297] on div "2 2 2 2 3 4 2 2 5 3 2 2 2 3 3 2 2 2 2 5 2 3 4 2 2 2 2 4 2 2 3 2 4 4 9 10 7 5 19…" at bounding box center [581, 349] width 836 height 486
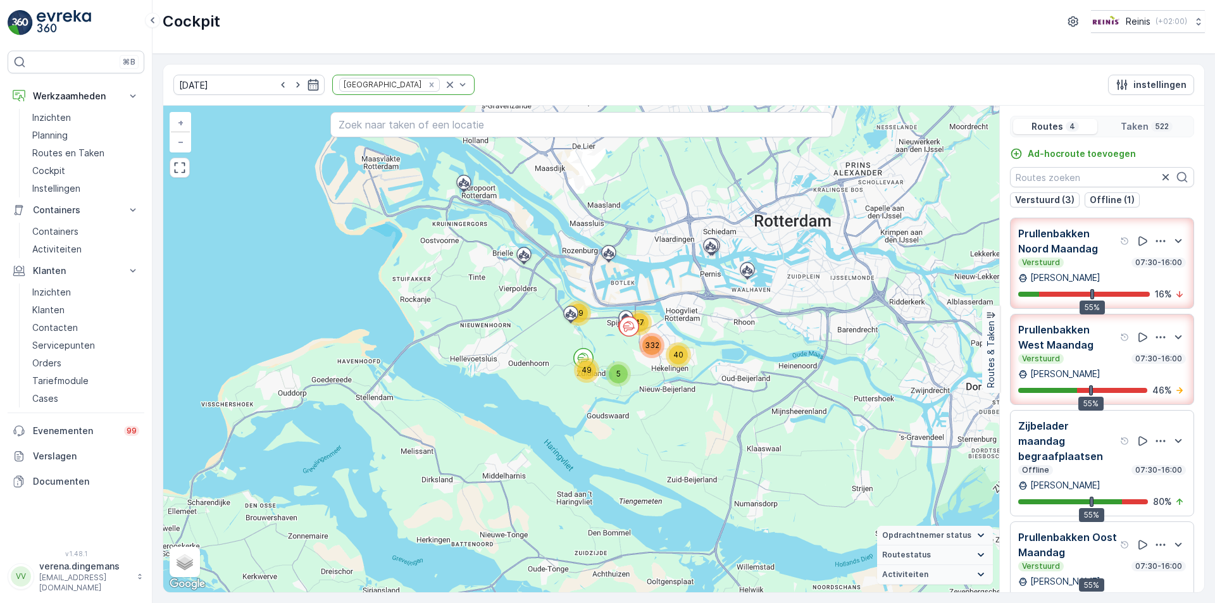
drag, startPoint x: 673, startPoint y: 251, endPoint x: 643, endPoint y: 314, distance: 70.5
click at [643, 314] on div "47" at bounding box center [638, 322] width 19 height 19
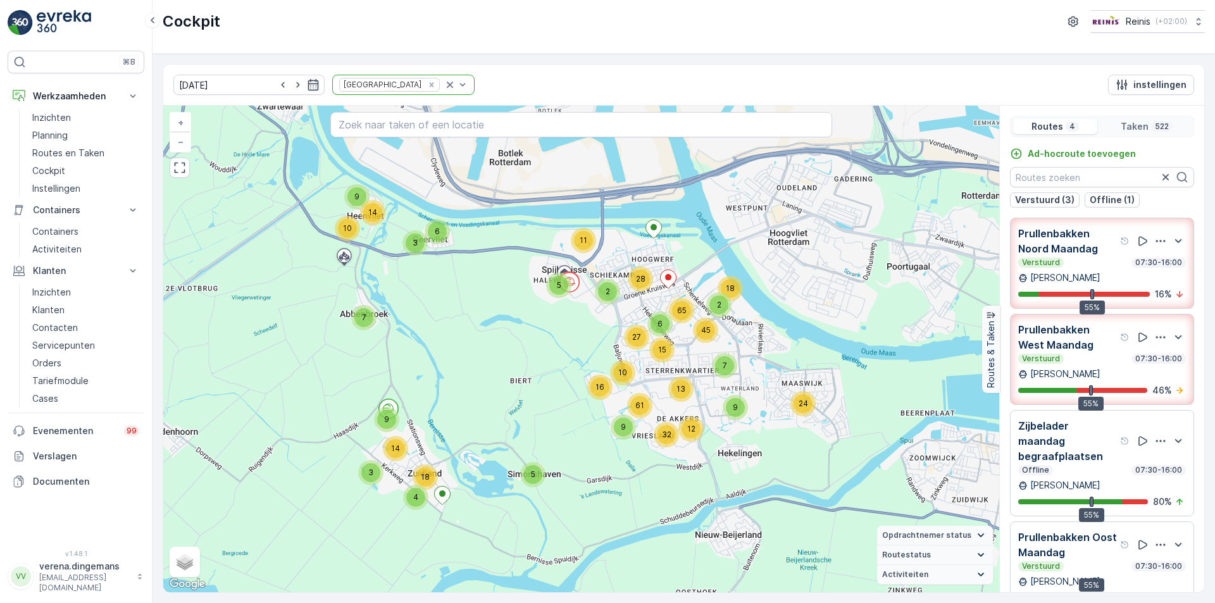
drag, startPoint x: 626, startPoint y: 333, endPoint x: 559, endPoint y: 357, distance: 72.0
click at [559, 357] on div "5 3 9 4 14 18 7 3 6 9 14 10 2 5 11 28 24 9 7 27 16 10 2 18 12 13 32 9 61 6 65 4…" at bounding box center [581, 349] width 836 height 486
